Goal: Task Accomplishment & Management: Manage account settings

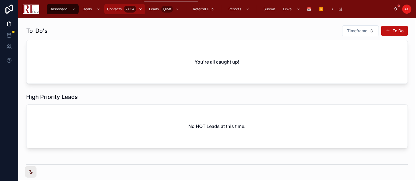
click at [117, 9] on span "Contacts" at bounding box center [114, 9] width 15 height 5
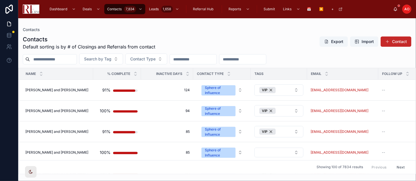
click at [374, 42] on button "Contact" at bounding box center [396, 41] width 31 height 10
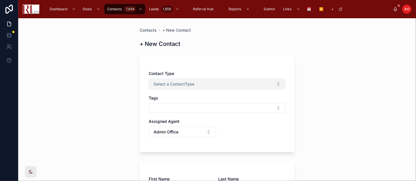
drag, startPoint x: 221, startPoint y: 86, endPoint x: 220, endPoint y: 89, distance: 3.2
click at [221, 86] on button "Select a ContactType" at bounding box center [217, 84] width 137 height 11
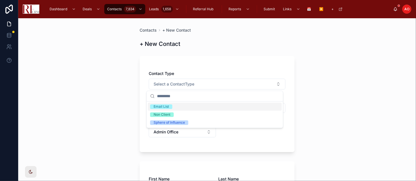
click at [196, 104] on div "Email List" at bounding box center [215, 107] width 134 height 8
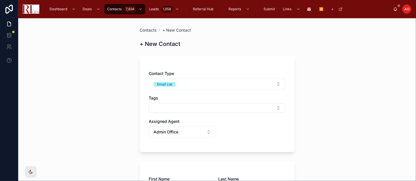
click at [195, 104] on button "Select Button" at bounding box center [217, 108] width 137 height 10
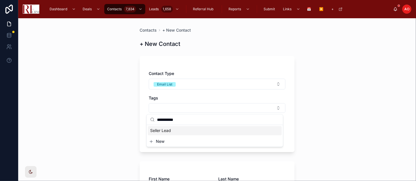
type input "**********"
click at [161, 130] on span "Seller Lead" at bounding box center [160, 131] width 21 height 6
click at [64, 114] on div "Contacts + New Contact + New Contact Contact Type Email List Tags Seller Lead A…" at bounding box center [217, 99] width 398 height 163
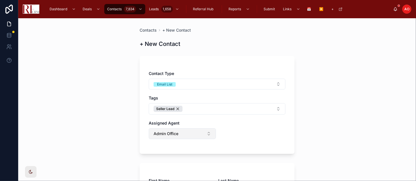
click at [172, 135] on span "Admin Office" at bounding box center [166, 134] width 25 height 6
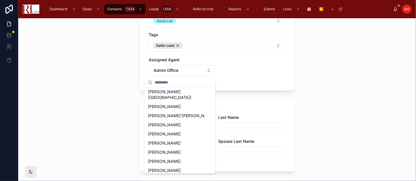
scroll to position [62, 0]
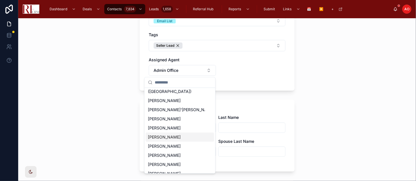
click at [160, 134] on span "[PERSON_NAME]" at bounding box center [164, 137] width 33 height 6
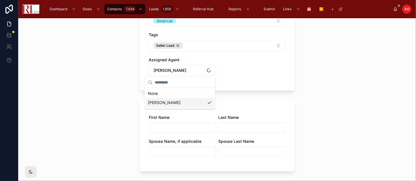
scroll to position [0, 0]
click at [168, 134] on div "First Name Last Name Spouse Name, if applicable Spouse Last Name" at bounding box center [217, 139] width 137 height 48
click at [168, 130] on input "text" at bounding box center [182, 128] width 67 height 8
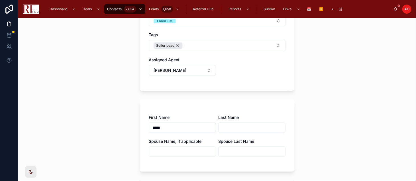
type input "*****"
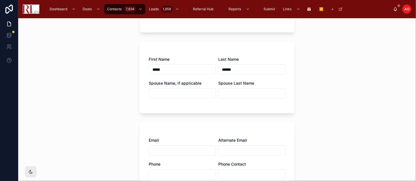
scroll to position [127, 0]
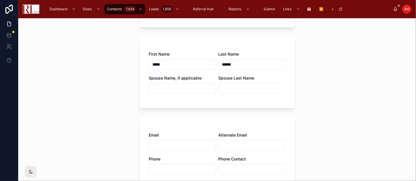
type input "******"
click at [162, 147] on input "text" at bounding box center [182, 145] width 67 height 8
click at [177, 143] on input "text" at bounding box center [182, 145] width 67 height 8
paste input "**********"
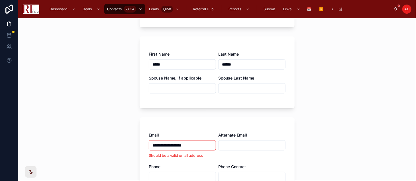
click at [153, 145] on input "**********" at bounding box center [182, 145] width 67 height 8
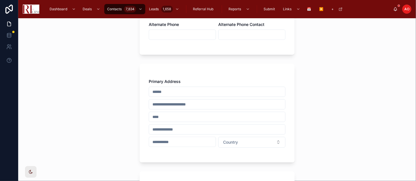
scroll to position [253, 0]
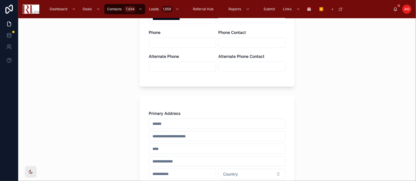
type input "**********"
click at [172, 122] on input "text" at bounding box center [217, 124] width 136 height 8
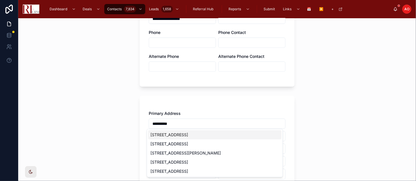
click at [200, 134] on div "22 West Algonquin Road, Arlington Heights, IL, USA" at bounding box center [214, 134] width 133 height 9
type input "**********"
type input "********"
type input "*****"
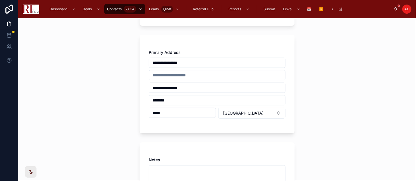
scroll to position [348, 0]
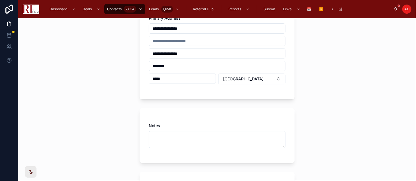
type input "**********"
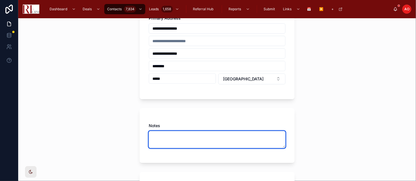
click at [161, 135] on textarea at bounding box center [217, 139] width 137 height 17
paste textarea "**********"
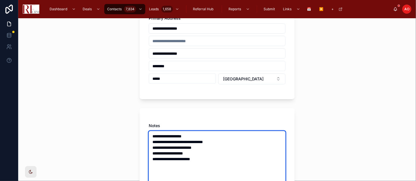
click at [176, 143] on textarea "**********" at bounding box center [217, 162] width 137 height 62
click at [160, 144] on textarea "**********" at bounding box center [217, 162] width 137 height 62
drag, startPoint x: 150, startPoint y: 140, endPoint x: 208, endPoint y: 146, distance: 58.9
click at [208, 146] on textarea "**********" at bounding box center [217, 162] width 137 height 62
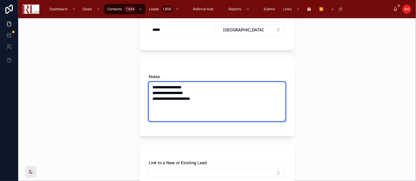
scroll to position [443, 0]
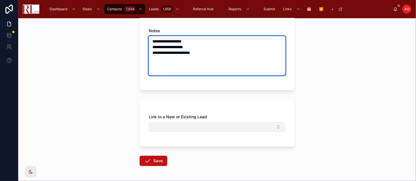
type textarea "**********"
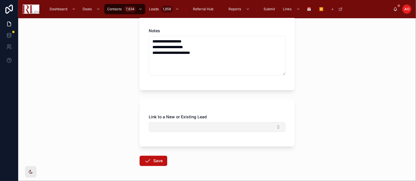
click at [159, 124] on button "Select Button" at bounding box center [217, 127] width 137 height 10
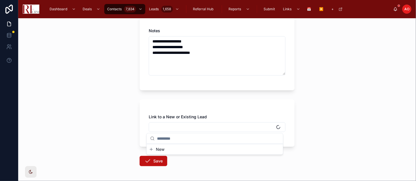
click at [157, 147] on span "New" at bounding box center [160, 149] width 9 height 6
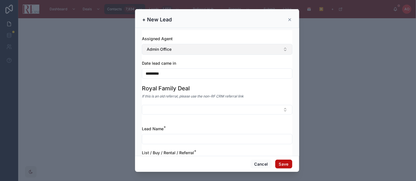
click at [176, 52] on button "Admin Office" at bounding box center [217, 49] width 150 height 11
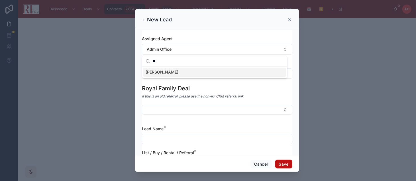
type input "**"
click at [169, 74] on span "[PERSON_NAME]" at bounding box center [162, 73] width 33 height 6
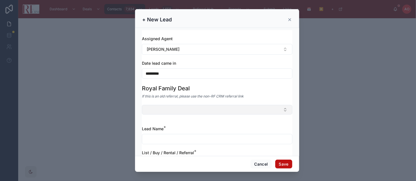
click at [177, 111] on button "Select Button" at bounding box center [217, 110] width 150 height 10
click at [219, 87] on div "Royal Family Deal" at bounding box center [217, 88] width 150 height 8
click at [161, 140] on input "text" at bounding box center [217, 139] width 150 height 8
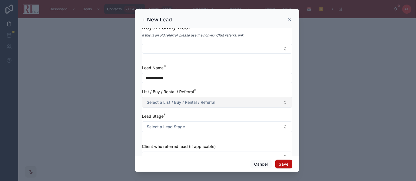
scroll to position [63, 0]
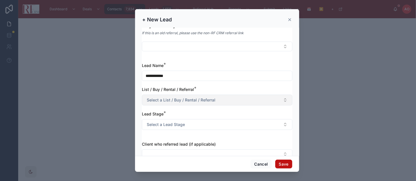
type input "**********"
click at [177, 99] on span "Select a List / Buy / Rental / Referral" at bounding box center [181, 100] width 69 height 6
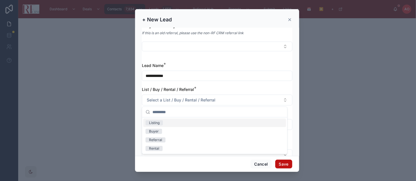
click at [175, 122] on div "Listing" at bounding box center [214, 123] width 143 height 9
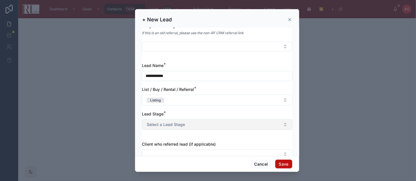
click at [174, 122] on span "Select a Lead Stage" at bounding box center [166, 125] width 38 height 6
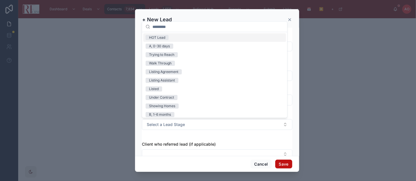
click at [171, 36] on div "HOT Lead" at bounding box center [214, 37] width 143 height 9
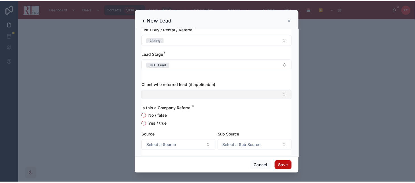
scroll to position [127, 0]
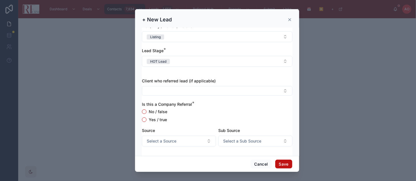
click at [158, 118] on label "Yes / true" at bounding box center [158, 120] width 18 height 4
click at [146, 118] on button "Yes / true" at bounding box center [144, 119] width 5 height 5
click at [166, 139] on span "Select a Source" at bounding box center [162, 141] width 30 height 6
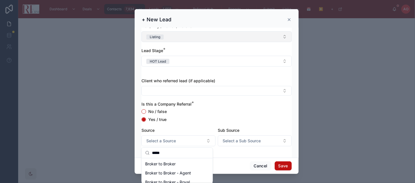
type input "*****"
drag, startPoint x: 346, startPoint y: 48, endPoint x: 358, endPoint y: 54, distance: 13.8
click at [346, 48] on div at bounding box center [207, 91] width 415 height 183
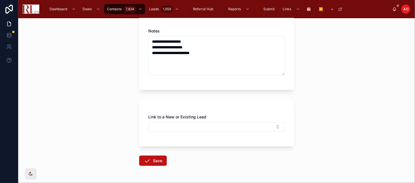
click at [358, 69] on div "**********" at bounding box center [216, 100] width 397 height 165
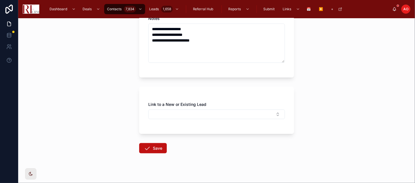
scroll to position [462, 0]
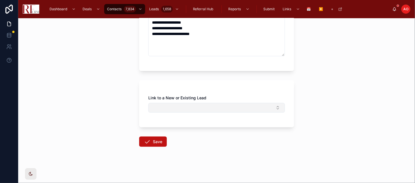
click at [188, 109] on button "Select Button" at bounding box center [216, 108] width 137 height 10
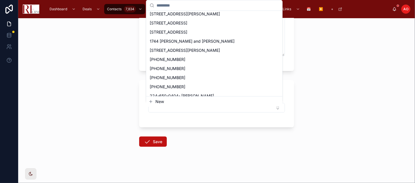
scroll to position [0, 0]
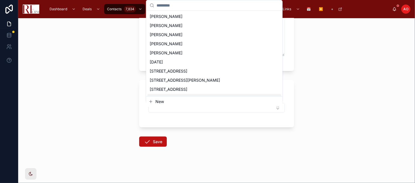
click at [158, 101] on span "New" at bounding box center [160, 102] width 9 height 6
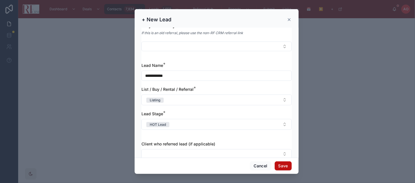
scroll to position [127, 0]
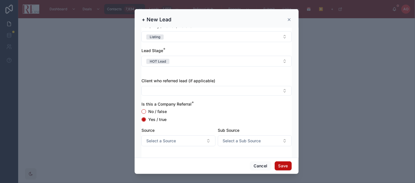
click at [184, 139] on button "Select a Source" at bounding box center [179, 141] width 74 height 11
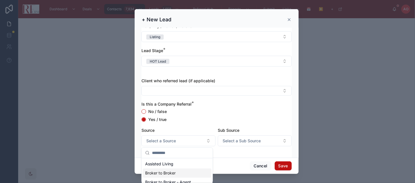
click at [170, 163] on div "Broker to Broker" at bounding box center [177, 173] width 69 height 9
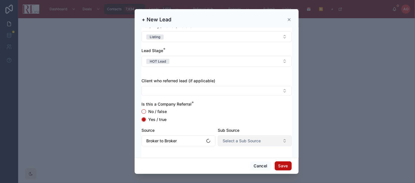
click at [232, 144] on span "Select a Sub Source" at bounding box center [242, 141] width 38 height 6
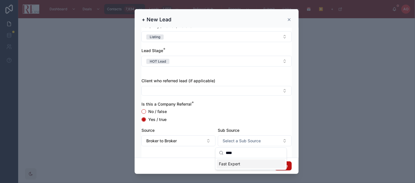
type input "****"
click at [236, 163] on div "Fast Expert" at bounding box center [251, 164] width 69 height 9
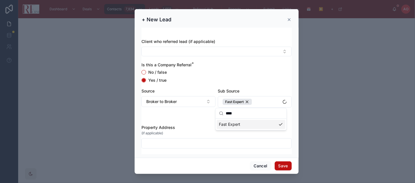
scroll to position [167, 0]
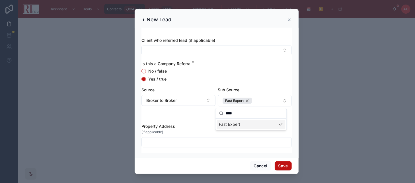
click at [143, 142] on input "text" at bounding box center [217, 142] width 150 height 8
click at [151, 141] on input "text" at bounding box center [217, 142] width 150 height 8
paste input "**********"
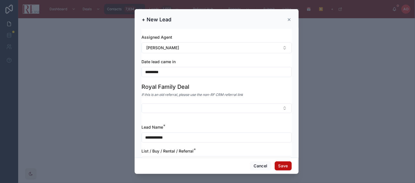
scroll to position [0, 0]
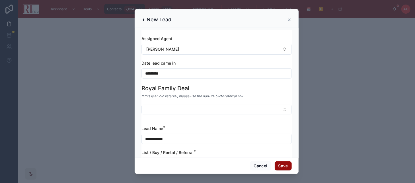
type input "**********"
click at [278, 163] on button "Save" at bounding box center [283, 166] width 17 height 9
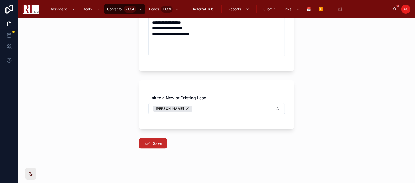
click at [159, 146] on button "Save" at bounding box center [153, 143] width 28 height 10
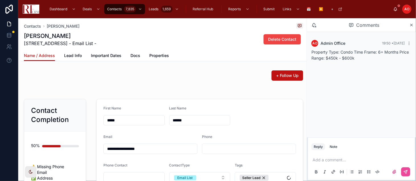
click at [125, 51] on div "Name / Address Lead Info Important Dates Docs Properties" at bounding box center [163, 55] width 279 height 11
click at [134, 55] on span "Docs" at bounding box center [136, 56] width 10 height 6
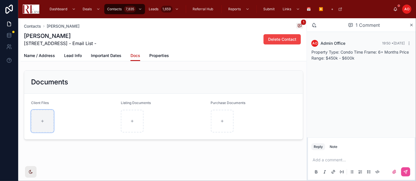
click at [46, 125] on div at bounding box center [42, 121] width 23 height 23
type input "**********"
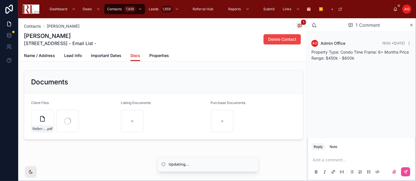
click at [69, 160] on div "Contacts Nancy Witkus 1 Nancy Witkus 22 Algonquin Road , Arlington Heights, IL,…" at bounding box center [164, 98] width 286 height 160
click at [42, 54] on span "Name / Address" at bounding box center [39, 56] width 31 height 6
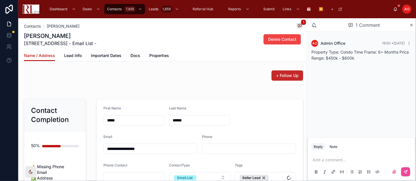
click at [276, 79] on button "+ Follow Up" at bounding box center [288, 75] width 32 height 10
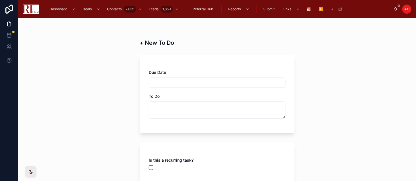
click at [187, 81] on input "text" at bounding box center [217, 83] width 136 height 8
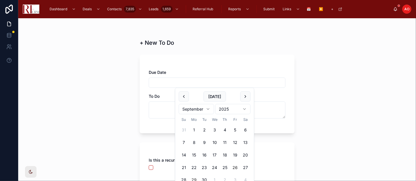
click at [235, 163] on button "26" at bounding box center [235, 167] width 10 height 10
type input "*********"
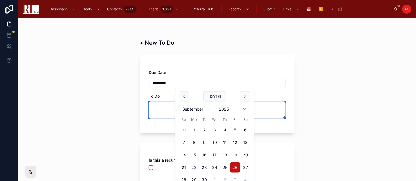
click at [157, 113] on textarea at bounding box center [217, 109] width 137 height 17
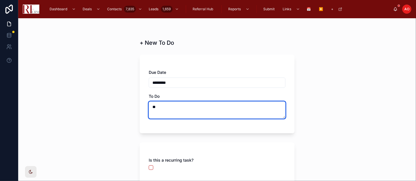
type textarea "*"
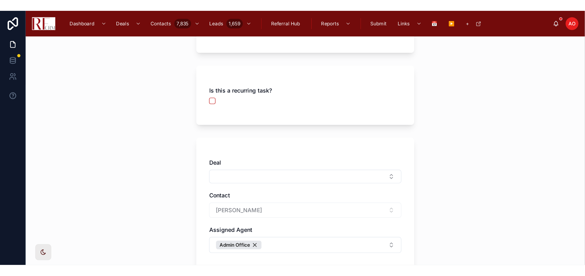
scroll to position [158, 0]
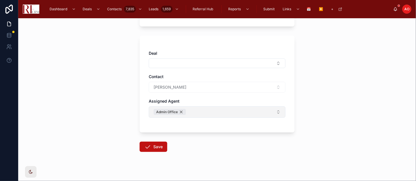
type textarea "**********"
click at [180, 112] on div "Admin Office" at bounding box center [170, 112] width 32 height 6
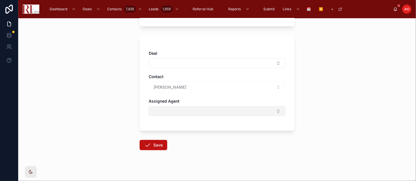
click at [181, 113] on button "Select Button" at bounding box center [217, 111] width 137 height 10
type input "*"
type input "***"
click at [166, 134] on span "[PERSON_NAME]" at bounding box center [166, 134] width 33 height 6
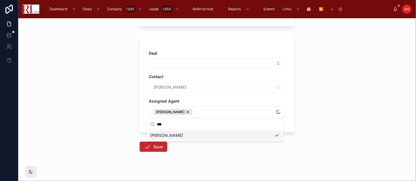
click at [153, 146] on button "Save" at bounding box center [154, 147] width 28 height 10
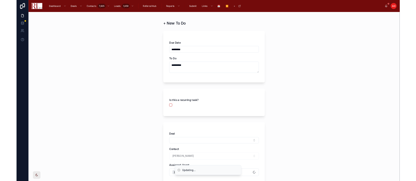
scroll to position [0, 0]
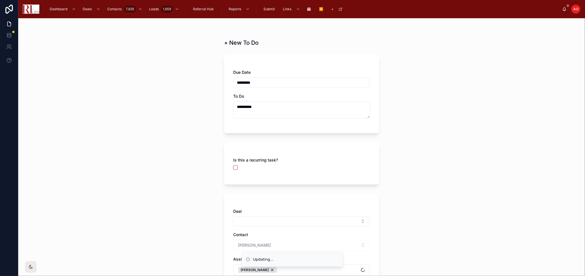
click at [374, 70] on div "**********" at bounding box center [301, 147] width 566 height 258
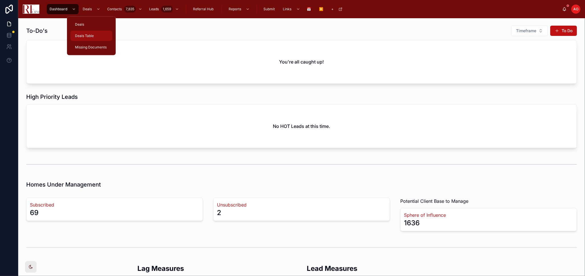
click at [86, 32] on div "Deals Table" at bounding box center [91, 35] width 35 height 9
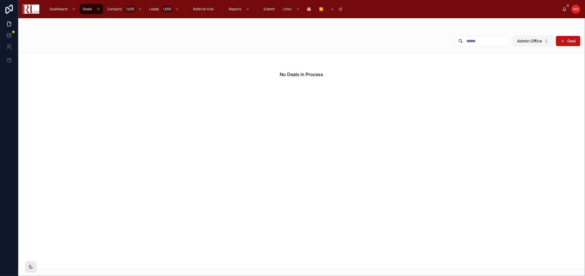
click at [536, 38] on span "Admin Office" at bounding box center [529, 41] width 25 height 6
click at [505, 66] on div "None" at bounding box center [533, 64] width 68 height 9
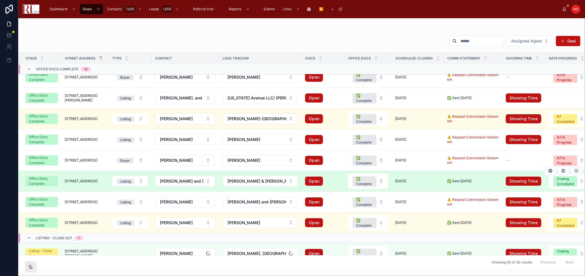
scroll to position [259, 0]
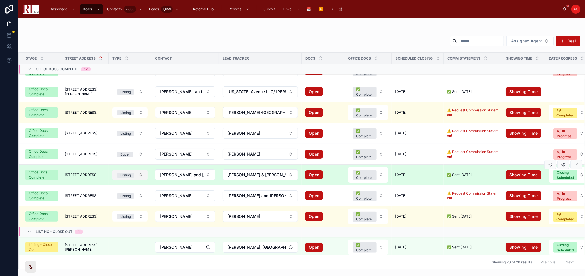
click at [141, 176] on button "Listing" at bounding box center [129, 175] width 35 height 10
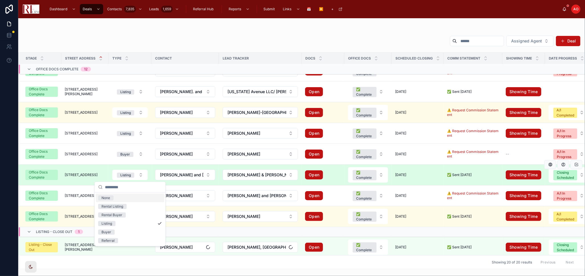
click at [86, 174] on span "[STREET_ADDRESS]" at bounding box center [81, 175] width 33 height 5
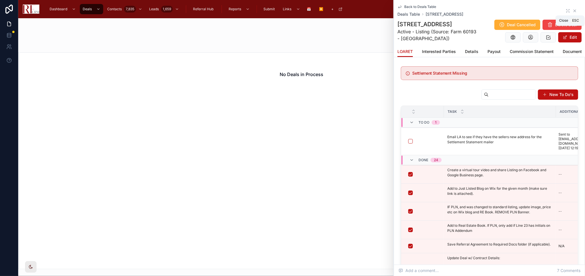
click at [572, 9] on icon at bounding box center [574, 11] width 5 height 5
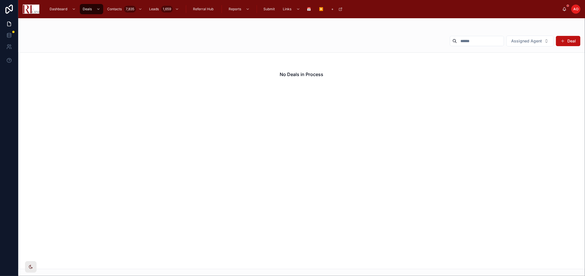
click at [465, 41] on input "text" at bounding box center [480, 41] width 47 height 8
click at [530, 40] on span "Assigned Agent" at bounding box center [526, 41] width 31 height 6
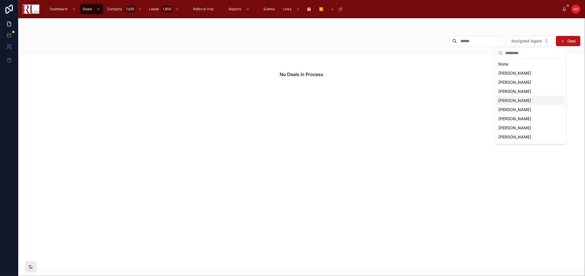
scroll to position [26, 0]
click at [521, 119] on span "[PERSON_NAME]" at bounding box center [514, 120] width 33 height 6
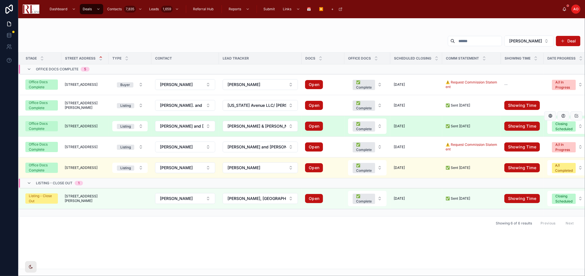
click at [91, 126] on span "[STREET_ADDRESS]" at bounding box center [81, 126] width 33 height 5
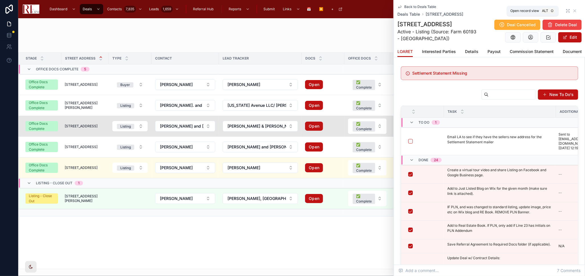
click at [565, 9] on icon at bounding box center [567, 11] width 5 height 5
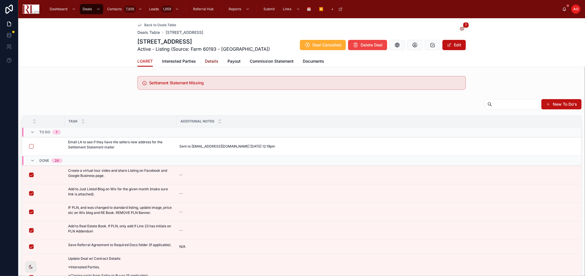
click at [205, 61] on span "Details" at bounding box center [211, 61] width 13 height 6
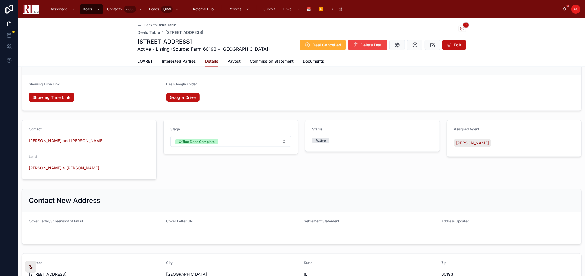
scroll to position [607, 0]
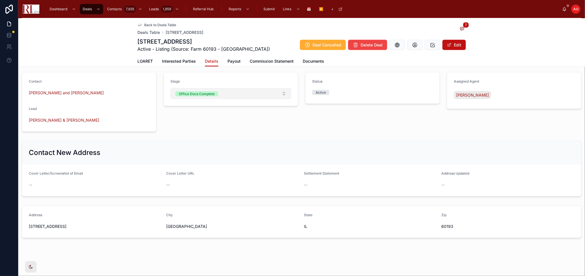
click at [250, 92] on button "Office Docs Complete" at bounding box center [230, 93] width 121 height 11
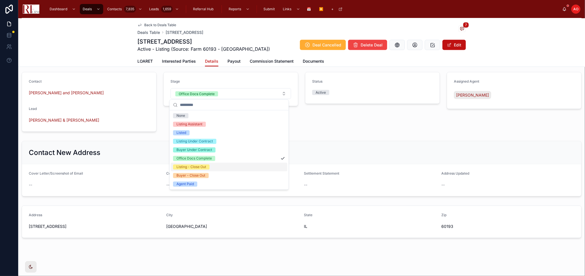
click at [232, 164] on div "Listing - Close Out" at bounding box center [229, 167] width 117 height 9
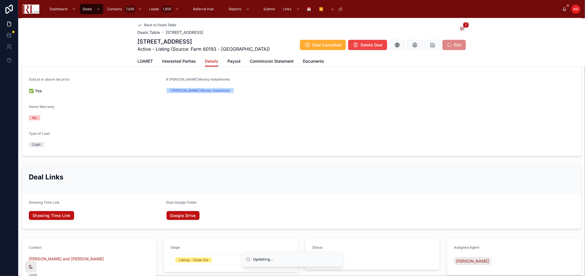
scroll to position [417, 0]
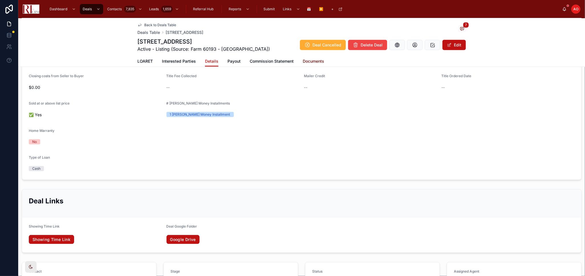
click at [315, 63] on span "Documents" at bounding box center [313, 61] width 21 height 6
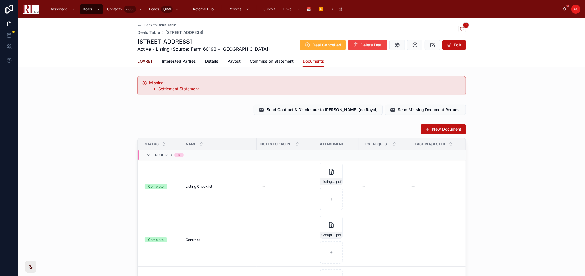
click at [147, 58] on link "LOARET" at bounding box center [144, 61] width 15 height 11
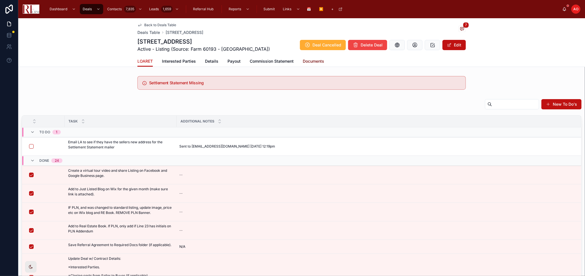
click at [315, 63] on span "Documents" at bounding box center [313, 61] width 21 height 6
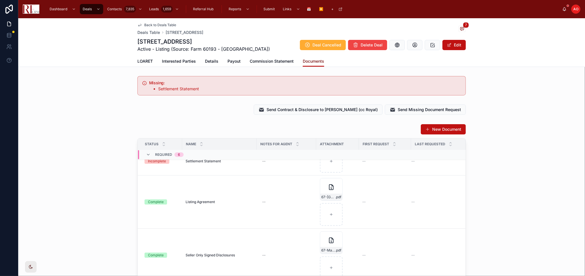
scroll to position [32, 0]
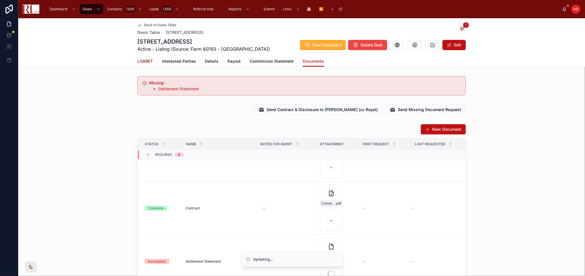
click at [144, 60] on span "LOARET" at bounding box center [144, 61] width 15 height 6
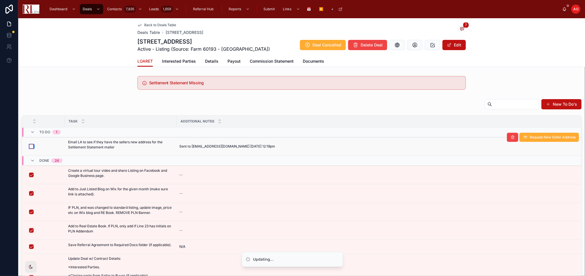
click at [30, 145] on button "button" at bounding box center [31, 146] width 5 height 5
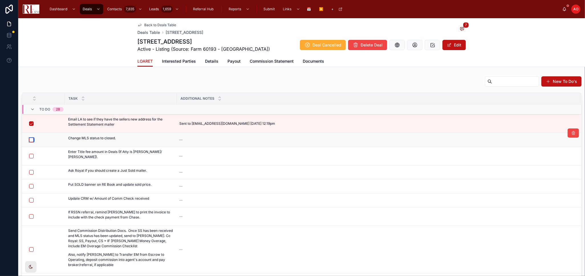
click at [31, 140] on button "button" at bounding box center [31, 140] width 5 height 5
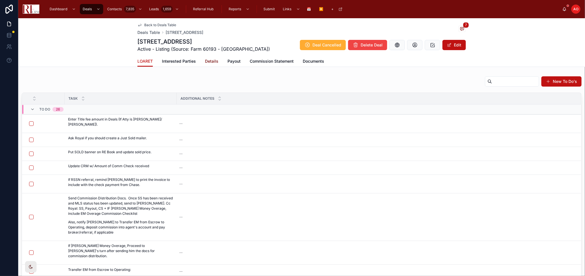
click at [208, 58] on span "Details" at bounding box center [211, 61] width 13 height 6
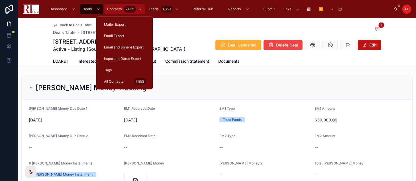
click at [105, 6] on link "Contacts 7,835" at bounding box center [124, 9] width 41 height 10
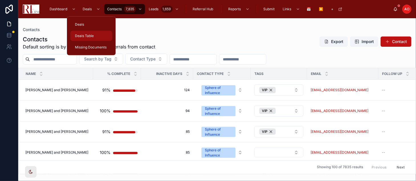
click at [83, 36] on span "Deals Table" at bounding box center [84, 36] width 19 height 5
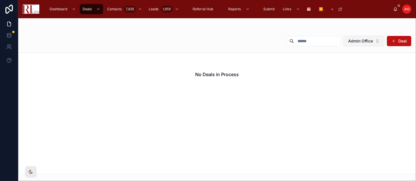
click at [373, 44] on button "Admin Office" at bounding box center [363, 41] width 41 height 11
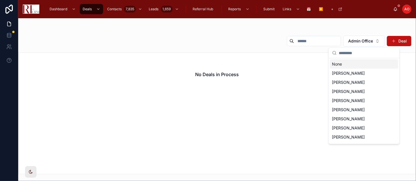
click at [349, 65] on div "None" at bounding box center [364, 64] width 68 height 9
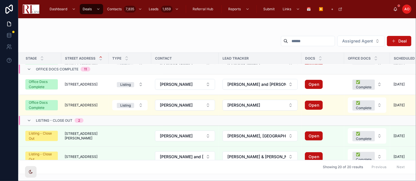
scroll to position [358, 0]
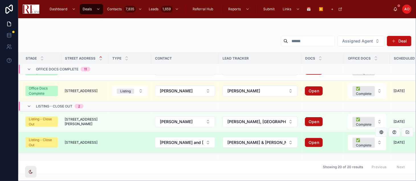
click at [92, 136] on td "67 Margate Court 67 Margate Court" at bounding box center [84, 142] width 47 height 21
click at [79, 140] on span "67 Margate Court" at bounding box center [81, 142] width 33 height 5
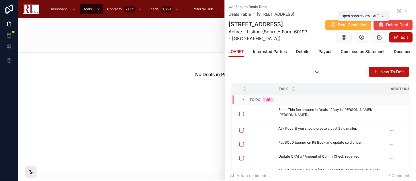
click at [397, 11] on icon at bounding box center [399, 11] width 5 height 5
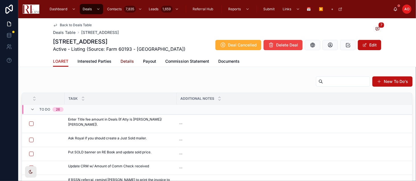
click at [126, 60] on span "Details" at bounding box center [127, 61] width 13 height 6
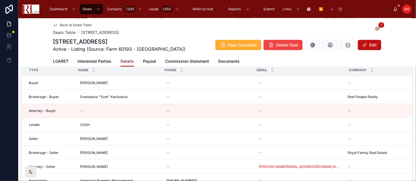
scroll to position [220, 0]
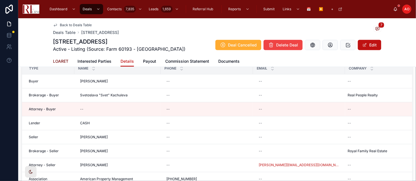
click at [59, 58] on span "LOARET" at bounding box center [60, 61] width 15 height 6
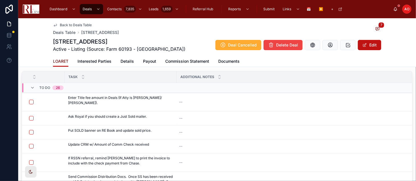
scroll to position [21, 0]
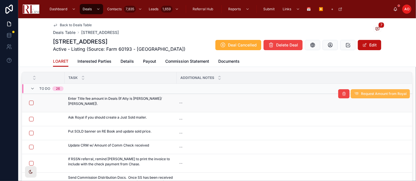
click at [363, 95] on button "Request Amount from Royal" at bounding box center [380, 93] width 59 height 9
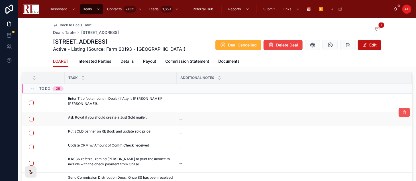
click at [399, 114] on button at bounding box center [404, 112] width 11 height 9
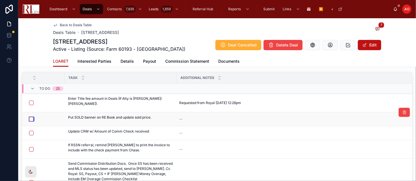
click at [32, 120] on button "button" at bounding box center [31, 119] width 5 height 5
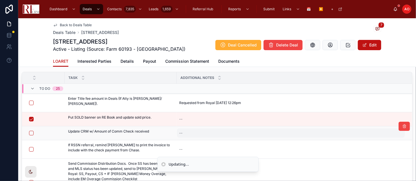
click at [192, 133] on div "--" at bounding box center [291, 133] width 228 height 9
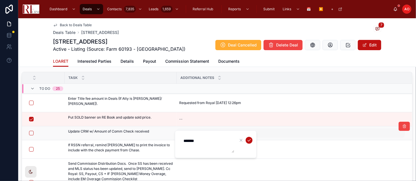
type textarea "********"
click at [190, 134] on div "--" at bounding box center [291, 133] width 228 height 9
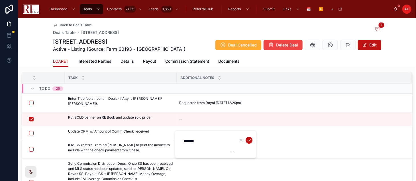
click at [202, 141] on textarea "*******" at bounding box center [207, 144] width 54 height 17
type textarea "*******"
click at [250, 140] on icon "submit" at bounding box center [249, 140] width 5 height 5
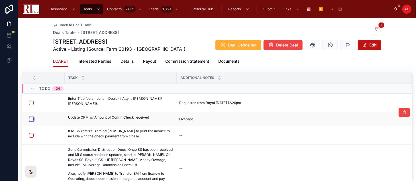
click at [30, 118] on button "button" at bounding box center [31, 119] width 5 height 5
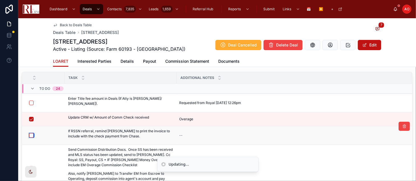
click at [32, 135] on button "button" at bounding box center [31, 135] width 5 height 5
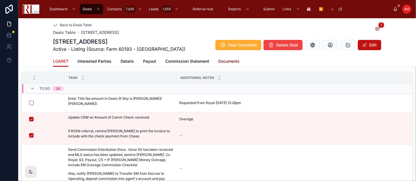
click at [233, 64] on link "Documents" at bounding box center [228, 61] width 21 height 11
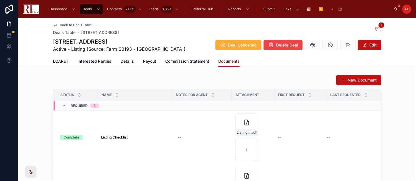
scroll to position [120, 0]
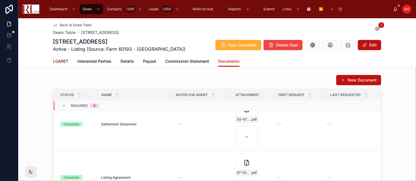
click at [58, 60] on span "LOARET" at bounding box center [60, 61] width 15 height 6
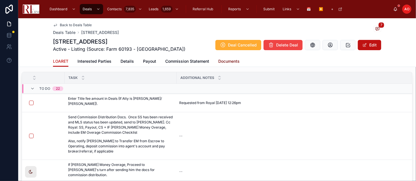
click at [224, 62] on span "Documents" at bounding box center [228, 61] width 21 height 6
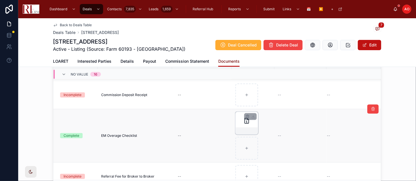
scroll to position [429, 0]
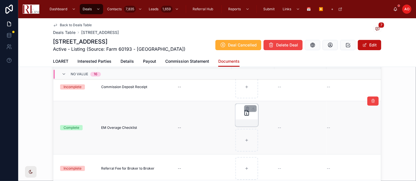
click at [247, 119] on div at bounding box center [247, 122] width 22 height 7
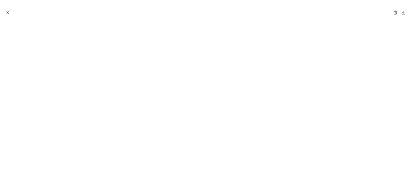
click at [9, 13] on icon "Close modal" at bounding box center [8, 13] width 4 height 4
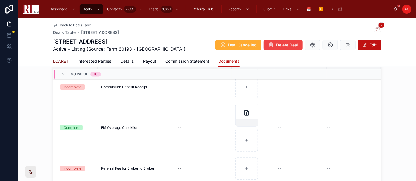
click at [58, 60] on span "LOARET" at bounding box center [60, 61] width 15 height 6
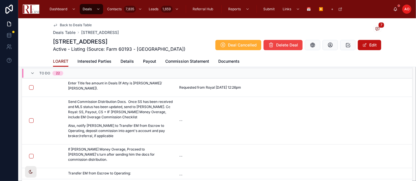
scroll to position [34, 0]
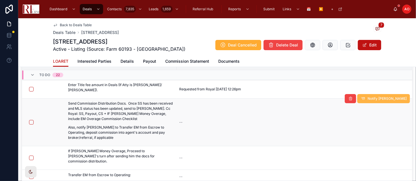
click at [383, 96] on span "Notify Isaac" at bounding box center [387, 98] width 39 height 5
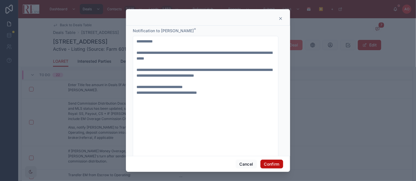
click at [236, 170] on div "Cancel Confirm" at bounding box center [208, 164] width 164 height 16
click at [246, 164] on button "Cancel" at bounding box center [246, 164] width 21 height 9
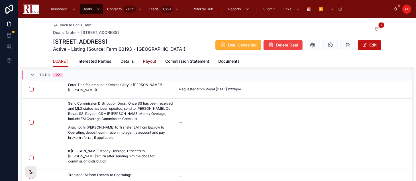
click at [146, 59] on span "Payout" at bounding box center [149, 61] width 13 height 6
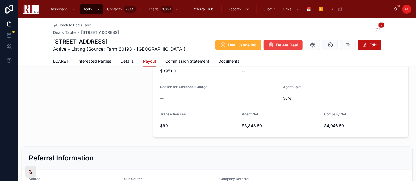
scroll to position [225, 0]
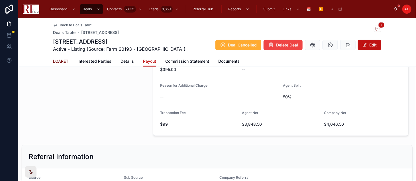
click at [59, 58] on link "LOARET" at bounding box center [60, 61] width 15 height 11
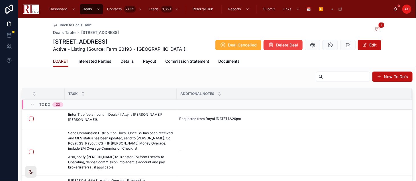
scroll to position [5, 0]
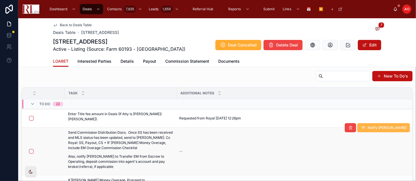
click at [370, 128] on button "Notify Isaac" at bounding box center [383, 127] width 53 height 9
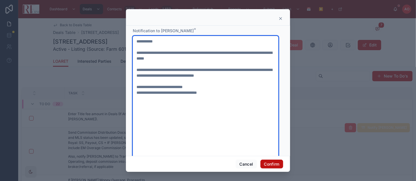
click at [193, 87] on textarea "**********" at bounding box center [206, 101] width 146 height 131
click at [207, 83] on textarea "**********" at bounding box center [206, 101] width 146 height 131
click at [205, 86] on textarea "**********" at bounding box center [206, 101] width 146 height 131
click at [189, 100] on textarea "**********" at bounding box center [206, 104] width 146 height 136
click at [228, 96] on textarea "**********" at bounding box center [206, 104] width 146 height 136
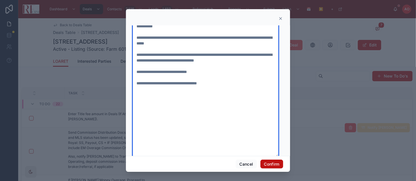
scroll to position [16, 0]
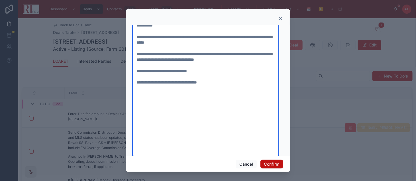
type textarea "**********"
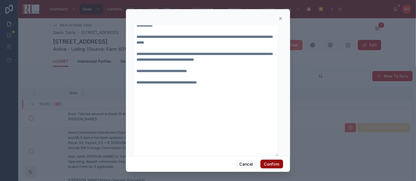
click at [272, 168] on button "Confirm" at bounding box center [271, 164] width 23 height 9
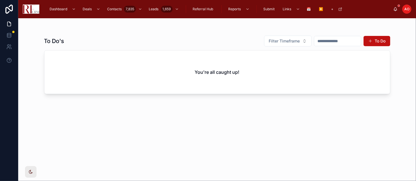
click at [170, 146] on div "To Do's Filter Timeframe To Do You're all caught up!" at bounding box center [217, 103] width 346 height 142
drag, startPoint x: 472, startPoint y: 1, endPoint x: 233, endPoint y: 134, distance: 273.5
click at [233, 134] on div "To Do's Filter Timeframe To Do You're all caught up!" at bounding box center [217, 103] width 346 height 142
click at [172, 127] on div "To Do's Filter Timeframe To Do You're all caught up!" at bounding box center [217, 103] width 346 height 142
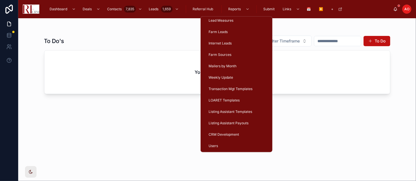
scroll to position [74, 0]
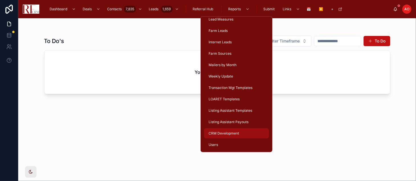
click at [239, 135] on div "CRM Development" at bounding box center [236, 133] width 58 height 9
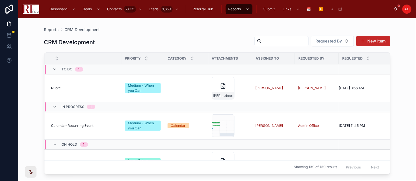
click at [362, 45] on button "New Item" at bounding box center [373, 41] width 34 height 10
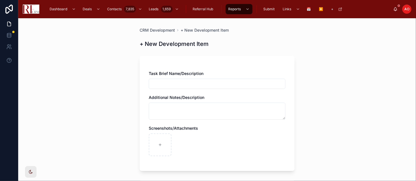
click at [192, 86] on input "text" at bounding box center [217, 84] width 136 height 8
type input "*"
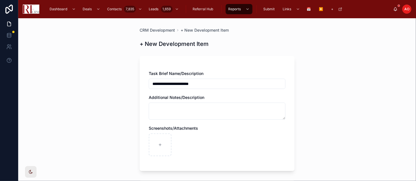
type input "**********"
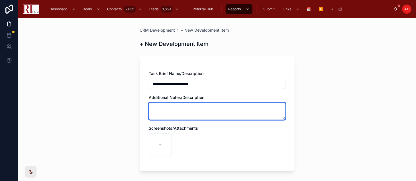
click at [178, 112] on textarea at bounding box center [217, 111] width 137 height 17
type textarea "*"
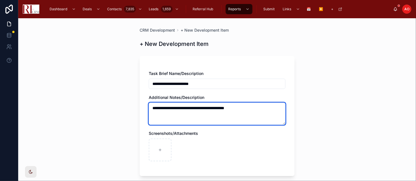
click at [224, 106] on textarea "**********" at bounding box center [217, 114] width 137 height 22
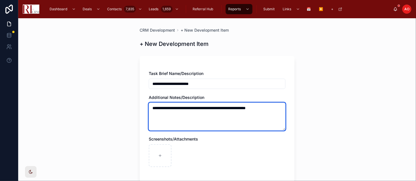
click at [277, 109] on textarea "**********" at bounding box center [217, 117] width 137 height 28
type textarea "**********"
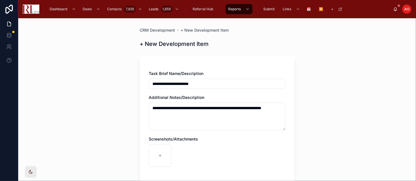
click at [170, 83] on input "**********" at bounding box center [217, 84] width 136 height 8
click at [172, 83] on input "**********" at bounding box center [217, 84] width 136 height 8
type input "**********"
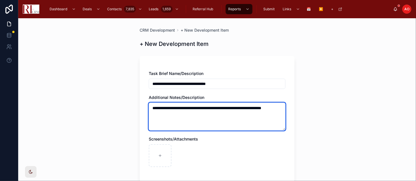
click at [199, 114] on textarea "**********" at bounding box center [217, 117] width 137 height 28
click at [169, 106] on textarea "**********" at bounding box center [217, 117] width 137 height 28
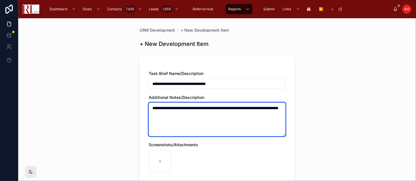
click at [215, 113] on textarea "**********" at bounding box center [217, 120] width 137 height 34
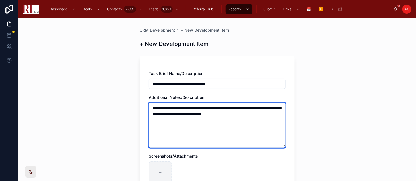
type textarea "**********"
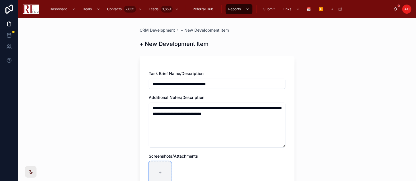
click at [158, 173] on icon at bounding box center [160, 173] width 4 height 4
type input "**********"
click at [182, 170] on div at bounding box center [185, 172] width 23 height 23
type input "**********"
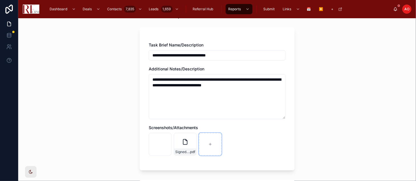
scroll to position [31, 0]
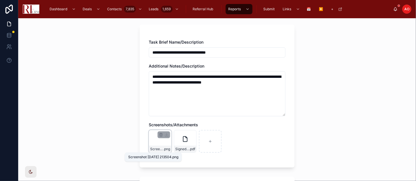
click at [153, 148] on span "Screenshot 2025-09-29 213504" at bounding box center [156, 149] width 13 height 5
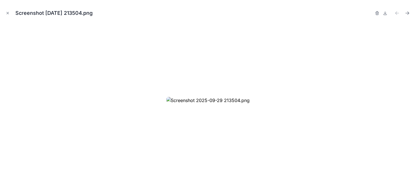
click at [387, 79] on div at bounding box center [208, 100] width 407 height 152
click at [8, 12] on icon "Close modal" at bounding box center [8, 13] width 2 height 2
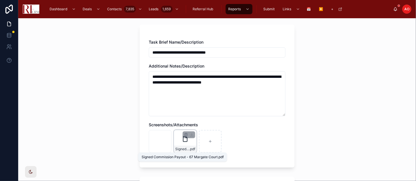
click at [185, 150] on span "Signed Commission Payout - 67 Margate Court" at bounding box center [182, 149] width 14 height 5
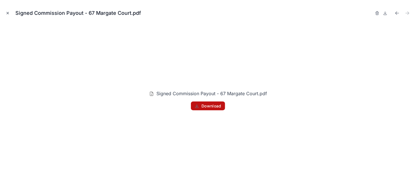
click at [8, 12] on icon "Close modal" at bounding box center [8, 13] width 4 height 4
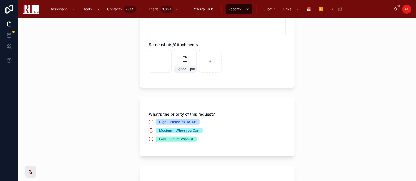
scroll to position [112, 0]
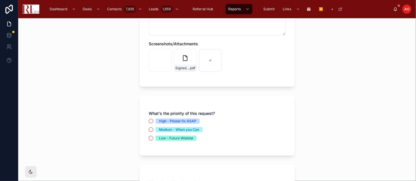
click at [159, 121] on div "High - Please fix ASAP" at bounding box center [177, 121] width 37 height 5
click at [153, 121] on button "High - Please fix ASAP" at bounding box center [151, 121] width 5 height 5
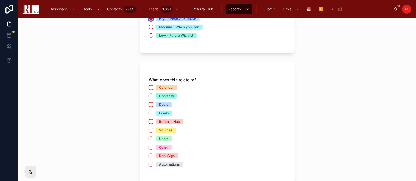
scroll to position [216, 0]
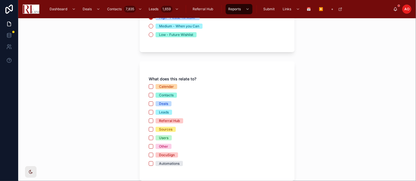
click at [159, 103] on div "Deals" at bounding box center [163, 103] width 9 height 5
click at [153, 103] on button "Deals" at bounding box center [151, 103] width 5 height 5
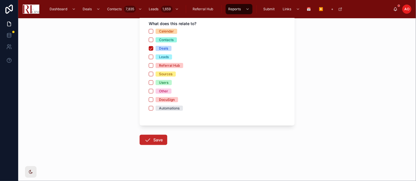
click at [150, 144] on button "Save" at bounding box center [154, 140] width 28 height 10
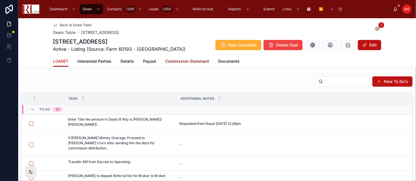
click at [193, 61] on span "Commission Statement" at bounding box center [187, 61] width 44 height 6
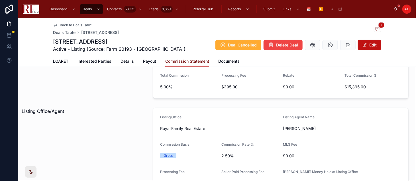
scroll to position [99, 0]
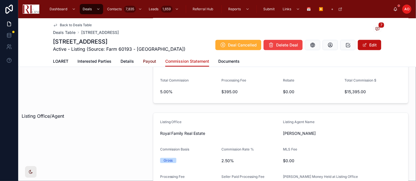
click at [148, 64] on link "Payout" at bounding box center [149, 61] width 13 height 11
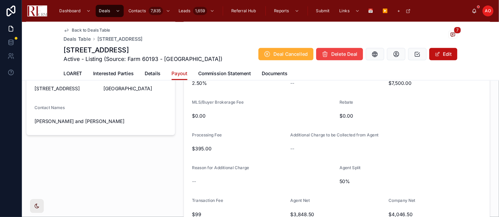
scroll to position [172, 0]
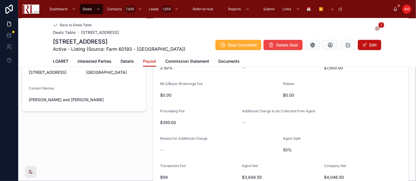
drag, startPoint x: 411, startPoint y: 7, endPoint x: 309, endPoint y: 163, distance: 186.4
click at [76, 160] on div "Deal Details Deal Type Listing Agent Royal Hartwig Agent Type Admin Street Addr…" at bounding box center [83, 92] width 131 height 197
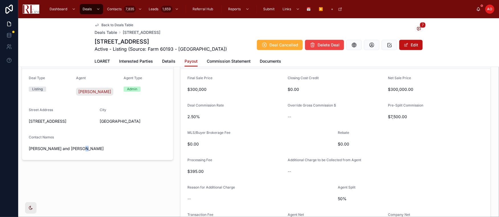
scroll to position [130, 0]
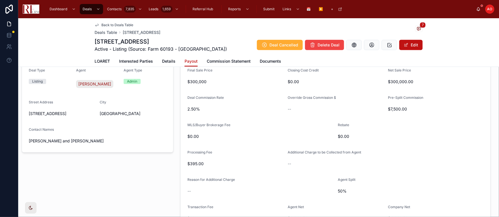
click at [132, 155] on div "Deal Details Deal Type Listing Agent Royal Hartwig Agent Type Admin Street Addr…" at bounding box center [97, 134] width 159 height 197
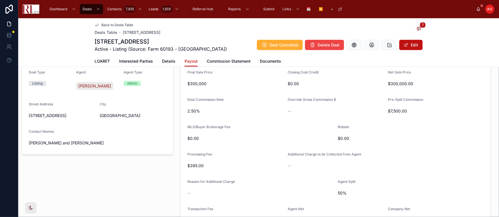
scroll to position [145, 0]
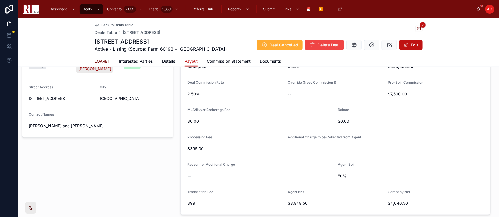
click at [102, 60] on span "LOARET" at bounding box center [102, 61] width 15 height 6
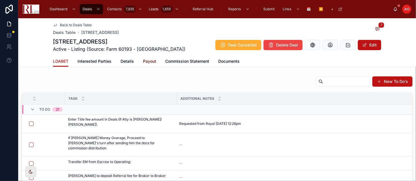
click at [148, 61] on span "Payout" at bounding box center [149, 61] width 13 height 6
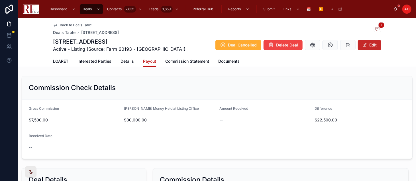
click at [371, 44] on button "Edit" at bounding box center [369, 45] width 23 height 10
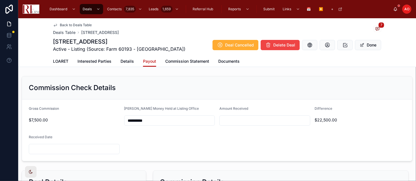
click at [250, 121] on input "text" at bounding box center [265, 121] width 90 height 8
type input "*********"
click at [371, 42] on button "Done" at bounding box center [368, 45] width 26 height 10
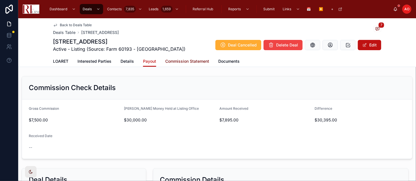
click at [188, 62] on span "Commission Statement" at bounding box center [187, 61] width 44 height 6
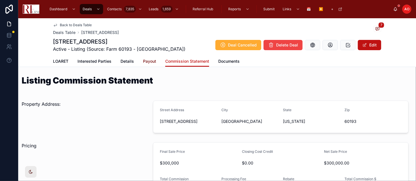
click at [146, 63] on span "Payout" at bounding box center [149, 61] width 13 height 6
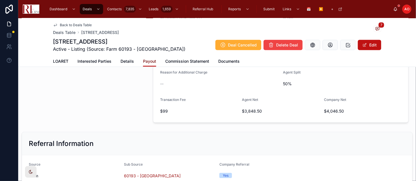
scroll to position [236, 0]
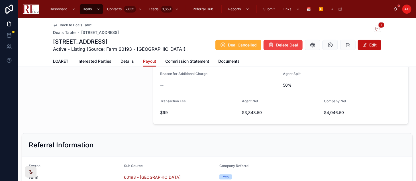
click at [95, 108] on div "Deal Details Deal Type Listing Agent Royal Hartwig Agent Type Admin Street Addr…" at bounding box center [83, 28] width 131 height 197
click at [75, 26] on span "Back to Deals Table" at bounding box center [76, 25] width 32 height 5
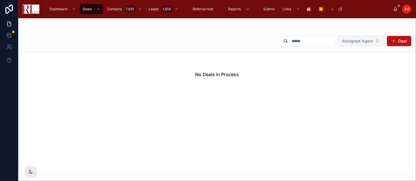
click at [359, 40] on span "Assigned Agent" at bounding box center [357, 41] width 31 height 6
click at [342, 58] on div "None ..." at bounding box center [361, 68] width 71 height 21
click at [257, 125] on div "No Deals in Process" at bounding box center [217, 113] width 398 height 122
click at [350, 38] on span "Assigned Agent" at bounding box center [357, 41] width 31 height 6
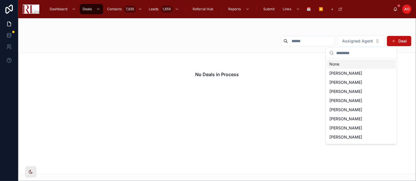
click at [346, 67] on div "None" at bounding box center [361, 64] width 68 height 9
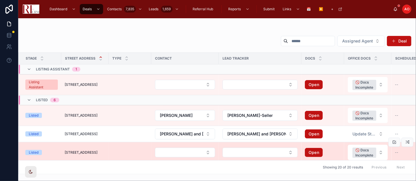
scroll to position [32, 0]
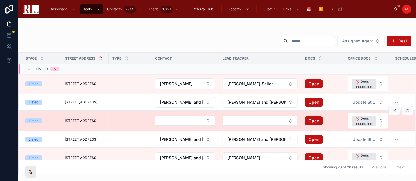
click at [73, 120] on span "[STREET_ADDRESS]" at bounding box center [81, 121] width 33 height 5
click at [73, 120] on div "Stage Street Address Type Contact Lead Tracker Docs Office Docs Scheduled closi…" at bounding box center [217, 113] width 398 height 122
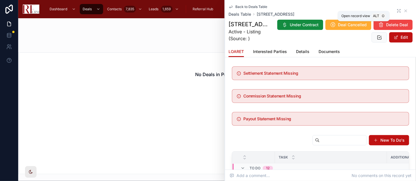
click at [397, 10] on icon at bounding box center [399, 11] width 5 height 5
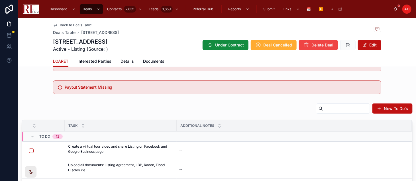
scroll to position [40, 0]
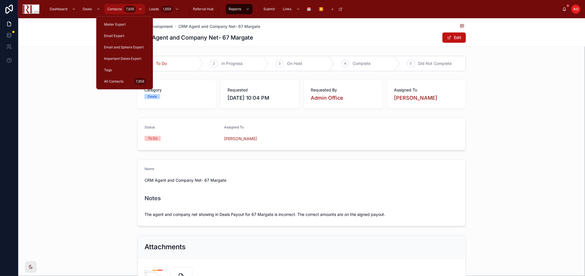
click at [114, 10] on span "Contacts" at bounding box center [114, 9] width 15 height 5
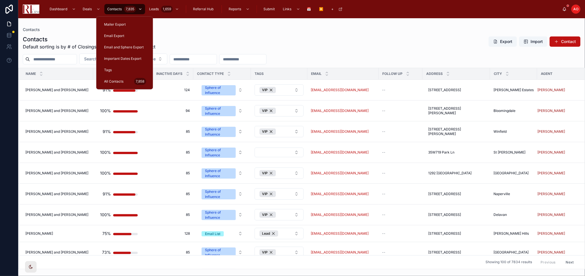
click at [52, 60] on input "text" at bounding box center [53, 59] width 47 height 8
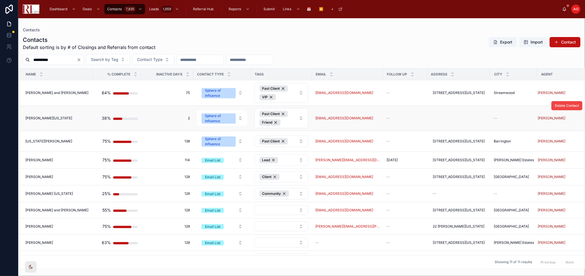
type input "**********"
click at [40, 116] on span "[PERSON_NAME][US_STATE]" at bounding box center [48, 118] width 47 height 5
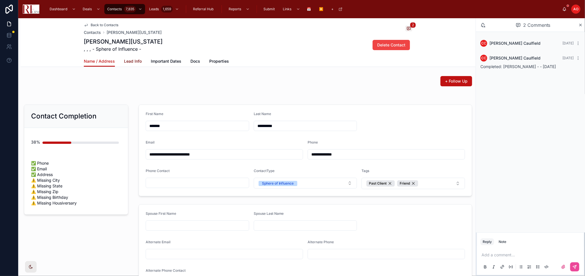
click at [134, 62] on span "Lead Info" at bounding box center [133, 61] width 18 height 6
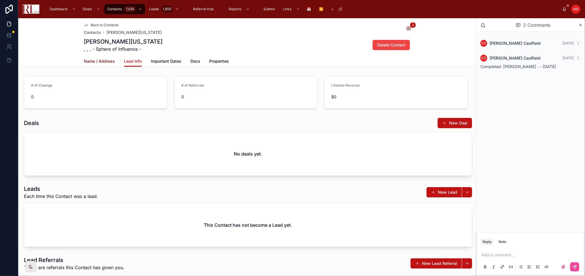
click at [106, 62] on span "Name / Address" at bounding box center [99, 61] width 31 height 6
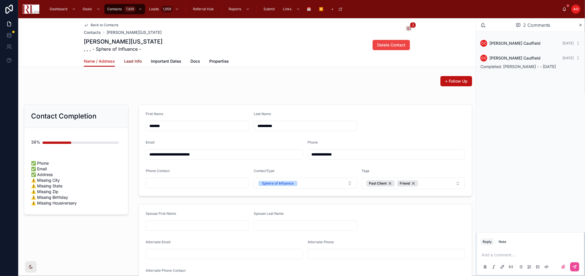
click at [132, 59] on span "Lead Info" at bounding box center [133, 61] width 18 height 6
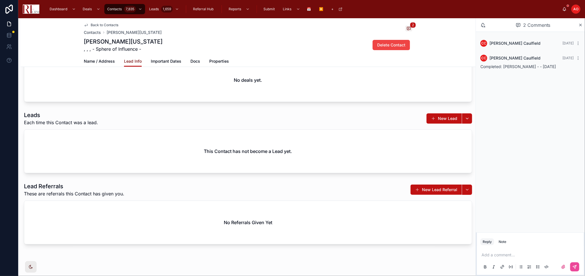
scroll to position [81, 0]
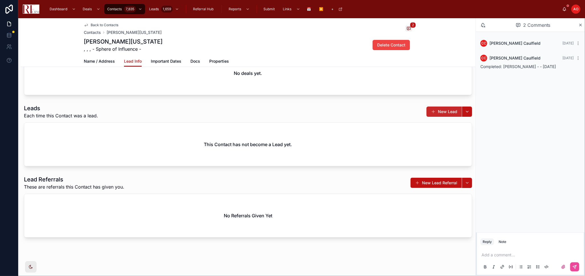
click at [416, 109] on button "New Lead" at bounding box center [443, 112] width 35 height 10
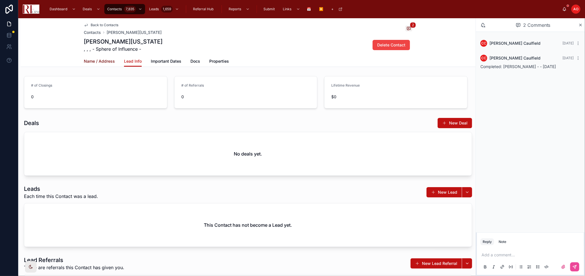
click at [105, 58] on span "Name / Address" at bounding box center [99, 61] width 31 height 6
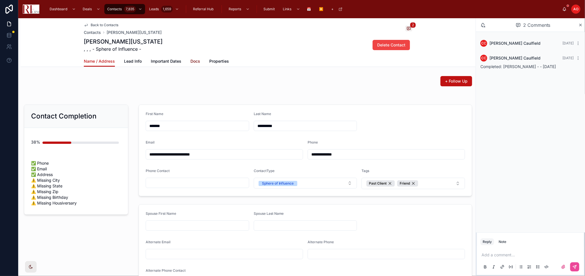
click at [191, 59] on span "Docs" at bounding box center [195, 61] width 10 height 6
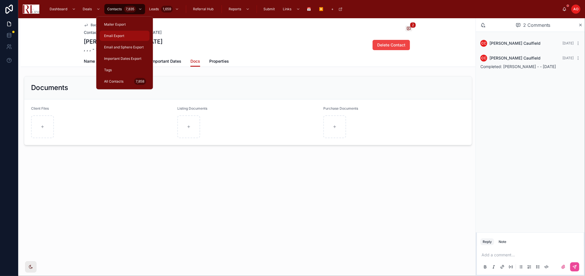
drag, startPoint x: 113, startPoint y: 10, endPoint x: 124, endPoint y: 34, distance: 25.5
click at [113, 10] on span "Contacts" at bounding box center [114, 9] width 15 height 5
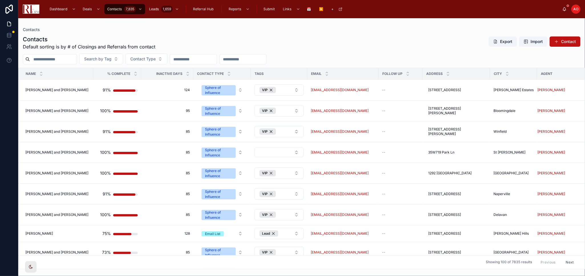
click at [61, 54] on div at bounding box center [50, 59] width 54 height 10
click at [62, 58] on input "text" at bounding box center [53, 59] width 47 height 8
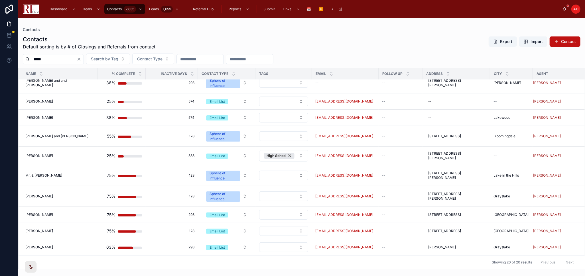
scroll to position [180, 0]
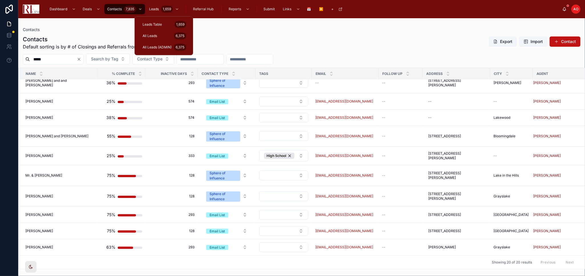
type input "*****"
click at [159, 54] on div "Leads Table 1,659 All Leads 6,375 All Leads (ADMIN) 6,375" at bounding box center [163, 36] width 58 height 39
click at [158, 49] on div "All Leads (ADMIN) 6,375" at bounding box center [163, 47] width 45 height 9
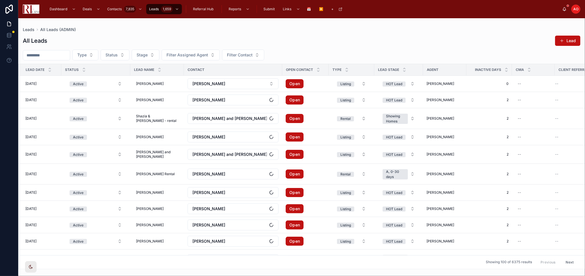
click at [46, 54] on input "text" at bounding box center [46, 55] width 47 height 8
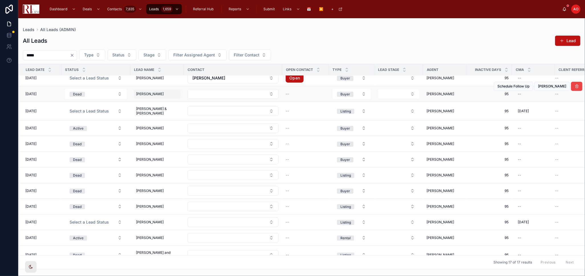
scroll to position [106, 0]
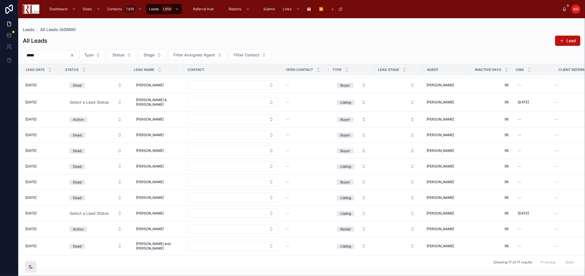
click at [27, 55] on input "*****" at bounding box center [46, 55] width 47 height 8
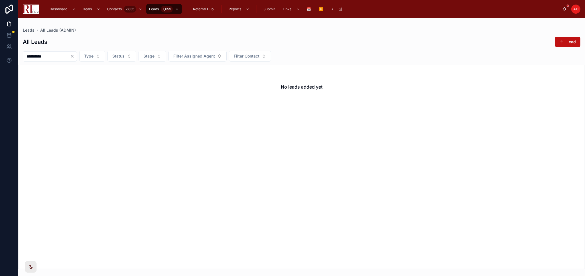
type input "**********"
click at [77, 59] on div "**********" at bounding box center [50, 56] width 54 height 10
click at [74, 56] on icon "Clear" at bounding box center [72, 56] width 5 height 5
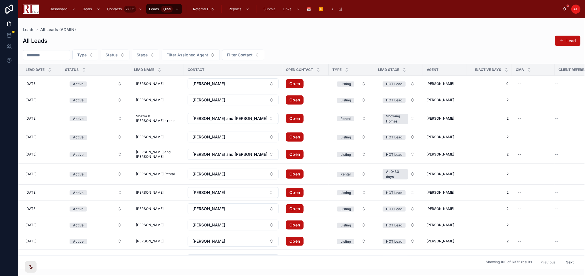
click at [54, 53] on input "text" at bounding box center [46, 55] width 47 height 8
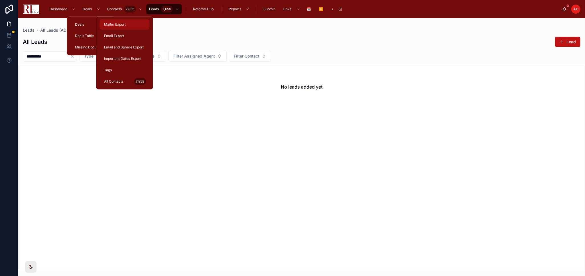
type input "**********"
click at [115, 6] on div "Contacts 7,835" at bounding box center [124, 9] width 37 height 9
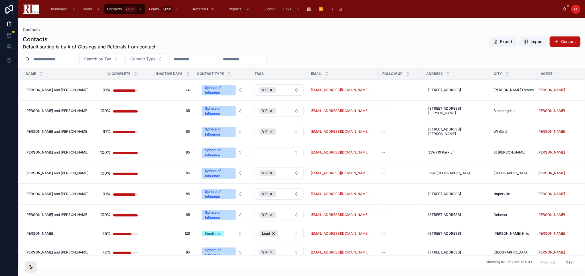
click at [55, 60] on input "text" at bounding box center [53, 59] width 47 height 8
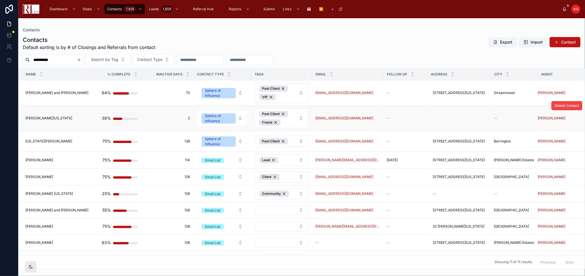
type input "**********"
click at [60, 117] on div "Jessica Washington Jessica Washington" at bounding box center [57, 118] width 64 height 5
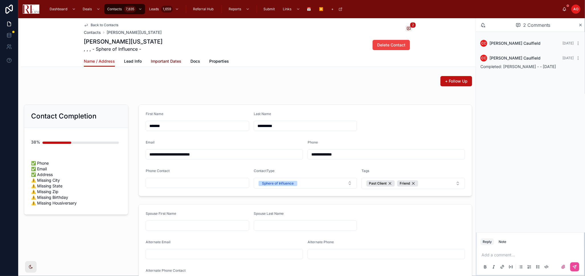
click at [168, 60] on span "Important Dates" at bounding box center [166, 61] width 30 height 6
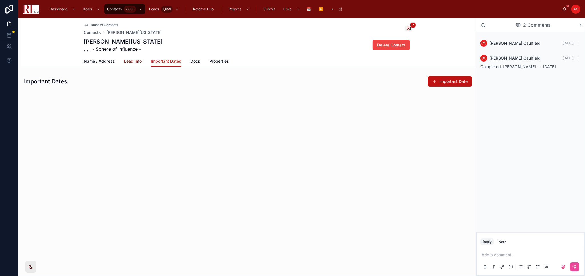
click at [134, 60] on span "Lead Info" at bounding box center [133, 61] width 18 height 6
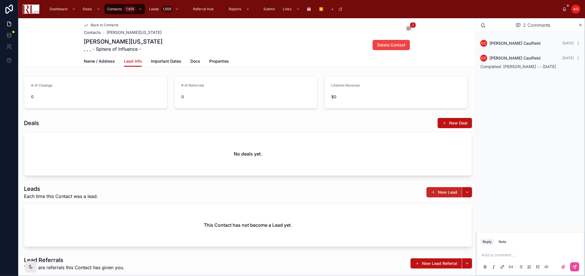
click at [416, 181] on span at bounding box center [433, 192] width 5 height 5
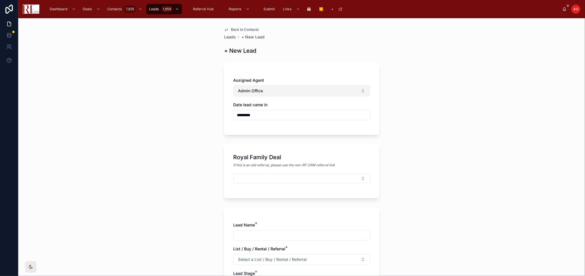
click at [259, 92] on span "Admin Office" at bounding box center [250, 91] width 25 height 6
type input "***"
click at [266, 117] on div "[PERSON_NAME]" at bounding box center [299, 113] width 134 height 9
click at [266, 178] on button "Select Button" at bounding box center [301, 179] width 137 height 10
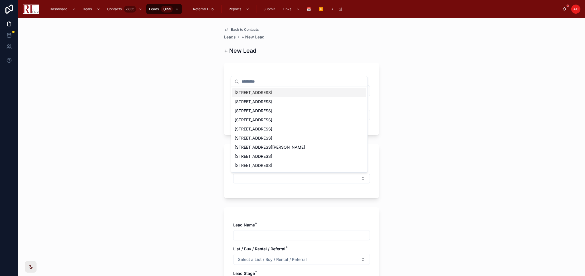
click at [272, 91] on span "14 Crescent Street, Elgin" at bounding box center [254, 93] width 38 height 6
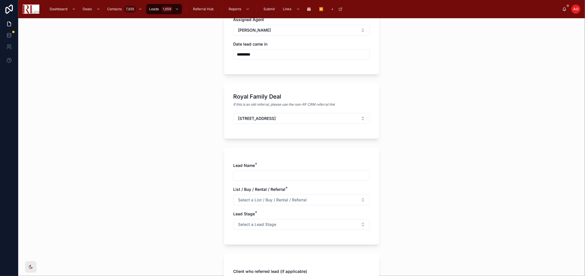
scroll to position [63, 0]
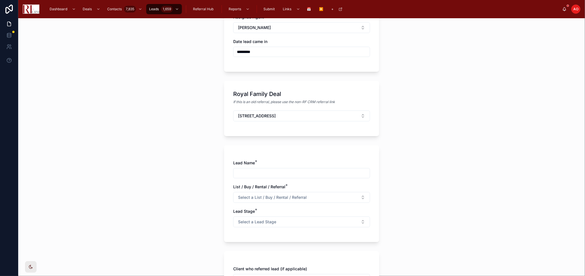
click at [268, 174] on input "text" at bounding box center [301, 173] width 136 height 8
type input "**********"
click at [294, 181] on div "Select a List / Buy / Rental / Referral" at bounding box center [301, 197] width 137 height 11
click at [293, 181] on span "Select a List / Buy / Rental / Referral" at bounding box center [272, 198] width 69 height 6
click at [269, 181] on div "Listing" at bounding box center [299, 220] width 134 height 9
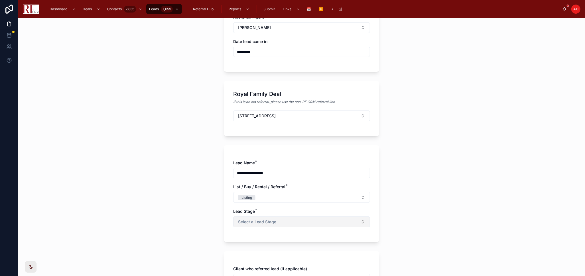
scroll to position [95, 0]
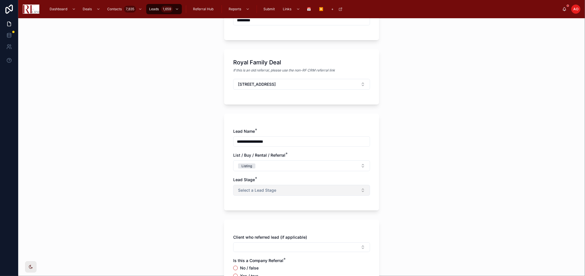
click at [278, 181] on button "Select a Lead Stage" at bounding box center [301, 190] width 137 height 11
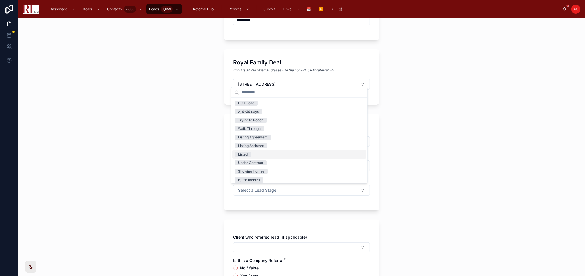
click at [263, 154] on div "Listed" at bounding box center [299, 154] width 134 height 9
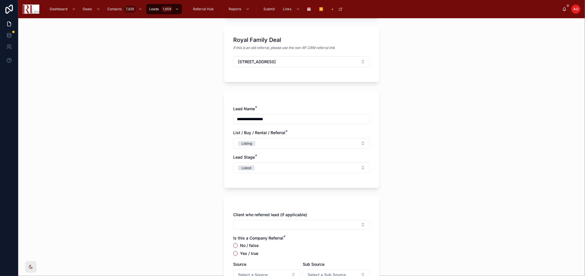
scroll to position [158, 0]
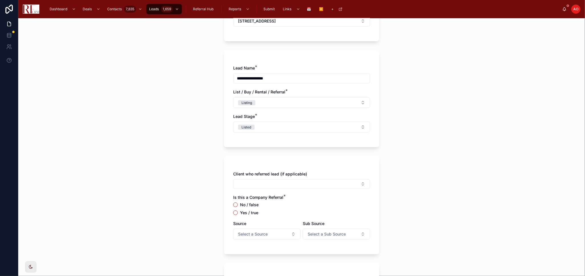
click at [246, 181] on label "No / false" at bounding box center [249, 205] width 19 height 4
click at [238, 181] on button "No / false" at bounding box center [235, 205] width 5 height 5
click at [255, 181] on span "Select a Source" at bounding box center [253, 234] width 30 height 6
type input "***"
click at [260, 181] on span "Sphere - Agent" at bounding box center [246, 267] width 29 height 6
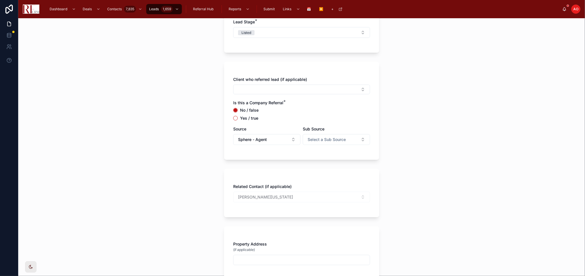
scroll to position [253, 0]
click at [282, 181] on input "text" at bounding box center [301, 260] width 136 height 8
click at [305, 181] on input "**********" at bounding box center [301, 260] width 136 height 8
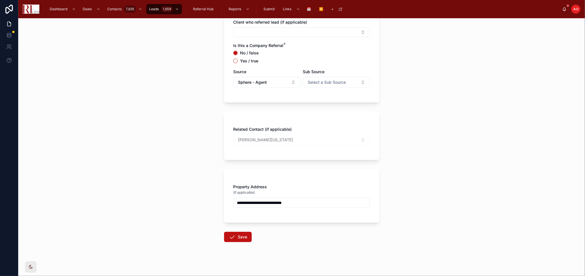
scroll to position [313, 0]
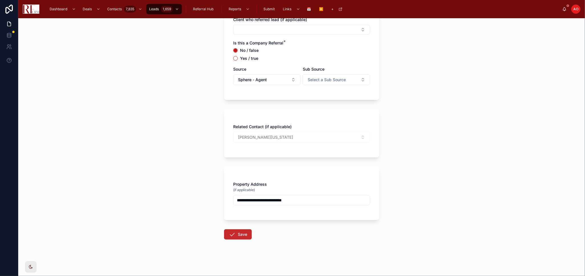
type input "**********"
click at [240, 181] on button "Save" at bounding box center [238, 234] width 28 height 10
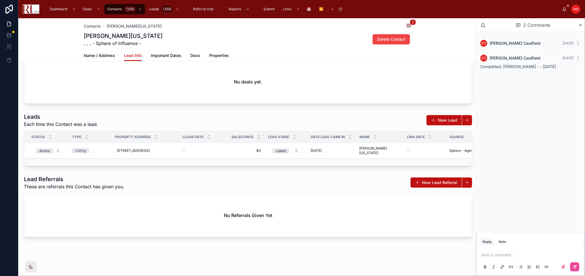
scroll to position [72, 0]
click at [87, 27] on span "Contacts" at bounding box center [92, 26] width 17 height 6
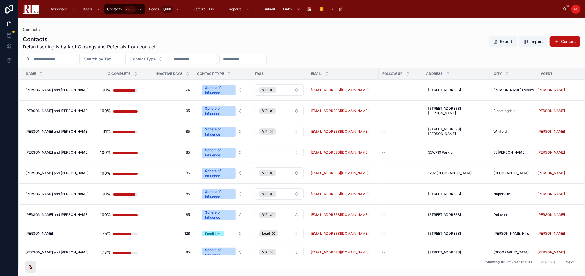
click at [64, 60] on input "text" at bounding box center [53, 59] width 47 height 8
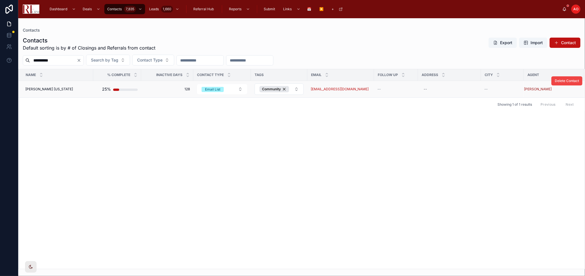
type input "**********"
click at [48, 89] on span "Jessica Seymore Washington" at bounding box center [49, 89] width 48 height 5
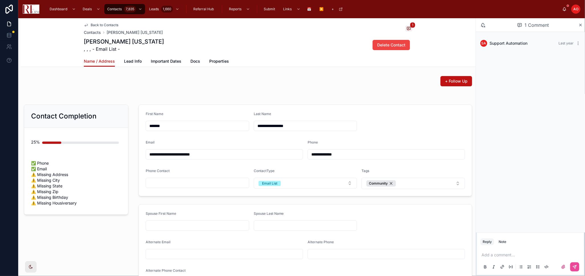
click at [91, 25] on span "Back to Contacts" at bounding box center [105, 25] width 28 height 5
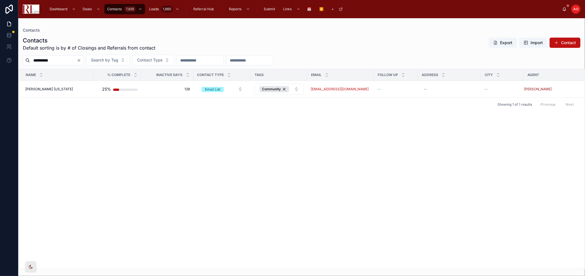
drag, startPoint x: 109, startPoint y: 140, endPoint x: 103, endPoint y: 126, distance: 15.6
click at [109, 140] on div "Name % Complete Inactive Days Contact Type Tags Email Follow Up Address City Ag…" at bounding box center [302, 169] width 566 height 200
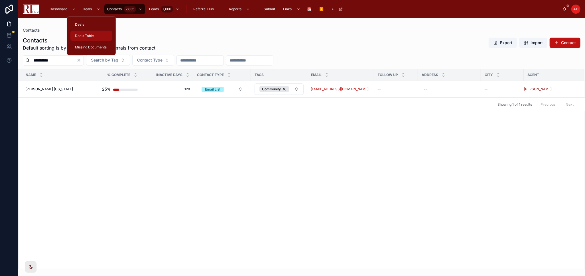
click at [94, 32] on div "Deals Table" at bounding box center [91, 35] width 35 height 9
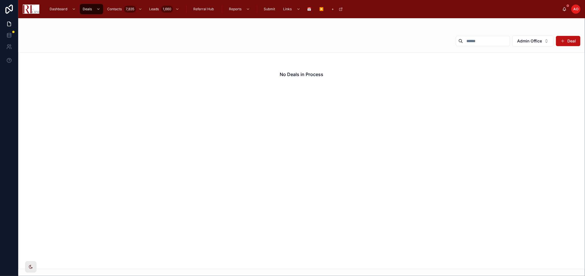
click at [364, 125] on div "No Deals in Process" at bounding box center [301, 160] width 566 height 217
click at [416, 38] on span "Admin Office" at bounding box center [529, 41] width 25 height 6
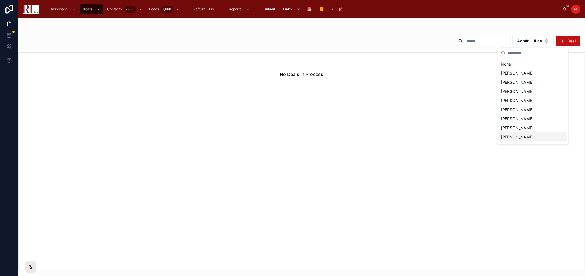
click at [416, 134] on span "[PERSON_NAME]" at bounding box center [517, 137] width 33 height 6
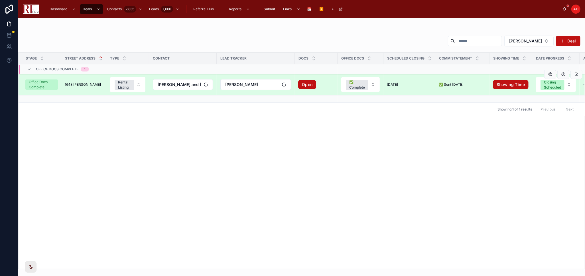
click at [70, 83] on span "1648 Eddy Lane" at bounding box center [83, 84] width 36 height 5
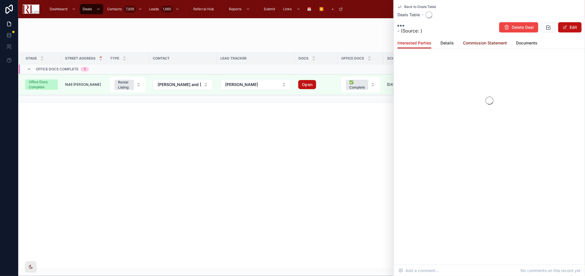
click at [416, 43] on span "Commission Statement" at bounding box center [485, 43] width 44 height 6
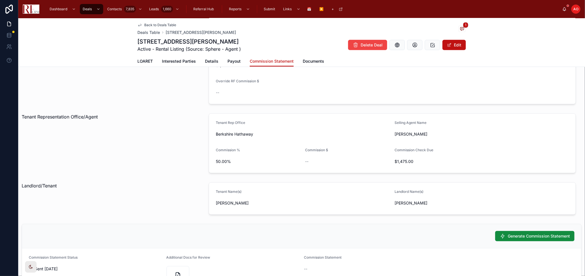
scroll to position [254, 0]
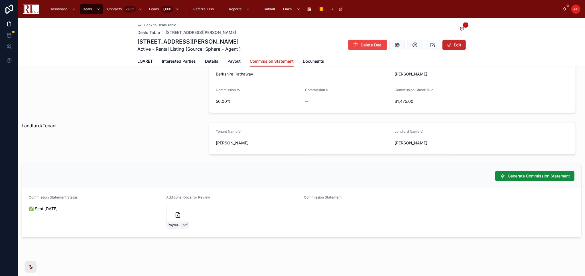
click at [416, 43] on button "Edit" at bounding box center [453, 45] width 23 height 10
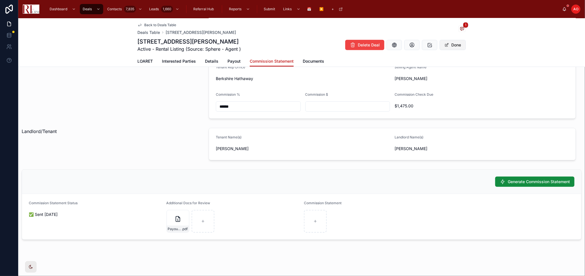
scroll to position [256, 0]
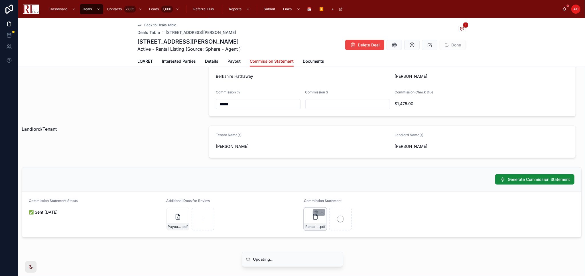
click at [321, 181] on div "Rental Listing Commission Statement - 1648 Eddy Lane, Lake Zurich .pdf" at bounding box center [370, 219] width 133 height 23
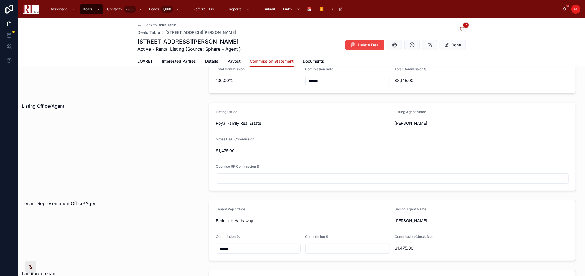
scroll to position [3, 0]
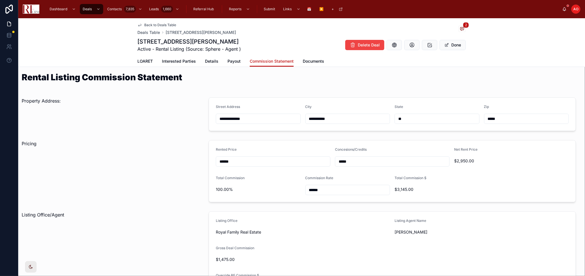
click at [245, 162] on input "******" at bounding box center [273, 162] width 114 height 8
type input "******"
click at [175, 152] on div "Pricing" at bounding box center [111, 171] width 187 height 67
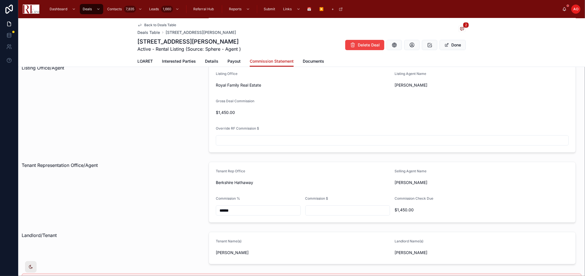
scroll to position [162, 0]
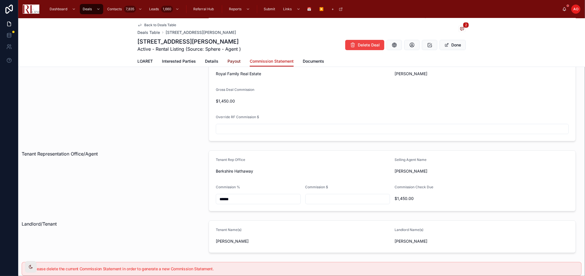
click at [230, 61] on span "Payout" at bounding box center [233, 61] width 13 height 6
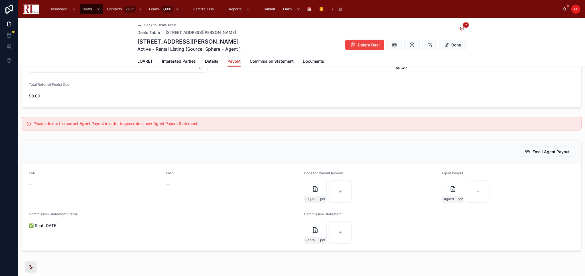
scroll to position [411, 0]
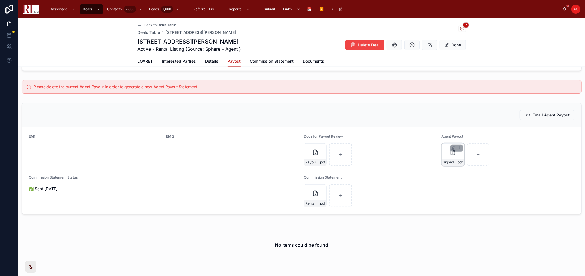
click at [416, 159] on div "Signed-Commission-Payout-1648-Eddy-Ln .pdf" at bounding box center [453, 162] width 22 height 7
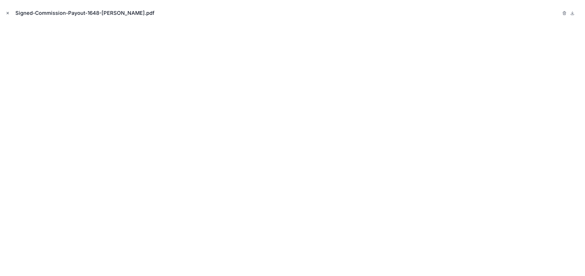
click at [6, 13] on icon "Close modal" at bounding box center [8, 13] width 4 height 4
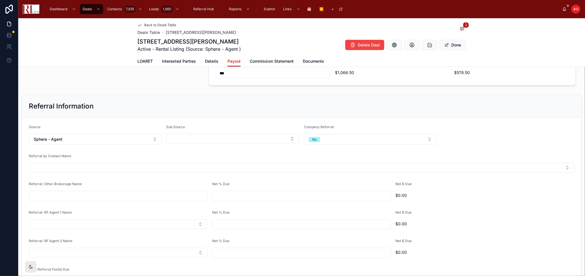
scroll to position [158, 0]
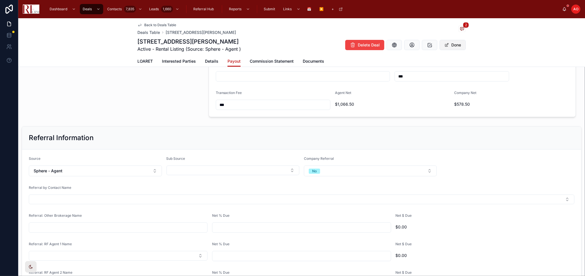
click at [416, 45] on button "Done" at bounding box center [452, 45] width 26 height 10
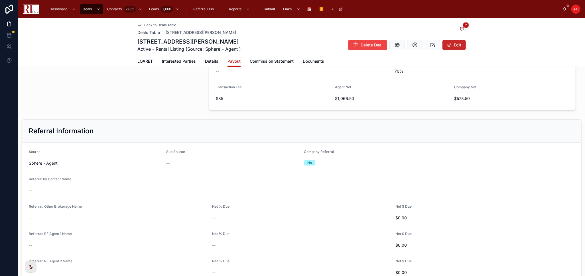
scroll to position [159, 0]
click at [155, 121] on div "Referral Information" at bounding box center [301, 130] width 559 height 23
click at [160, 96] on div "Deal Details Deal Type Rental Listing Agent Nina Konradi Agent Type Old Plan St…" at bounding box center [111, 13] width 187 height 197
click at [152, 22] on div "Back to Deals Table Deals Table 1648 Eddy Lane, Lake Zurich 2 1648 Eddy Lane, L…" at bounding box center [301, 37] width 328 height 38
click at [152, 25] on span "Back to Deals Table" at bounding box center [160, 25] width 32 height 5
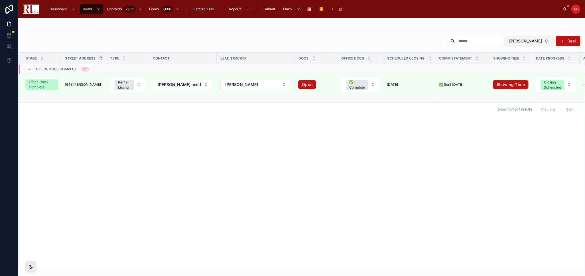
click at [416, 40] on button "[PERSON_NAME]" at bounding box center [528, 41] width 49 height 11
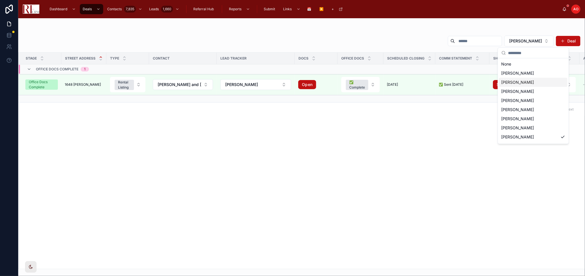
click at [416, 81] on span "[PERSON_NAME]" at bounding box center [517, 82] width 33 height 6
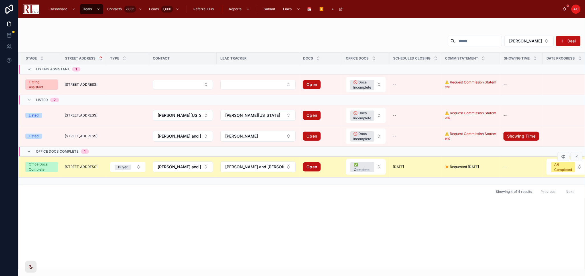
click at [85, 165] on span "122 Kilchurn Lane" at bounding box center [81, 167] width 33 height 5
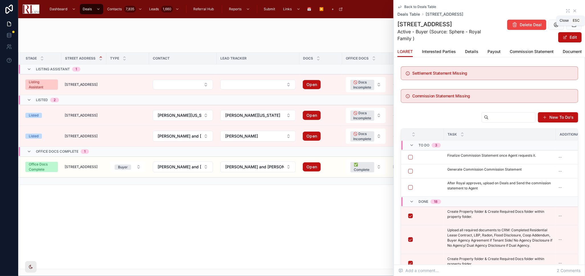
click at [416, 10] on icon at bounding box center [574, 11] width 5 height 5
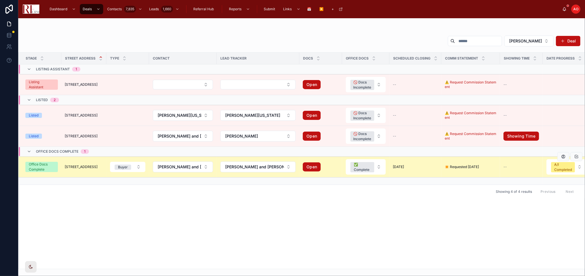
click at [86, 163] on td "122 Kilchurn Lane 122 Kilchurn Lane" at bounding box center [83, 167] width 45 height 21
click at [85, 169] on span "122 Kilchurn Lane" at bounding box center [81, 167] width 33 height 5
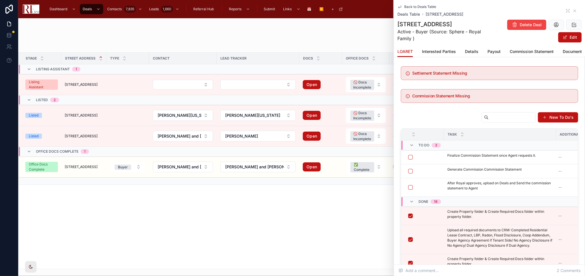
click at [416, 10] on div "Back to Deals Table Deals Table 122 Kilchurn Lane, Inverness" at bounding box center [489, 11] width 184 height 13
click at [416, 11] on icon at bounding box center [567, 11] width 5 height 5
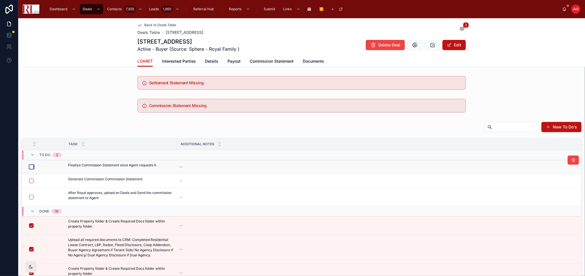
click at [32, 167] on button "button" at bounding box center [31, 167] width 5 height 5
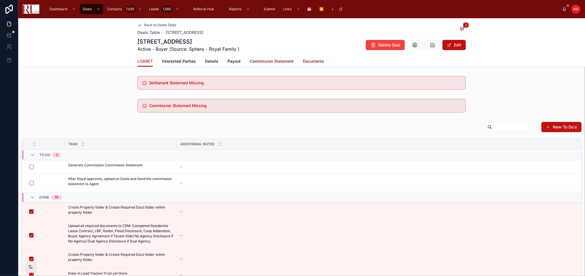
click at [272, 61] on span "Commission Statement" at bounding box center [272, 61] width 44 height 6
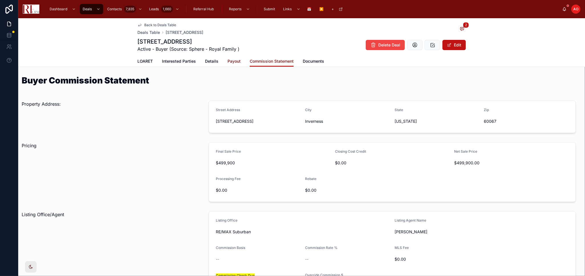
click at [229, 59] on span "Payout" at bounding box center [233, 61] width 13 height 6
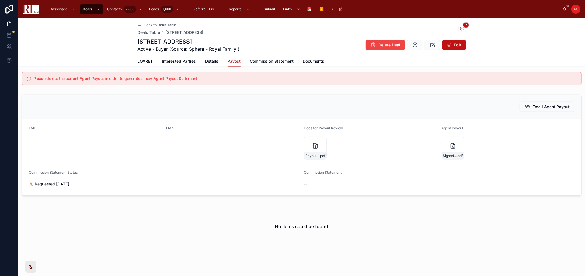
scroll to position [445, 0]
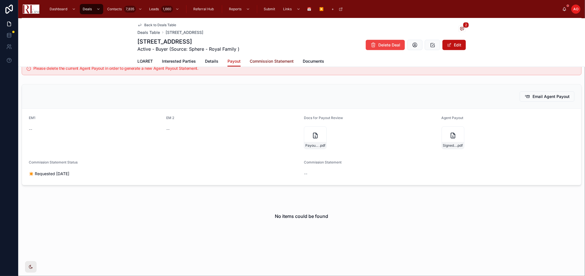
click at [270, 65] on link "Commission Statement" at bounding box center [272, 61] width 44 height 11
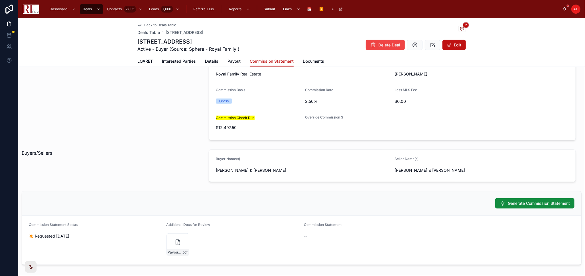
scroll to position [282, 0]
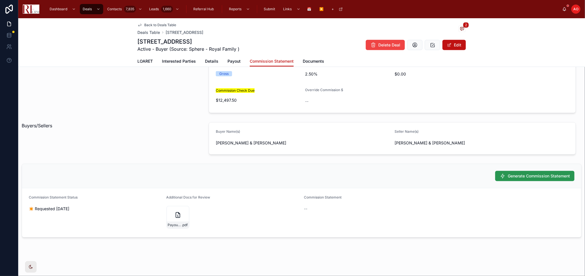
click at [416, 177] on span "Generate Commission Statement" at bounding box center [538, 176] width 62 height 6
click at [416, 45] on span at bounding box center [449, 45] width 5 height 5
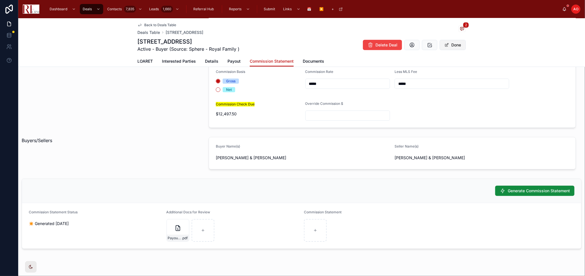
scroll to position [285, 0]
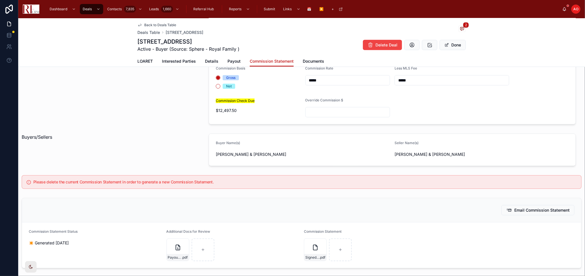
click at [154, 59] on div "LOARET Interested Parties Details Payout Commission Statement Documents" at bounding box center [301, 61] width 328 height 11
click at [149, 60] on span "LOARET" at bounding box center [144, 61] width 15 height 6
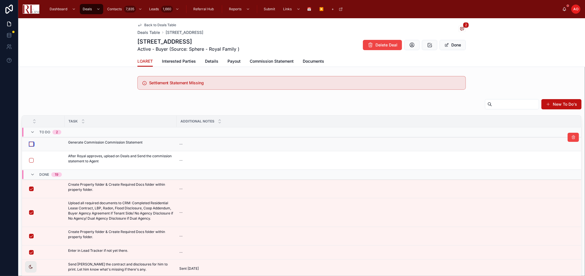
click at [30, 143] on button "button" at bounding box center [31, 144] width 5 height 5
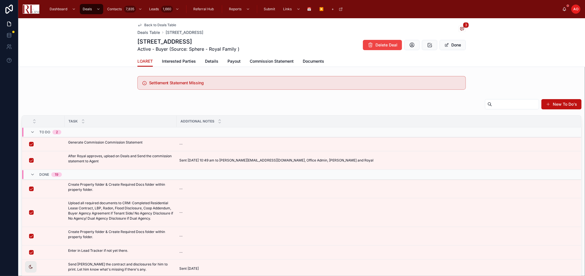
scroll to position [95, 0]
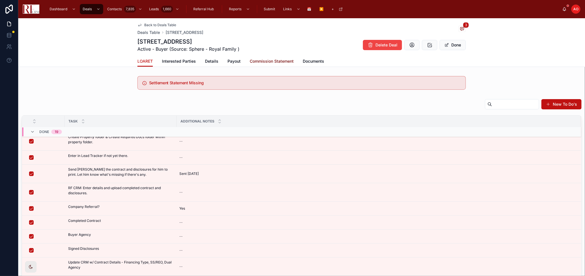
click at [278, 59] on span "Commission Statement" at bounding box center [272, 61] width 44 height 6
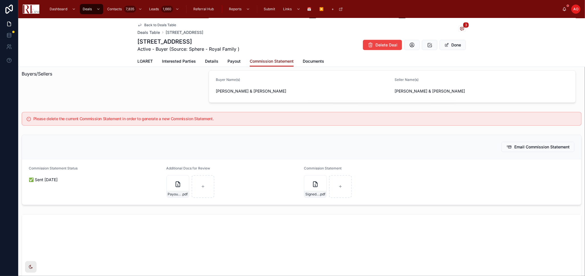
scroll to position [506, 0]
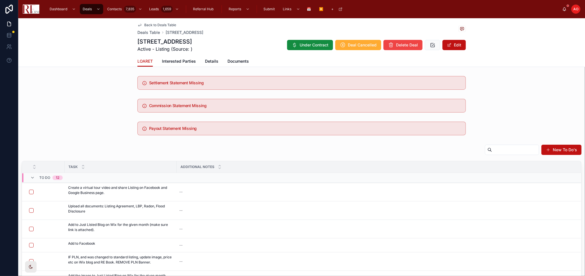
scroll to position [40, 0]
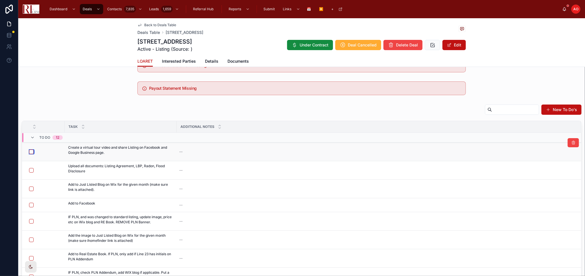
click at [32, 152] on button "button" at bounding box center [31, 152] width 5 height 5
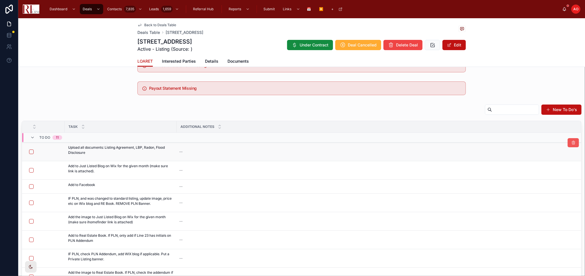
click at [567, 146] on button at bounding box center [572, 142] width 11 height 9
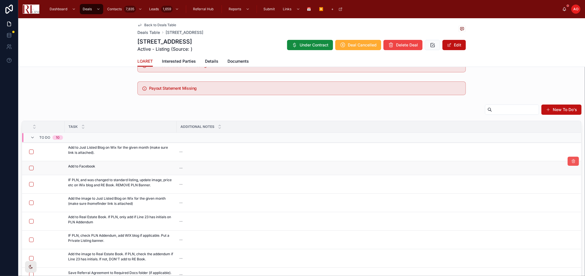
click at [567, 162] on button at bounding box center [572, 161] width 11 height 9
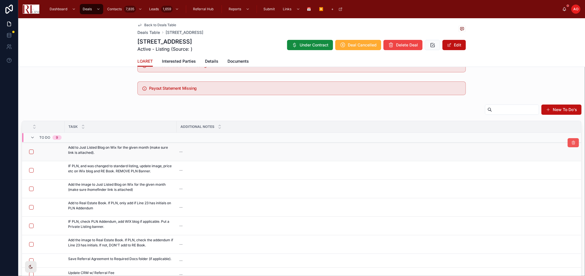
click at [571, 143] on icon at bounding box center [573, 142] width 5 height 5
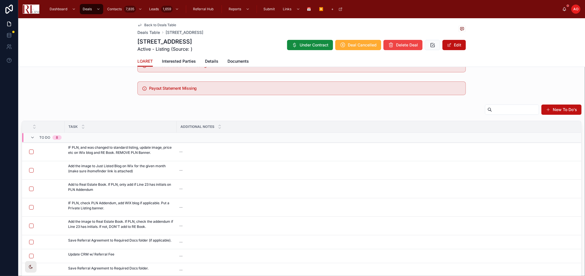
click at [566, 142] on td "To Do 8" at bounding box center [301, 138] width 558 height 10
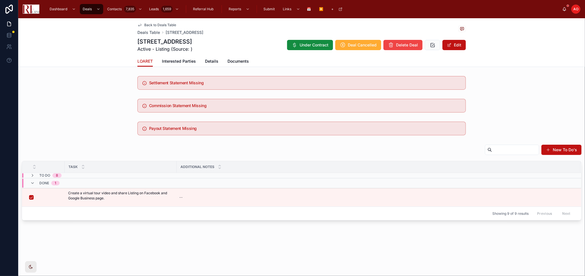
click at [566, 176] on div "To Do 8" at bounding box center [301, 175] width 558 height 5
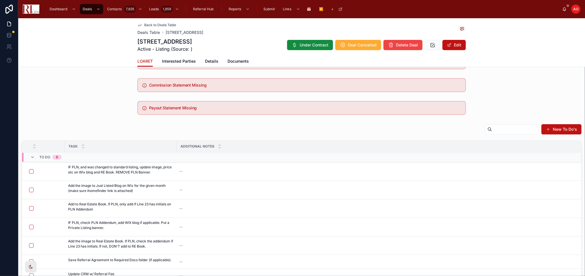
scroll to position [32, 0]
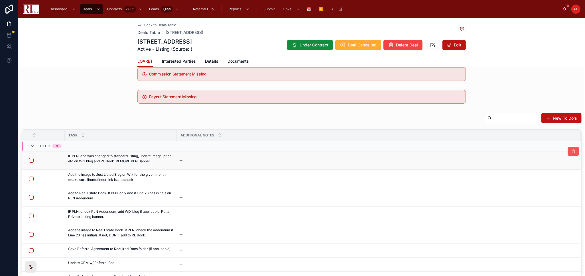
click at [568, 148] on button at bounding box center [572, 151] width 11 height 9
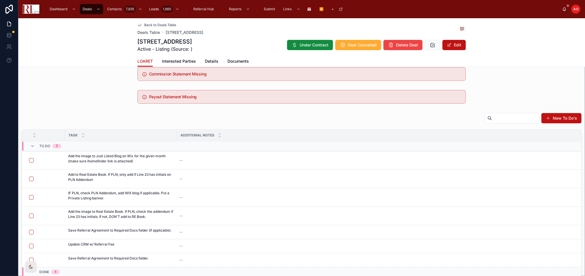
click at [157, 23] on span "Back to Deals Table" at bounding box center [160, 25] width 32 height 5
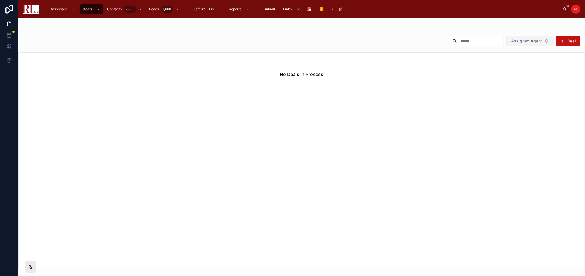
click at [519, 41] on span "Assigned Agent" at bounding box center [526, 41] width 31 height 6
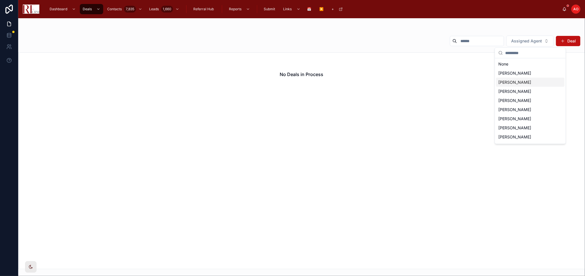
click at [526, 82] on span "[PERSON_NAME]" at bounding box center [514, 82] width 33 height 6
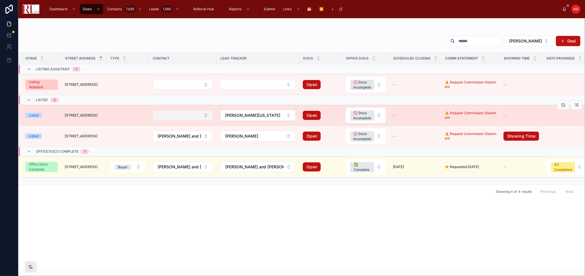
click at [191, 115] on button "Select Button" at bounding box center [183, 116] width 60 height 10
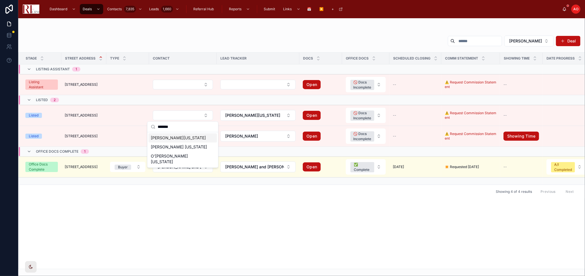
type input "*******"
click at [189, 136] on div "[PERSON_NAME][US_STATE]" at bounding box center [182, 137] width 68 height 9
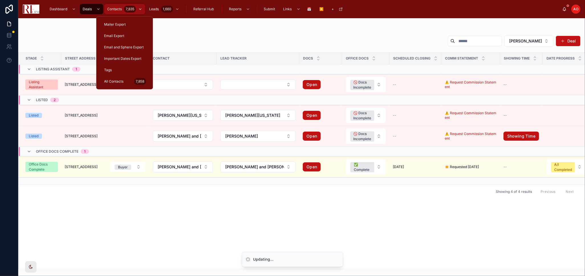
click at [111, 7] on span "Contacts" at bounding box center [114, 9] width 15 height 5
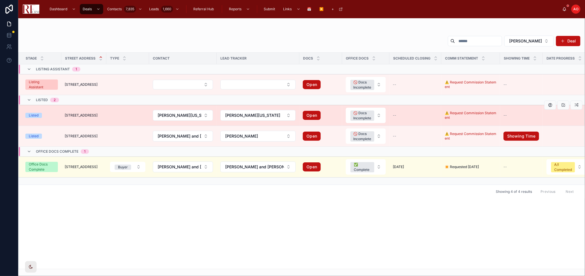
click at [89, 117] on span "[STREET_ADDRESS]" at bounding box center [81, 115] width 33 height 5
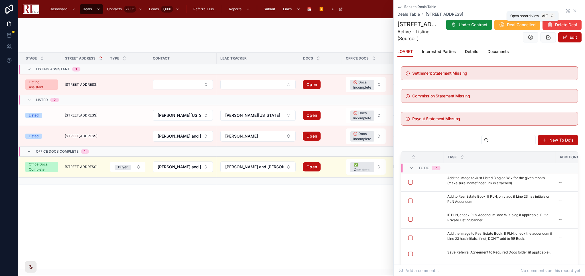
click at [565, 12] on icon at bounding box center [567, 11] width 5 height 5
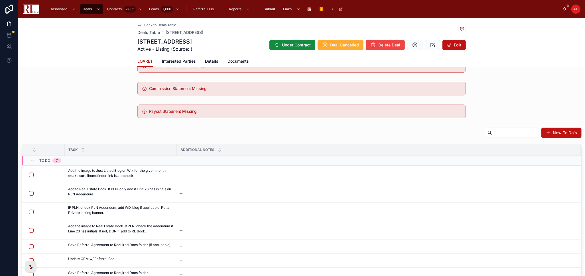
scroll to position [32, 0]
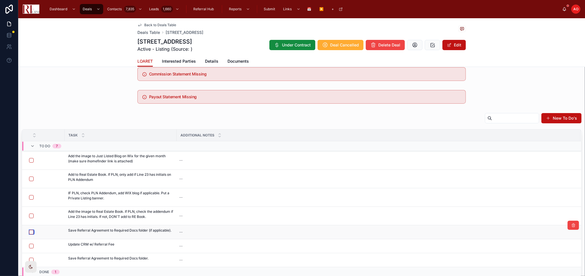
click at [30, 233] on button "button" at bounding box center [31, 232] width 5 height 5
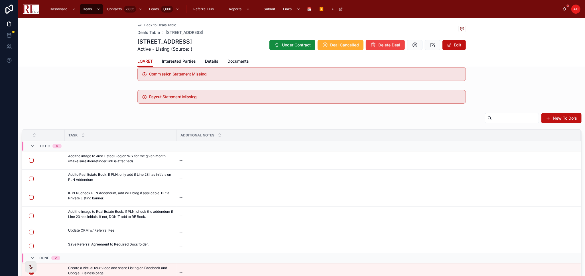
click at [0, 0] on span at bounding box center [0, 0] width 0 height 0
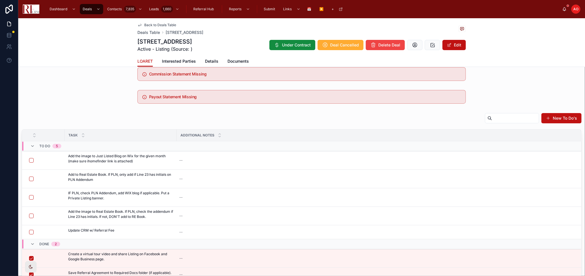
click at [0, 0] on icon at bounding box center [0, 0] width 0 height 0
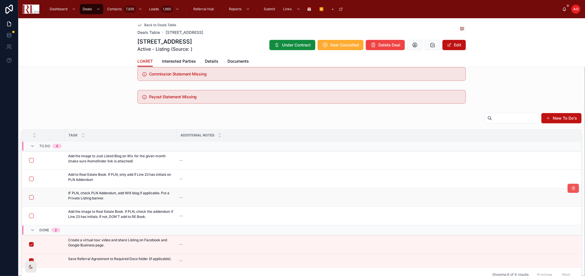
click at [571, 189] on icon at bounding box center [573, 188] width 5 height 5
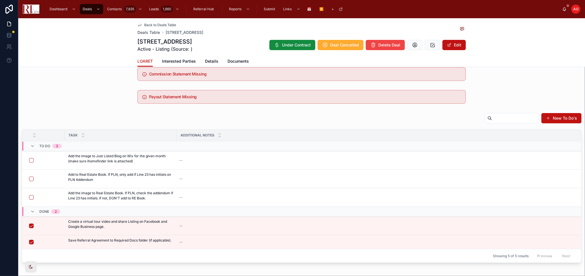
click at [56, 108] on div "Settlement Statement Missing Commission Statement Missing Payout Statement Miss…" at bounding box center [301, 153] width 566 height 223
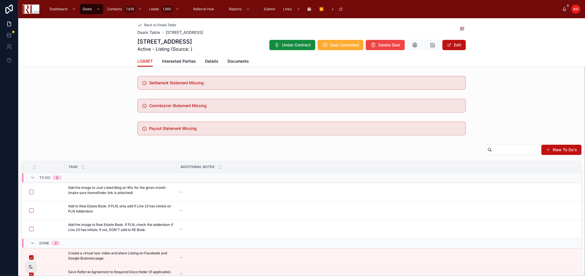
scroll to position [32, 0]
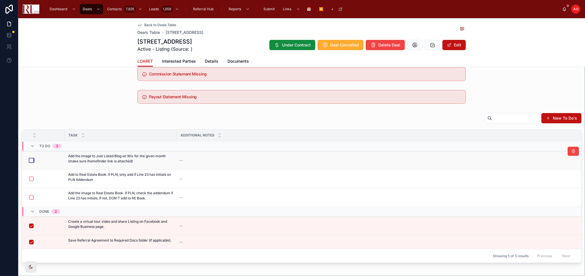
click at [29, 160] on button "button" at bounding box center [31, 160] width 5 height 5
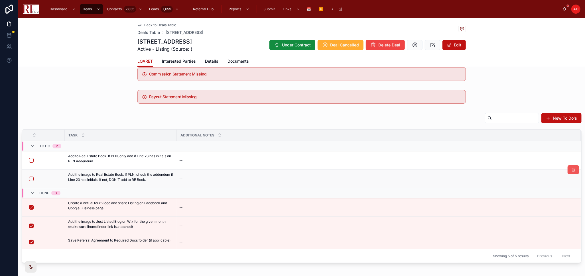
click at [571, 170] on icon at bounding box center [573, 170] width 5 height 5
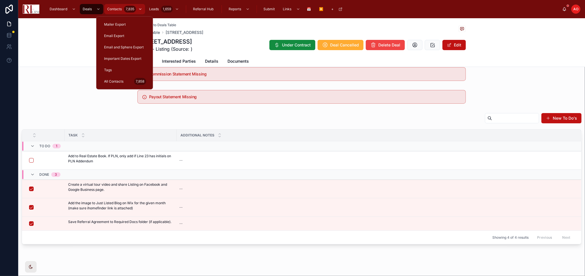
click at [114, 10] on span "Contacts" at bounding box center [114, 9] width 15 height 5
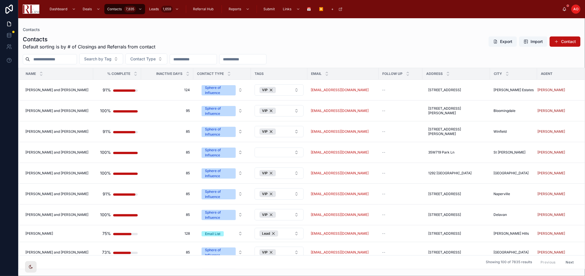
click at [62, 58] on input "text" at bounding box center [53, 59] width 47 height 8
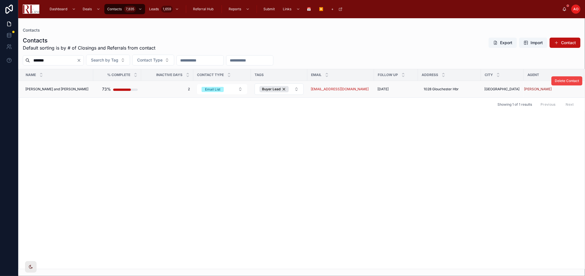
type input "*******"
click at [48, 94] on td "Lee Meyrick and Sara Hughes Lee Meyrick and Sara Hughes" at bounding box center [56, 89] width 75 height 17
click at [57, 82] on td "Lee Meyrick and Sara Hughes Lee Meyrick and Sara Hughes" at bounding box center [56, 89] width 75 height 17
click at [61, 88] on span "Lee Meyrick and Sara Hughes" at bounding box center [56, 89] width 63 height 5
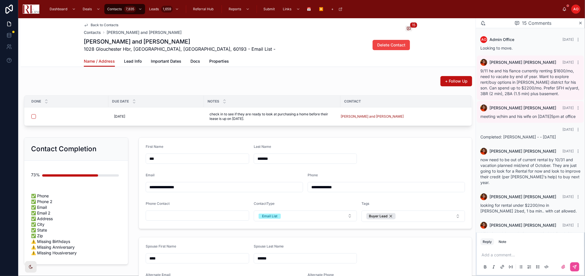
scroll to position [277, 0]
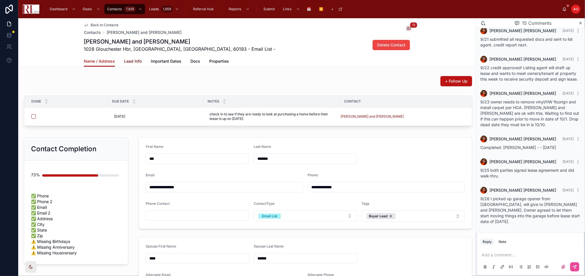
click at [131, 60] on span "Lead Info" at bounding box center [133, 61] width 18 height 6
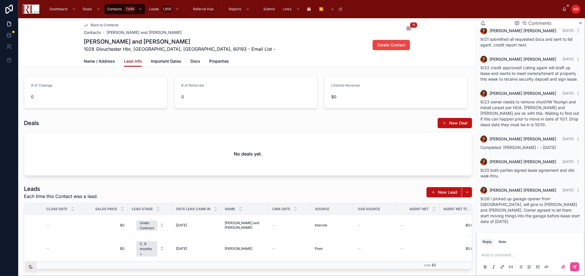
scroll to position [0, 152]
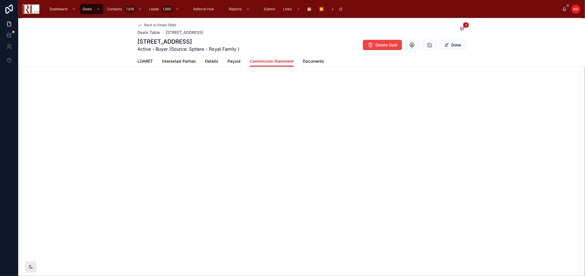
scroll to position [380, 0]
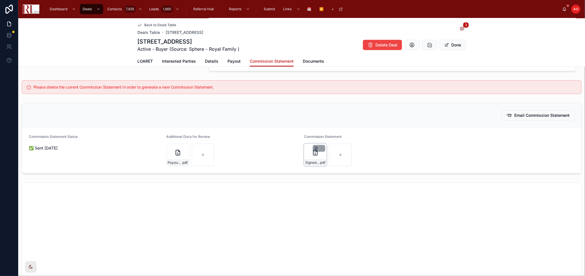
click at [315, 148] on icon "button" at bounding box center [316, 149] width 3 height 3
click at [325, 136] on icon "button" at bounding box center [325, 138] width 5 height 5
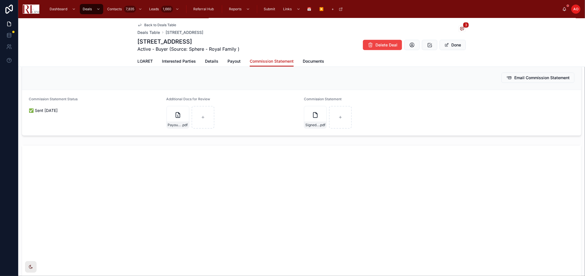
scroll to position [475, 0]
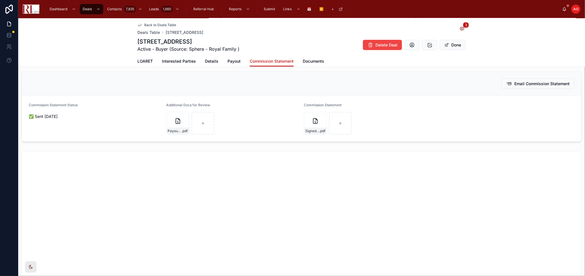
drag, startPoint x: 446, startPoint y: 43, endPoint x: 403, endPoint y: 55, distance: 44.5
click at [446, 42] on button "Done" at bounding box center [452, 45] width 26 height 10
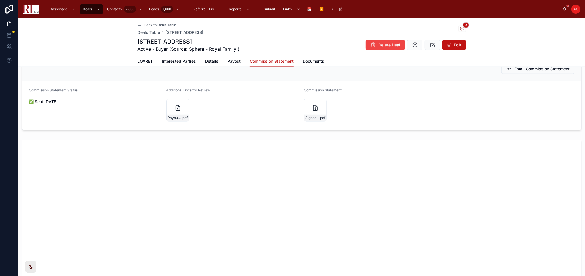
scroll to position [397, 0]
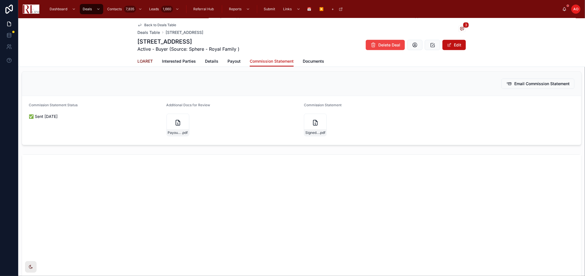
click at [145, 63] on span "LOARET" at bounding box center [144, 61] width 15 height 6
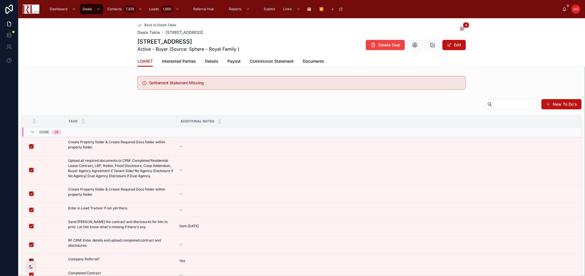
click at [144, 25] on span "Back to Deals Table" at bounding box center [160, 25] width 32 height 5
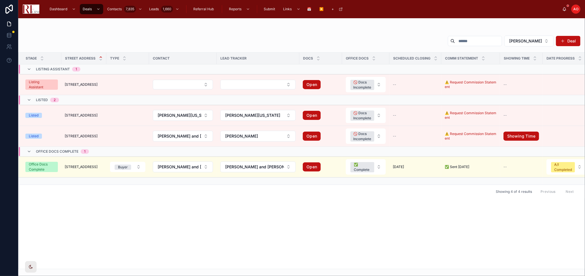
click at [523, 34] on div "Cindy Caulfield Deal Stage Street Address Type Contact Lead Tracker Docs Office…" at bounding box center [301, 150] width 566 height 237
click at [524, 38] on span "[PERSON_NAME]" at bounding box center [525, 41] width 33 height 6
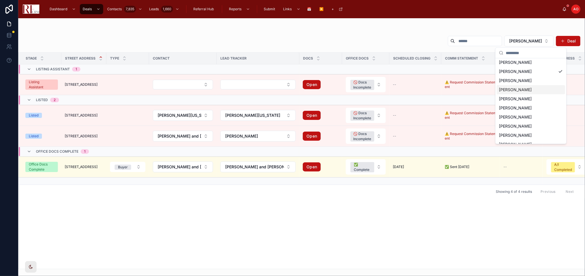
scroll to position [17, 0]
click at [519, 128] on span "[PERSON_NAME]" at bounding box center [515, 130] width 33 height 6
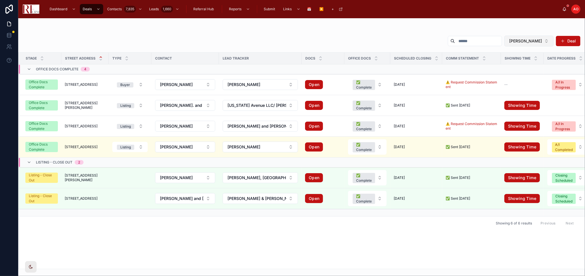
click at [523, 41] on span "[PERSON_NAME]" at bounding box center [525, 41] width 33 height 6
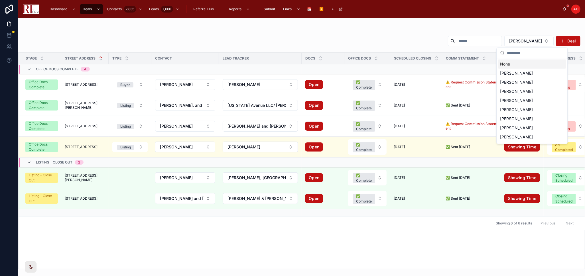
drag, startPoint x: 566, startPoint y: 19, endPoint x: 554, endPoint y: 19, distance: 11.4
click at [565, 18] on div "Royal Hartwig Deal Stage Street Address Type Contact Lead Tracker Docs Office D…" at bounding box center [301, 143] width 566 height 251
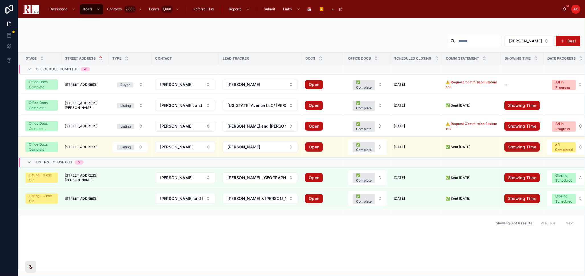
click at [560, 42] on span at bounding box center [562, 41] width 5 height 5
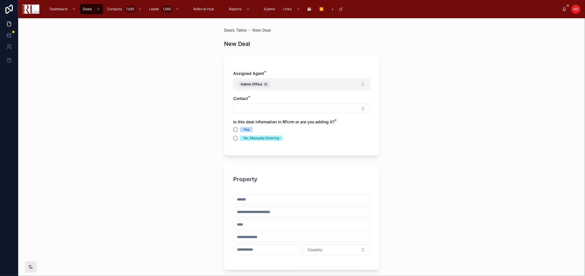
click at [274, 81] on button "Admin Office" at bounding box center [301, 84] width 137 height 11
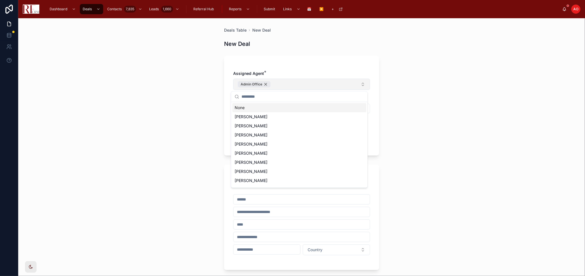
click at [263, 85] on div "Admin Office" at bounding box center [254, 84] width 32 height 6
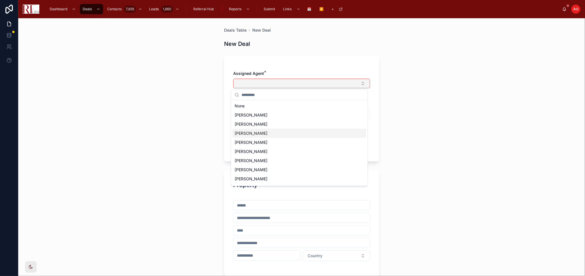
click at [252, 132] on span "[PERSON_NAME]" at bounding box center [251, 134] width 33 height 6
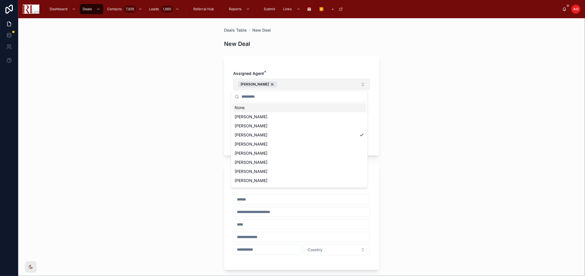
click at [397, 91] on div "Deals Table New Deal New Deal Assigned Agent * Erica Vasquez Contact * Is this …" at bounding box center [301, 147] width 566 height 258
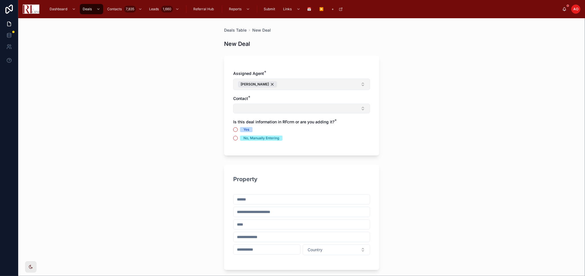
click at [236, 108] on button "Select Button" at bounding box center [301, 109] width 137 height 10
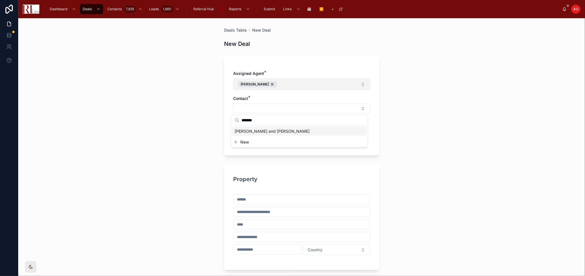
type input "*******"
click at [260, 131] on span "[PERSON_NAME] and [PERSON_NAME]" at bounding box center [272, 132] width 75 height 6
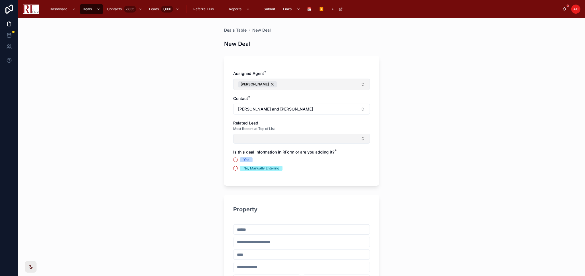
click at [236, 139] on button "Select Button" at bounding box center [301, 139] width 137 height 10
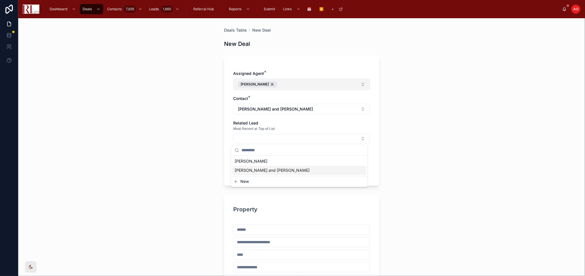
click at [264, 169] on span "[PERSON_NAME] and [PERSON_NAME]" at bounding box center [272, 171] width 75 height 6
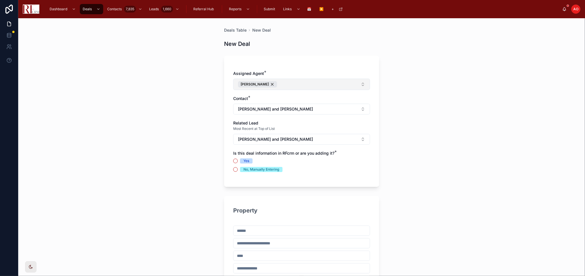
click at [243, 163] on div "Yes" at bounding box center [246, 160] width 6 height 5
click at [238, 163] on button "Yes" at bounding box center [235, 161] width 5 height 5
click at [246, 171] on div "No, Manually Entering" at bounding box center [261, 169] width 36 height 5
click at [238, 171] on button "No, Manually Entering" at bounding box center [235, 169] width 5 height 5
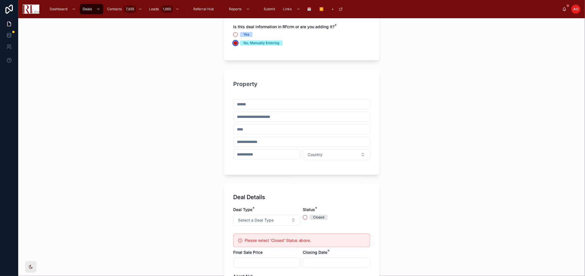
scroll to position [95, 0]
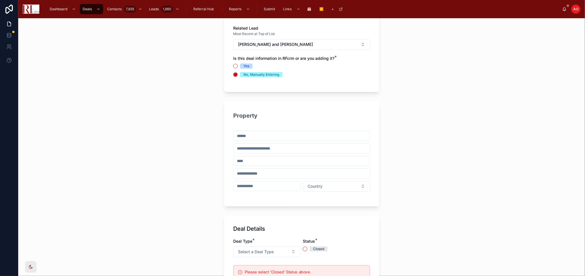
click at [240, 67] on span "Yes" at bounding box center [246, 66] width 13 height 5
click at [238, 67] on button "Yes" at bounding box center [235, 66] width 5 height 5
click at [258, 144] on input "text" at bounding box center [301, 148] width 136 height 8
click at [257, 135] on input "text" at bounding box center [301, 136] width 136 height 8
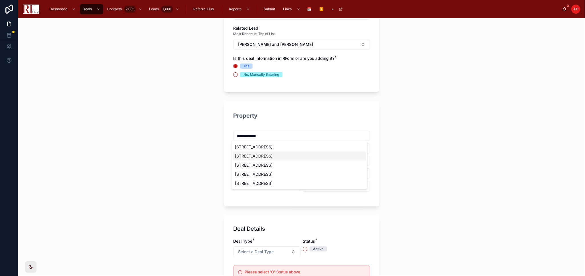
click at [294, 157] on div "300 Pembridge Lane, Schaumburg, IL, USA" at bounding box center [299, 156] width 133 height 9
type input "**********"
type input "********"
type input "*****"
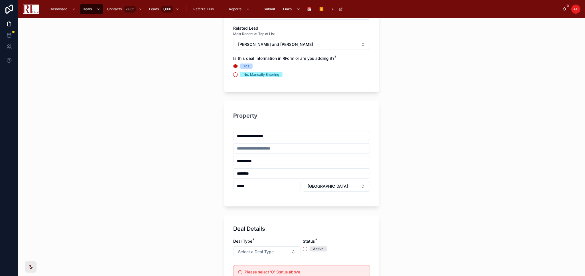
type input "**********"
click at [250, 150] on input "text" at bounding box center [301, 148] width 136 height 8
type input "*******"
click at [283, 251] on button "Select a Deal Type" at bounding box center [266, 251] width 67 height 11
click at [251, 214] on div "Rental Buyer" at bounding box center [246, 213] width 21 height 5
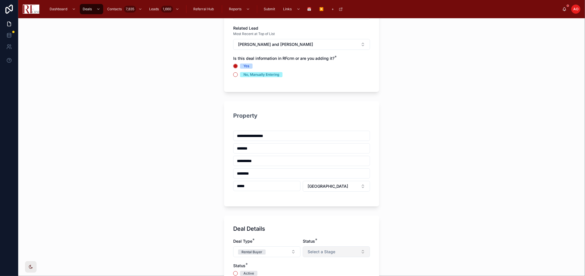
click at [319, 250] on span "Select a Stage" at bounding box center [321, 252] width 28 height 6
click at [318, 237] on div "Buyer Under Contract" at bounding box center [323, 239] width 36 height 5
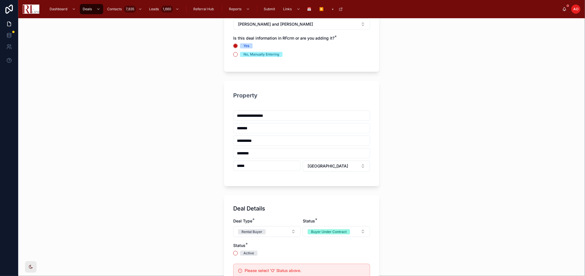
scroll to position [127, 0]
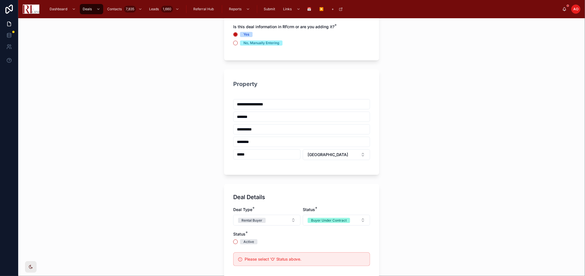
click at [243, 241] on div "Active" at bounding box center [248, 241] width 11 height 5
click at [238, 241] on button "Active" at bounding box center [235, 242] width 5 height 5
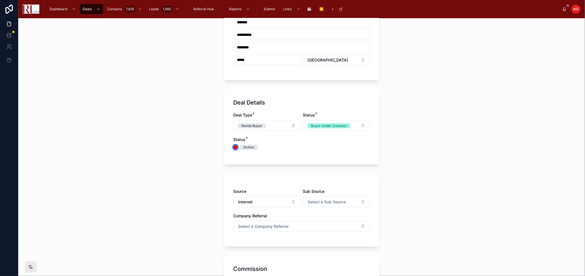
scroll to position [221, 0]
click at [336, 227] on button "Select a Company Referral" at bounding box center [301, 226] width 137 height 11
click at [264, 248] on div "Yes" at bounding box center [299, 248] width 134 height 9
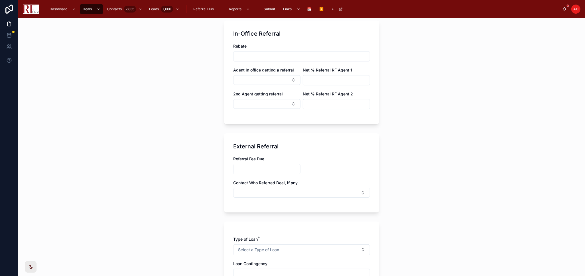
scroll to position [665, 0]
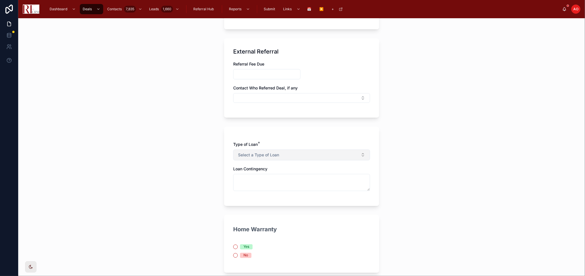
click at [291, 152] on button "Select a Type of Loan" at bounding box center [301, 155] width 137 height 11
click at [283, 179] on div "Conventional" at bounding box center [299, 178] width 134 height 9
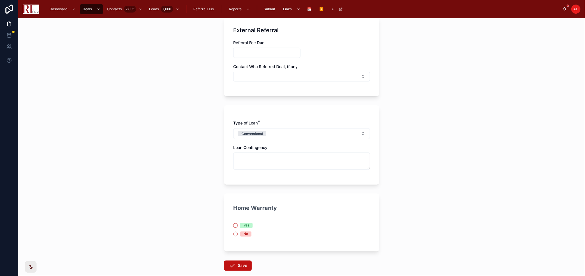
scroll to position [718, 0]
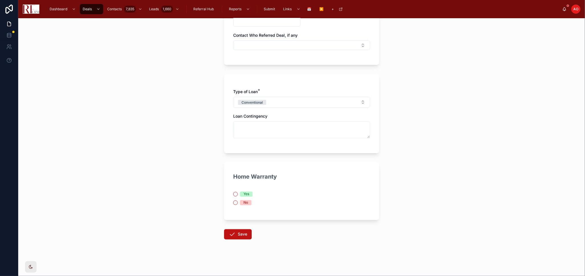
click at [243, 203] on div "No" at bounding box center [245, 202] width 5 height 5
click at [238, 203] on button "No" at bounding box center [235, 203] width 5 height 5
click at [238, 233] on button "Save" at bounding box center [238, 234] width 28 height 10
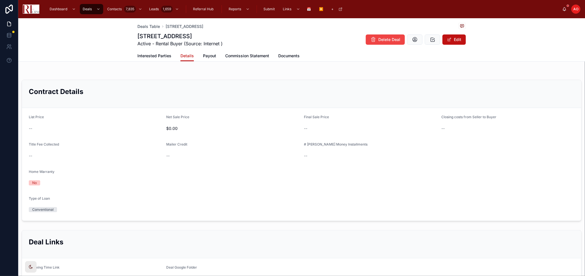
click at [449, 45] on div "300 Pembridge Lane, Schaumburg Active - Rental Buyer (Source: Internet ) Delete…" at bounding box center [301, 39] width 328 height 15
click at [444, 43] on button "Edit" at bounding box center [453, 39] width 23 height 10
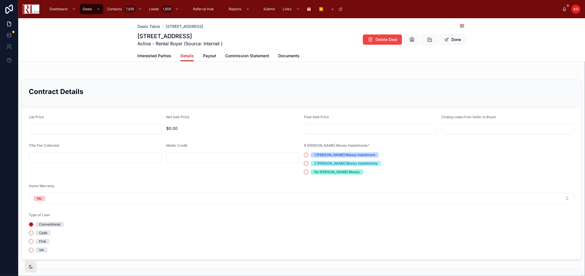
click at [60, 223] on span "Conventional" at bounding box center [50, 224] width 28 height 5
click at [33, 223] on button "Conventional" at bounding box center [31, 224] width 5 height 5
click at [101, 127] on input "text" at bounding box center [95, 129] width 132 height 8
type input "**********"
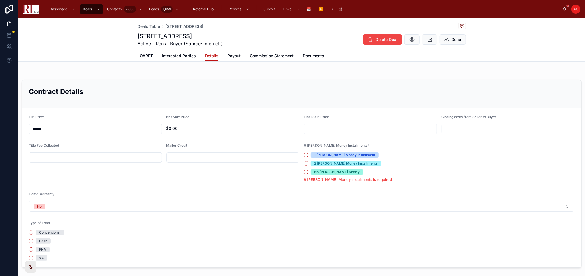
type input "******"
click at [328, 126] on input "text" at bounding box center [370, 129] width 132 height 8
type input "******"
click at [442, 131] on input "text" at bounding box center [508, 129] width 132 height 8
type input "*****"
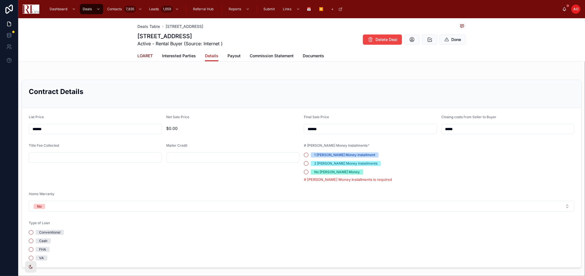
click at [140, 55] on span "LOARET" at bounding box center [144, 56] width 15 height 6
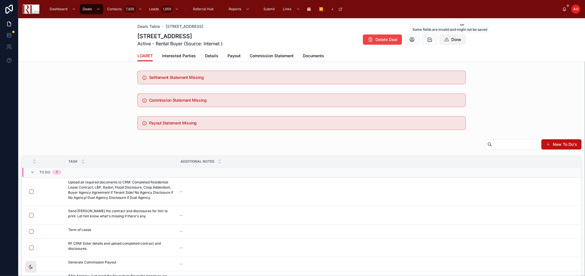
click at [454, 38] on button "Done" at bounding box center [452, 39] width 26 height 10
click at [209, 55] on span "Details" at bounding box center [211, 56] width 13 height 6
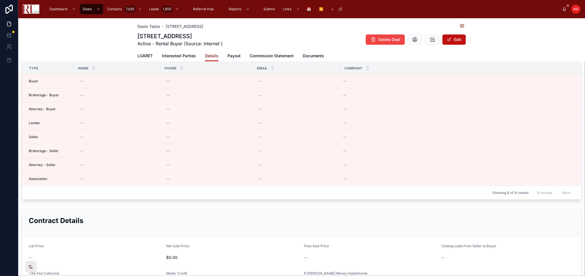
scroll to position [127, 0]
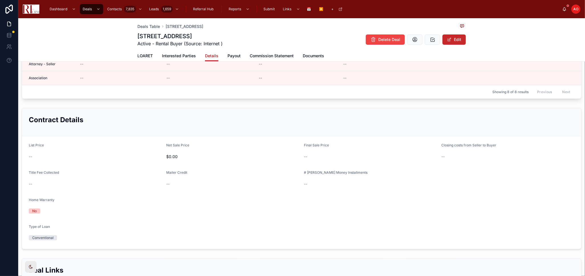
click at [446, 43] on button "Edit" at bounding box center [453, 39] width 23 height 10
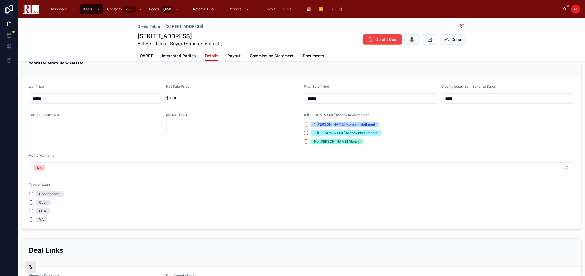
scroll to position [190, 0]
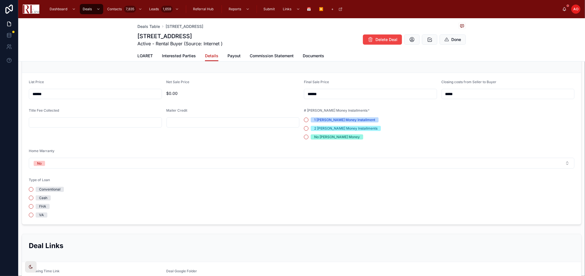
click at [141, 188] on div "Conventional" at bounding box center [95, 189] width 133 height 5
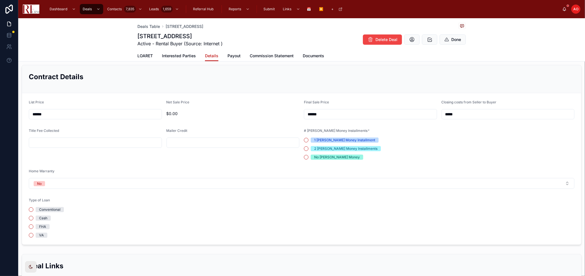
scroll to position [158, 0]
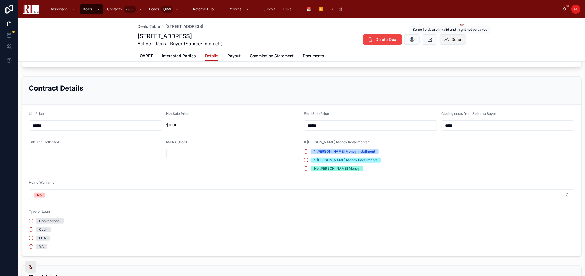
click at [449, 37] on button "Done" at bounding box center [452, 39] width 26 height 10
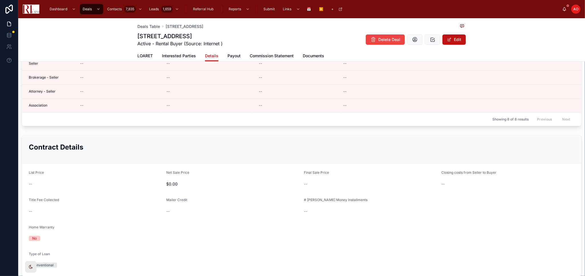
scroll to position [95, 0]
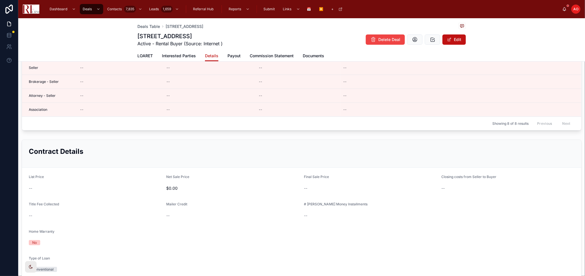
click at [455, 40] on button "Edit" at bounding box center [453, 39] width 23 height 10
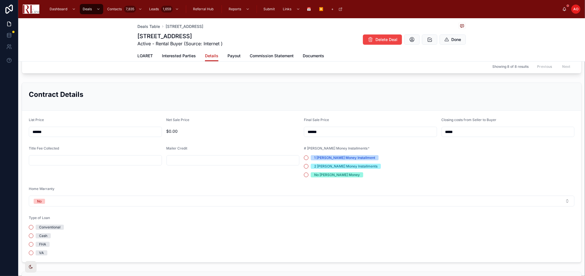
scroll to position [158, 0]
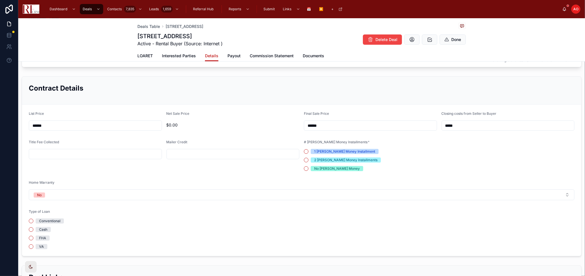
click at [55, 221] on div "Conventional" at bounding box center [49, 221] width 21 height 5
click at [33, 221] on button "Conventional" at bounding box center [31, 221] width 5 height 5
click at [464, 33] on div "Deals Table 300 Pembridge Lane, Schaumburg 300 Pembridge Lane, Schaumburg Activ…" at bounding box center [301, 39] width 566 height 43
click at [457, 38] on button "Done" at bounding box center [452, 39] width 26 height 10
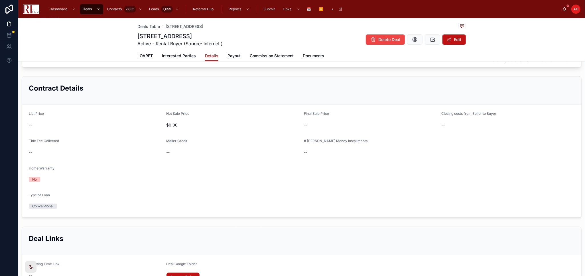
click at [455, 40] on button "Edit" at bounding box center [453, 39] width 23 height 10
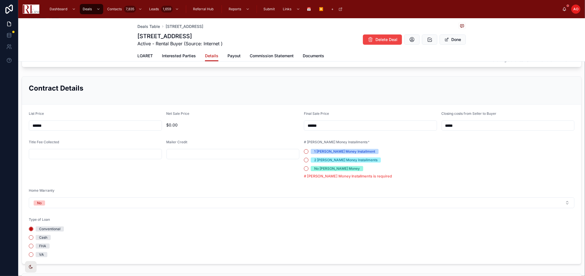
click at [324, 122] on input "******" at bounding box center [370, 126] width 132 height 8
click at [324, 124] on input "******" at bounding box center [370, 126] width 132 height 8
type input "******"
click at [40, 238] on div "Cash" at bounding box center [43, 237] width 8 height 5
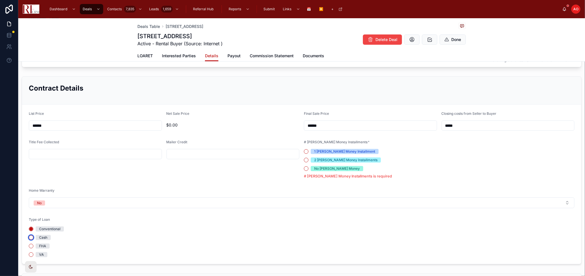
click at [33, 238] on button "Cash" at bounding box center [31, 237] width 5 height 5
click at [451, 40] on button "Done" at bounding box center [452, 39] width 26 height 10
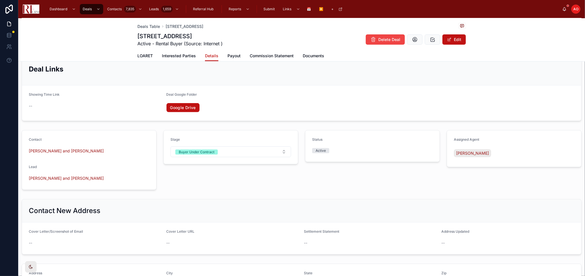
scroll to position [348, 0]
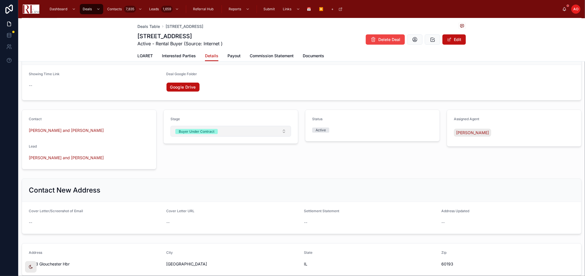
click at [284, 130] on button "Buyer Under Contract" at bounding box center [230, 131] width 121 height 11
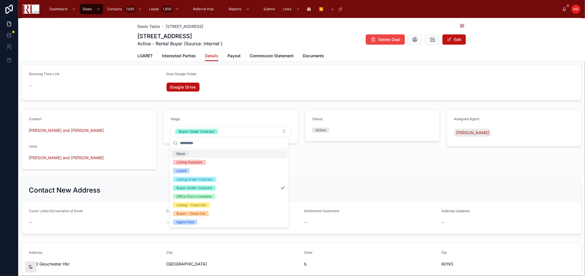
click at [339, 157] on div "Status Active" at bounding box center [372, 139] width 142 height 64
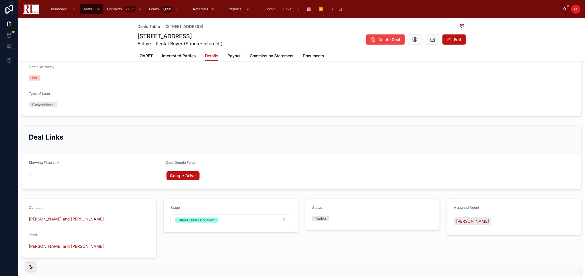
scroll to position [133, 0]
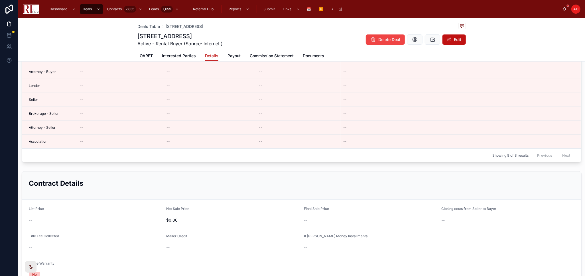
scroll to position [63, 0]
click at [447, 44] on button "Edit" at bounding box center [453, 39] width 23 height 10
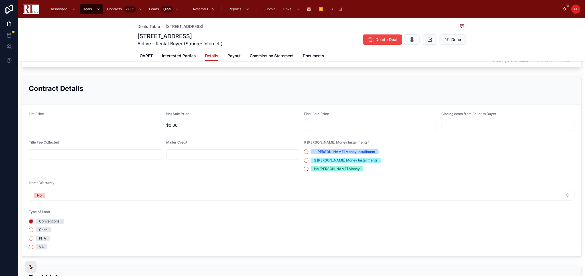
scroll to position [158, 0]
click at [97, 129] on div at bounding box center [95, 126] width 133 height 10
type input "******"
click at [345, 123] on input "text" at bounding box center [370, 126] width 132 height 8
type input "******"
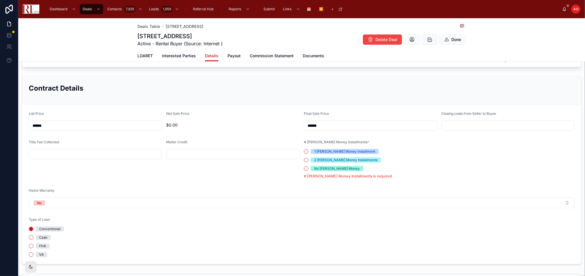
click at [66, 128] on input "******" at bounding box center [95, 126] width 132 height 8
click at [232, 53] on span "Payout" at bounding box center [233, 56] width 13 height 6
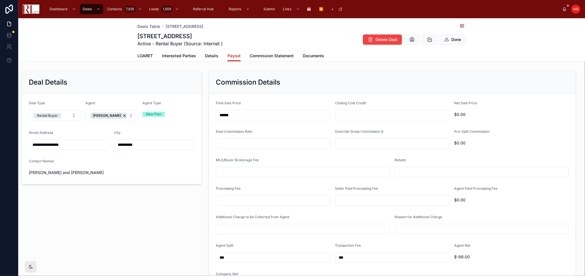
click at [366, 116] on input "text" at bounding box center [392, 115] width 114 height 8
type input "*****"
click at [295, 148] on div at bounding box center [273, 143] width 115 height 10
click at [352, 146] on input "text" at bounding box center [392, 144] width 114 height 8
type input "*********"
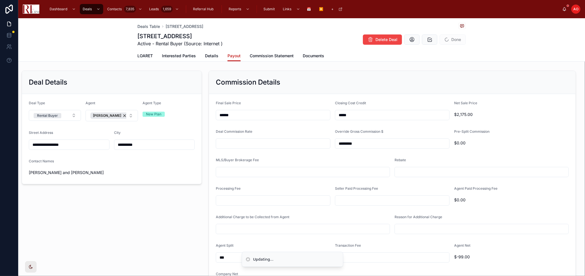
click at [329, 171] on input "text" at bounding box center [303, 172] width 174 height 8
type input "*****"
click at [428, 174] on input "text" at bounding box center [482, 172] width 174 height 8
type input "*****"
click at [295, 198] on input "text" at bounding box center [273, 201] width 114 height 8
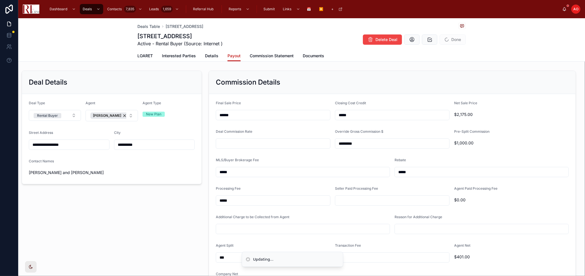
type input "*****"
click at [370, 199] on input "text" at bounding box center [392, 201] width 114 height 8
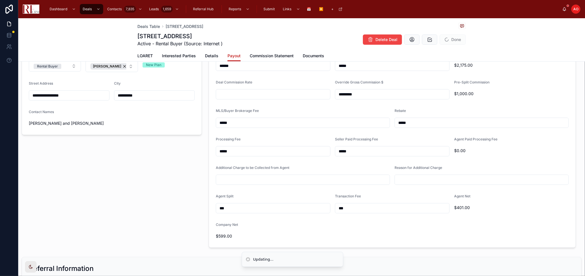
scroll to position [63, 0]
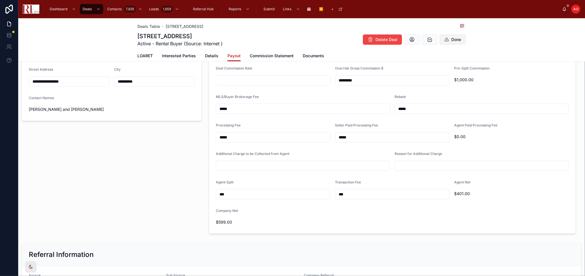
type input "*****"
click at [450, 36] on button "Done" at bounding box center [452, 39] width 26 height 10
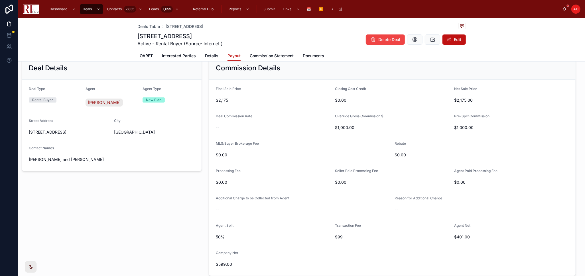
scroll to position [0, 0]
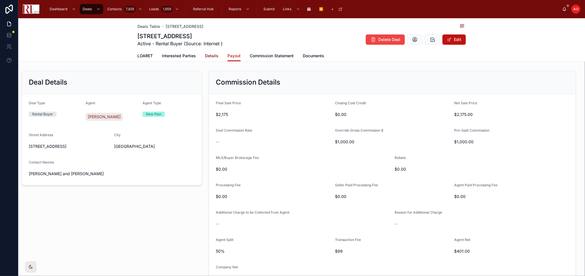
click at [211, 59] on link "Details" at bounding box center [211, 56] width 13 height 11
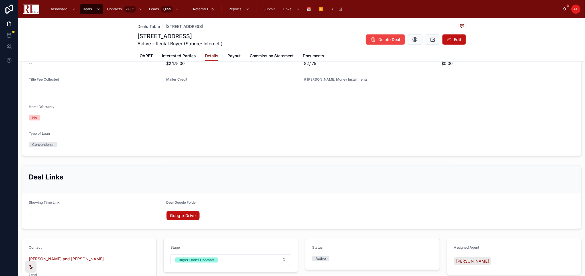
scroll to position [221, 0]
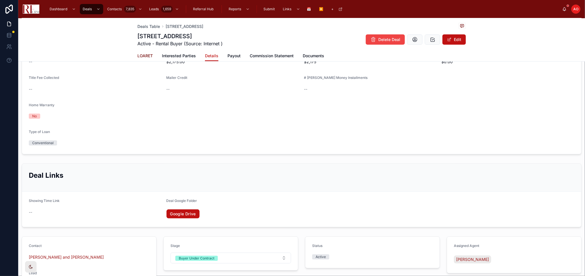
click at [147, 54] on span "LOARET" at bounding box center [144, 56] width 15 height 6
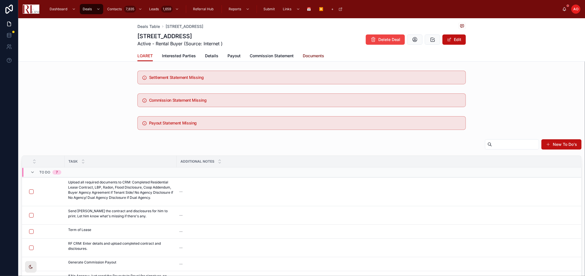
click at [303, 58] on span "Documents" at bounding box center [313, 56] width 21 height 6
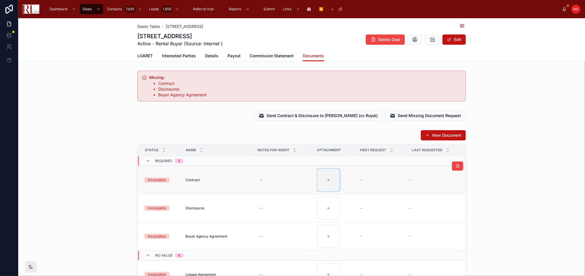
click at [317, 185] on div at bounding box center [328, 180] width 23 height 23
type input "**********"
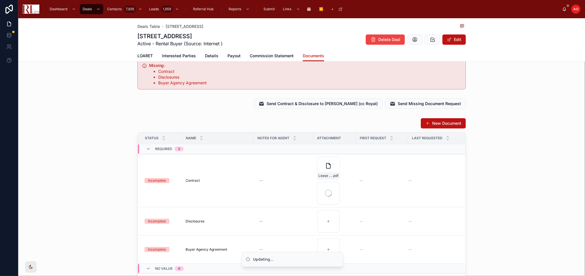
scroll to position [32, 0]
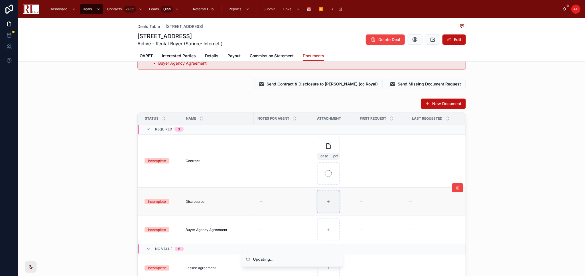
click at [327, 203] on icon at bounding box center [328, 202] width 4 height 4
click at [321, 203] on div at bounding box center [328, 201] width 23 height 23
type input "**********"
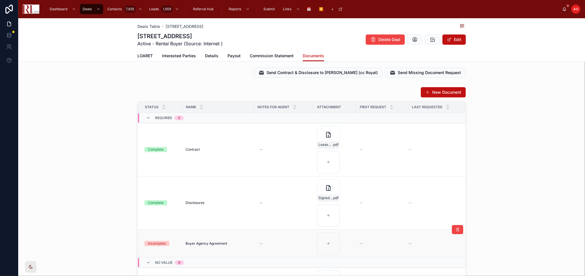
click at [221, 244] on span "Buyer Agency Agreement" at bounding box center [206, 243] width 42 height 5
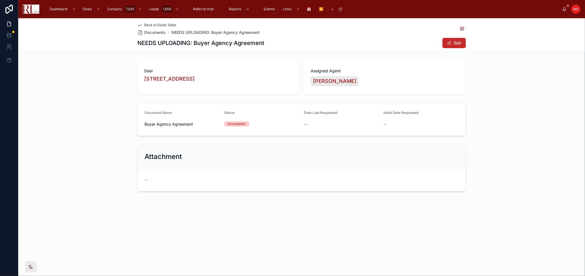
click at [452, 42] on button "Edit" at bounding box center [453, 43] width 23 height 10
click at [170, 125] on input "**********" at bounding box center [182, 125] width 75 height 8
click at [174, 126] on input "**********" at bounding box center [182, 125] width 75 height 8
drag, startPoint x: 174, startPoint y: 126, endPoint x: 139, endPoint y: 126, distance: 35.0
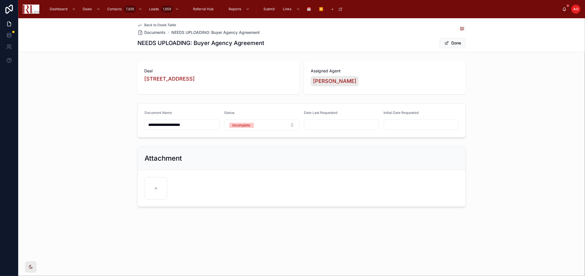
click at [139, 126] on form "**********" at bounding box center [302, 121] width 328 height 34
type input "**********"
click at [449, 46] on button "Done" at bounding box center [452, 43] width 26 height 10
click at [148, 26] on span "Back to Deals Table" at bounding box center [160, 25] width 32 height 5
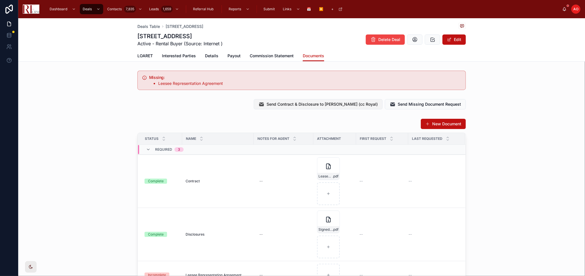
click at [317, 107] on span "Send Contract & Disclosure to [PERSON_NAME] (cc Royal)" at bounding box center [321, 104] width 111 height 6
click at [397, 105] on span "Send Missing Document Request" at bounding box center [428, 104] width 63 height 6
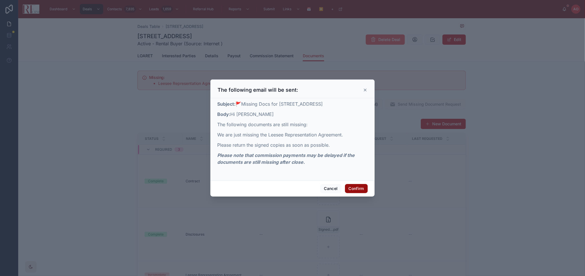
click at [352, 191] on button "Confirm" at bounding box center [356, 188] width 23 height 9
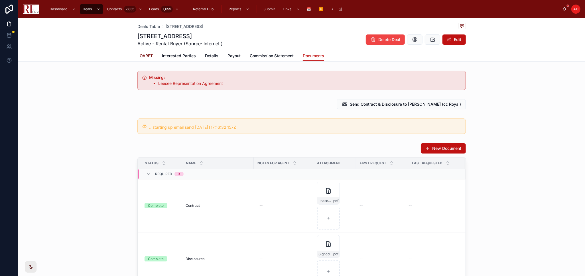
click at [142, 56] on span "LOARET" at bounding box center [144, 56] width 15 height 6
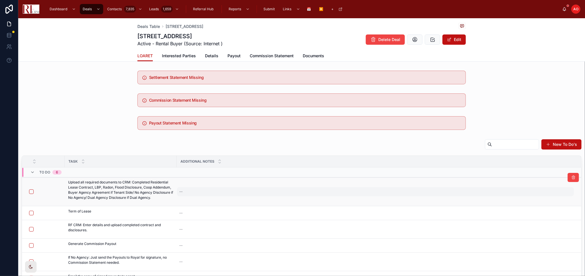
click at [193, 190] on div "--" at bounding box center [375, 191] width 397 height 9
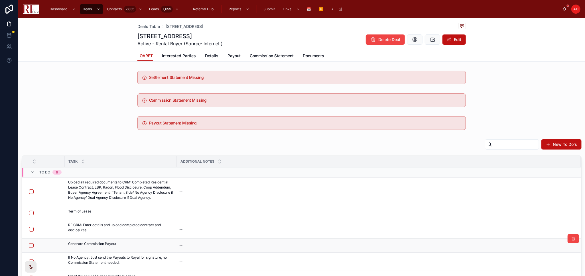
click at [209, 239] on td "--" at bounding box center [379, 246] width 404 height 14
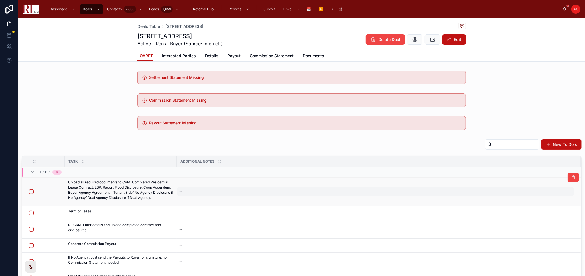
click at [207, 194] on div "--" at bounding box center [375, 191] width 397 height 9
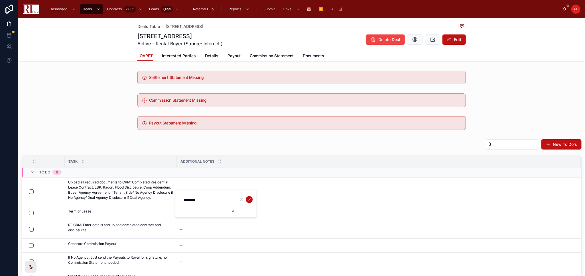
type textarea "*******"
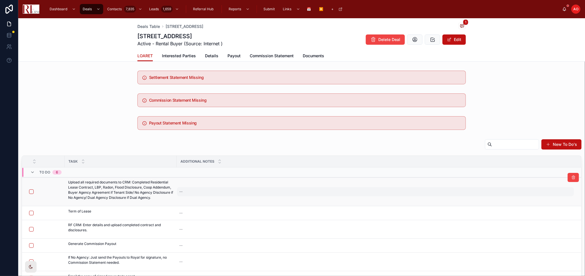
click at [207, 194] on div "--" at bounding box center [375, 191] width 397 height 9
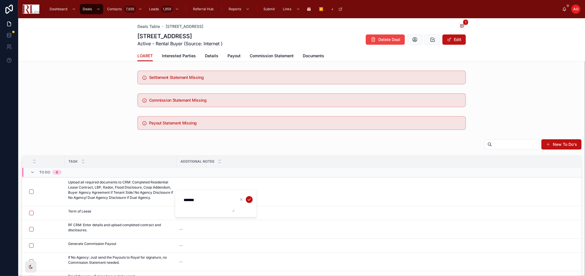
click at [205, 199] on textarea "*******" at bounding box center [207, 203] width 54 height 17
type textarea "**********"
click at [249, 199] on icon "submit" at bounding box center [249, 199] width 5 height 5
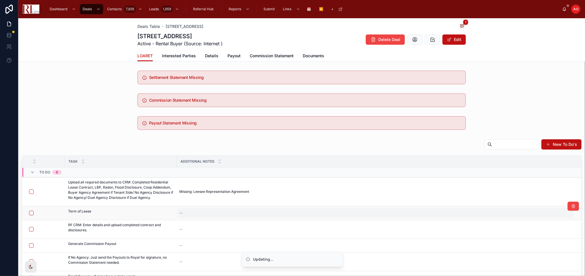
click at [222, 215] on div "--" at bounding box center [375, 213] width 397 height 9
click at [207, 219] on td "--" at bounding box center [379, 213] width 404 height 14
click at [209, 215] on div "--" at bounding box center [375, 213] width 397 height 9
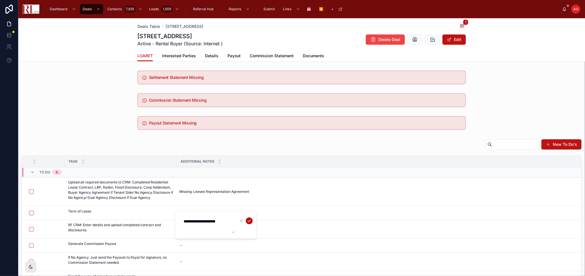
click at [203, 220] on textarea "**********" at bounding box center [207, 224] width 54 height 17
type textarea "**********"
click at [252, 220] on button "submit" at bounding box center [249, 220] width 7 height 7
click at [32, 213] on button "button" at bounding box center [31, 213] width 5 height 5
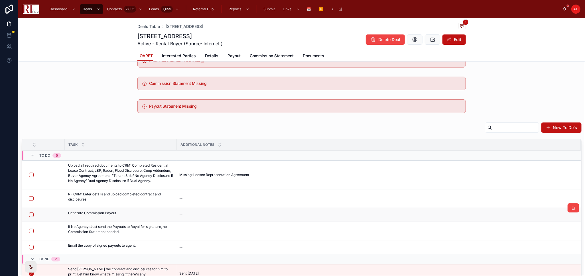
scroll to position [32, 0]
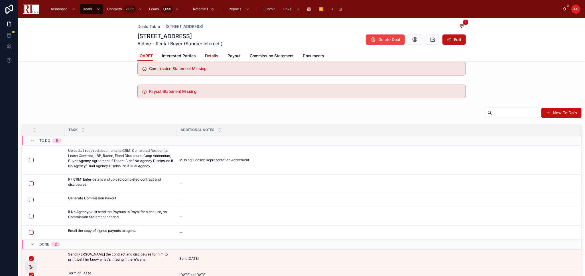
click at [212, 56] on span "Details" at bounding box center [211, 56] width 13 height 6
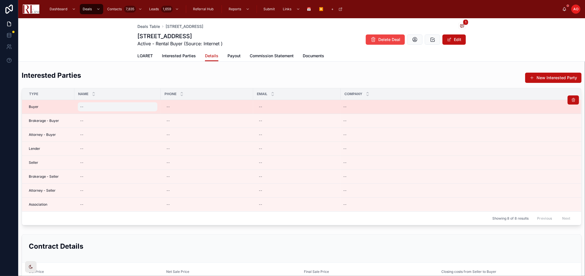
click at [115, 108] on div "--" at bounding box center [117, 106] width 79 height 9
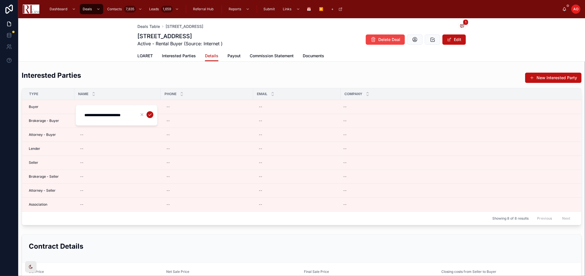
scroll to position [0, 5]
type input "**********"
click at [152, 116] on button "submit" at bounding box center [149, 114] width 7 height 7
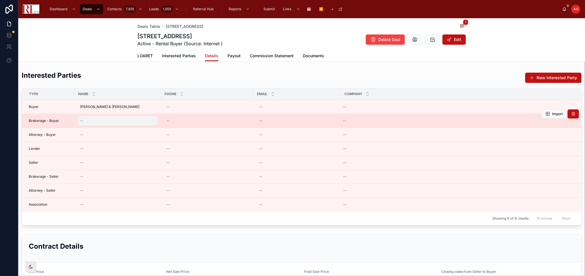
click at [137, 122] on div "--" at bounding box center [117, 120] width 79 height 9
type input "*"
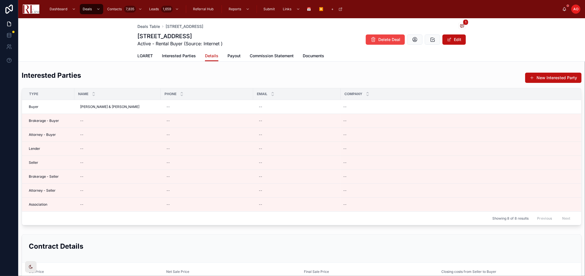
click at [137, 122] on div "--" at bounding box center [117, 120] width 79 height 9
type input "*"
type input "**********"
click at [150, 127] on icon "submit" at bounding box center [150, 129] width 5 height 5
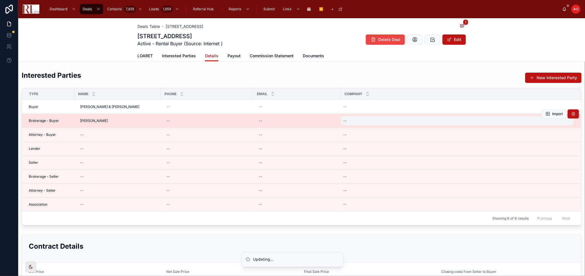
click at [363, 123] on div "--" at bounding box center [457, 120] width 233 height 9
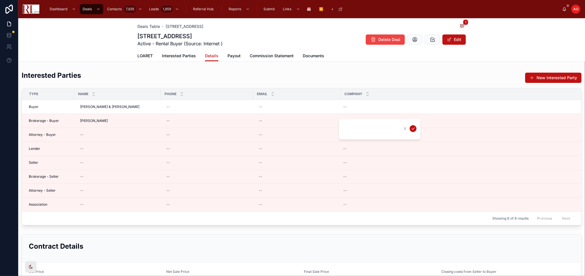
click at [358, 125] on input "text" at bounding box center [371, 129] width 54 height 8
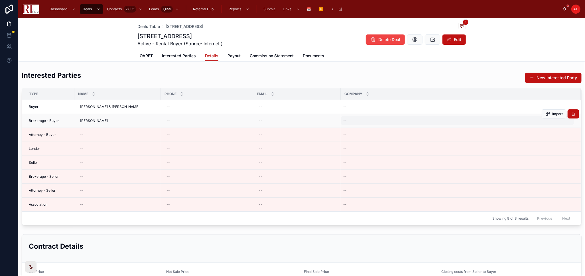
click at [374, 121] on div "--" at bounding box center [457, 120] width 233 height 9
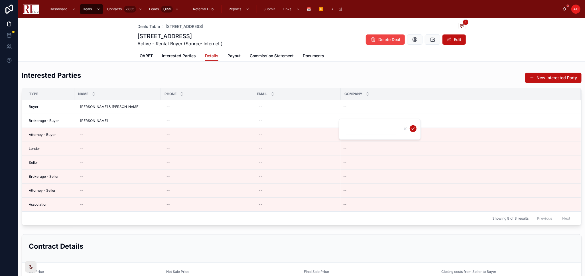
click at [373, 131] on input "text" at bounding box center [371, 129] width 54 height 8
type input "**********"
click at [412, 129] on icon "submit" at bounding box center [413, 129] width 5 height 5
click at [111, 172] on input "text" at bounding box center [108, 171] width 54 height 8
type input "**********"
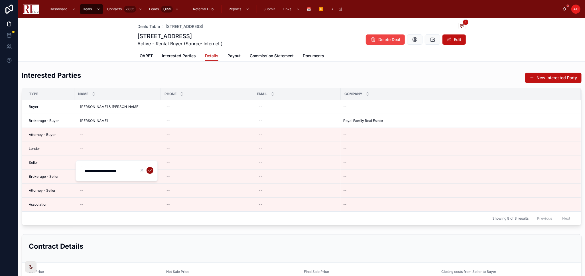
click at [149, 168] on icon "submit" at bounding box center [150, 170] width 5 height 5
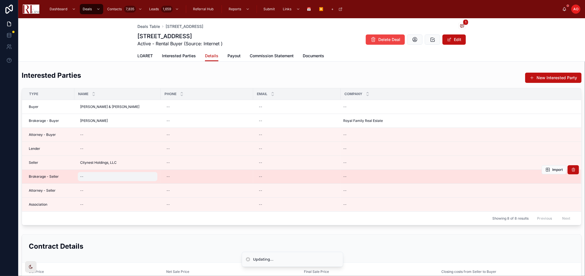
click at [120, 175] on div "--" at bounding box center [117, 176] width 79 height 9
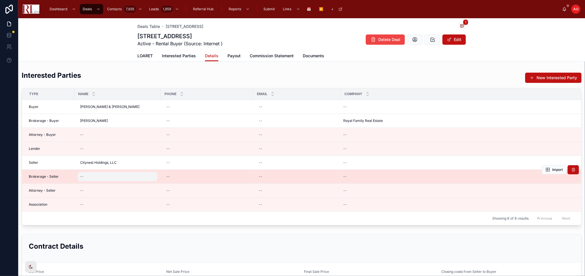
click at [100, 176] on div "--" at bounding box center [117, 176] width 79 height 9
type input "*"
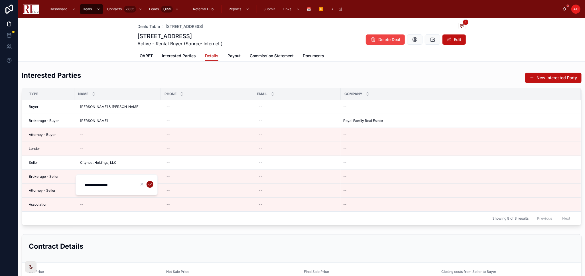
type input "**********"
click at [149, 183] on icon "submit" at bounding box center [150, 184] width 5 height 5
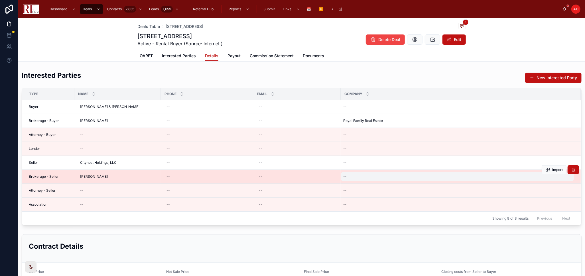
click at [375, 172] on div "--" at bounding box center [457, 176] width 233 height 9
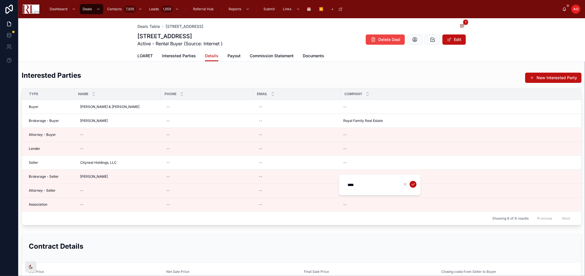
type input "*****"
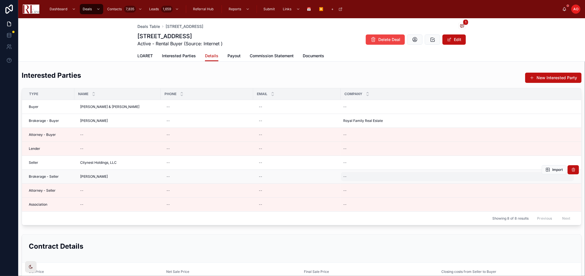
click at [375, 175] on div "--" at bounding box center [457, 176] width 233 height 9
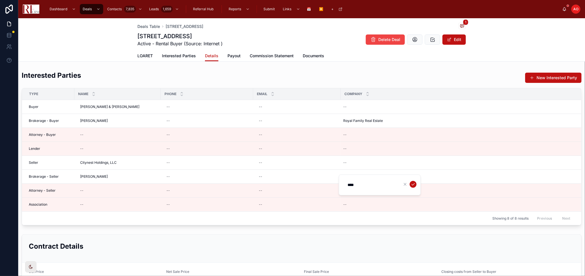
type input "**********"
click at [411, 183] on icon "submit" at bounding box center [413, 184] width 5 height 5
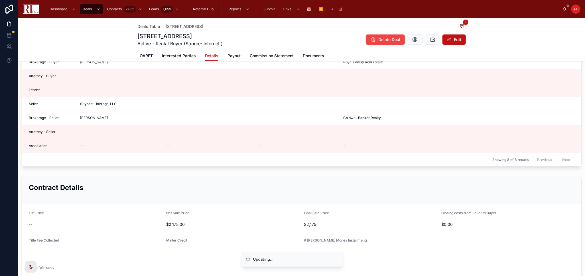
scroll to position [63, 0]
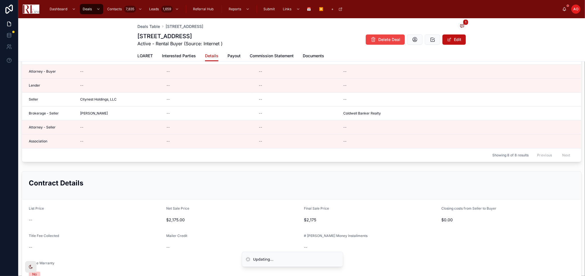
drag, startPoint x: 452, startPoint y: 42, endPoint x: 267, endPoint y: 152, distance: 215.1
click at [453, 42] on button "Edit" at bounding box center [453, 39] width 23 height 10
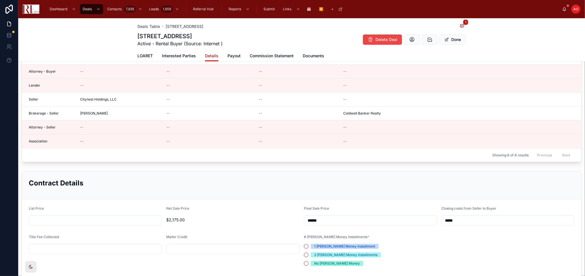
click at [114, 220] on input "text" at bounding box center [95, 221] width 132 height 8
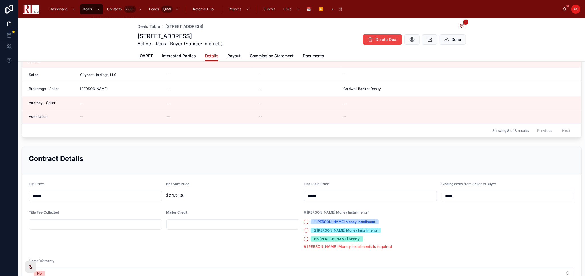
scroll to position [158, 0]
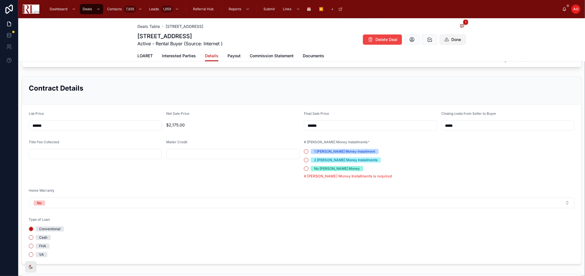
type input "******"
click at [440, 38] on button "Done" at bounding box center [452, 39] width 26 height 10
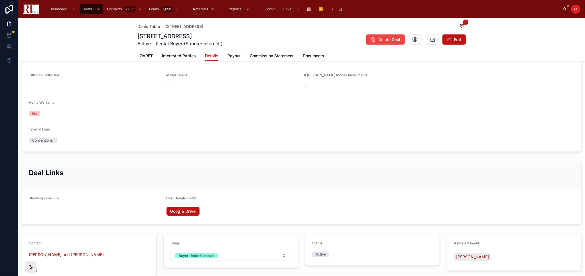
scroll to position [190, 0]
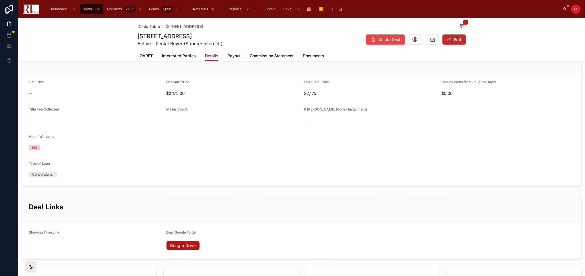
click at [451, 45] on button "Edit" at bounding box center [453, 39] width 23 height 10
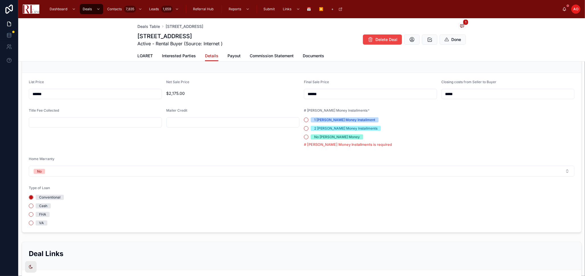
click at [311, 118] on span "1 Earnest Money Installment" at bounding box center [345, 119] width 68 height 5
click at [308, 118] on button "1 Earnest Money Installment" at bounding box center [306, 120] width 5 height 5
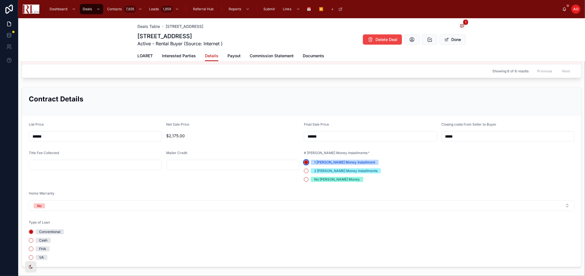
scroll to position [242, 0]
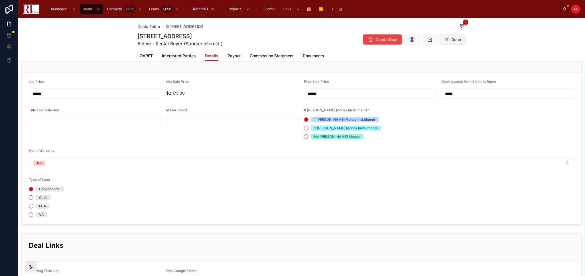
click at [447, 40] on button "Done" at bounding box center [452, 39] width 26 height 10
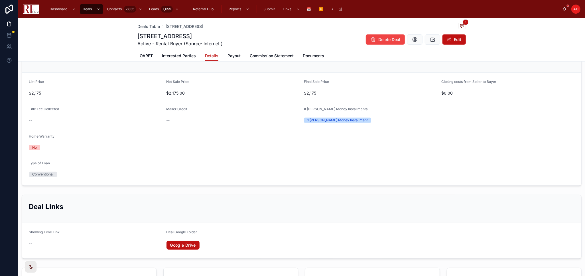
click at [374, 199] on div "Deal Links" at bounding box center [301, 209] width 559 height 28
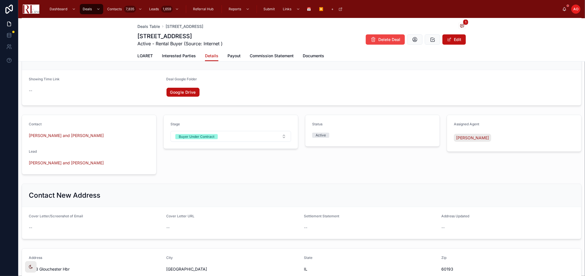
scroll to position [344, 0]
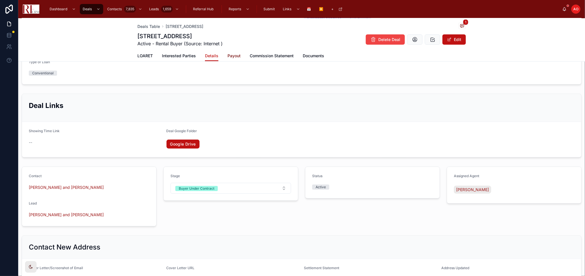
click at [232, 57] on span "Payout" at bounding box center [233, 56] width 13 height 6
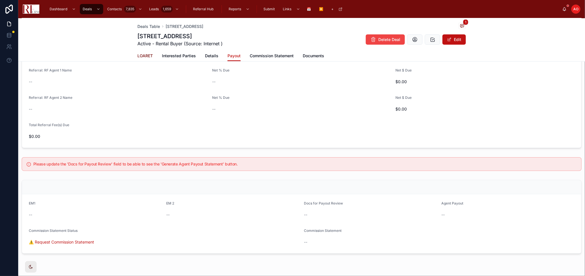
click at [143, 58] on span "LOARET" at bounding box center [144, 56] width 15 height 6
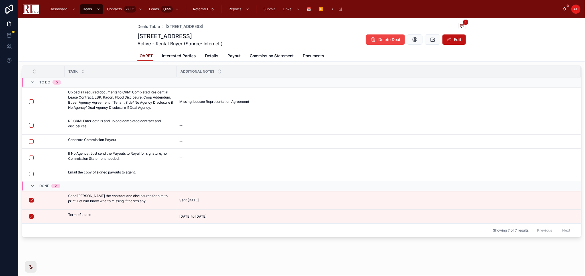
scroll to position [90, 0]
click at [229, 55] on span "Payout" at bounding box center [233, 56] width 13 height 6
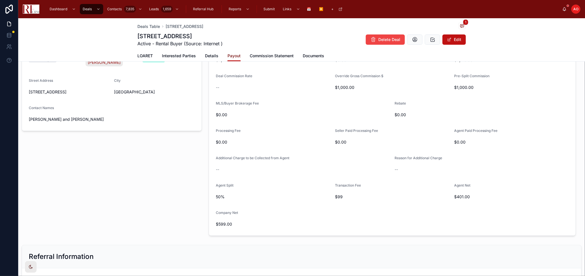
scroll to position [26, 0]
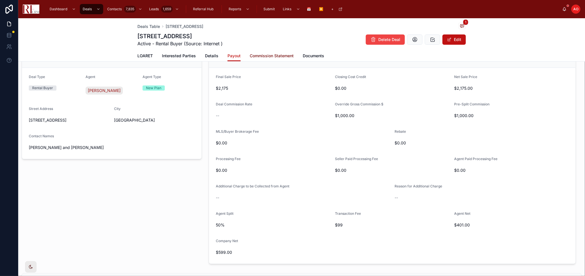
click at [276, 53] on span "Commission Statement" at bounding box center [272, 56] width 44 height 6
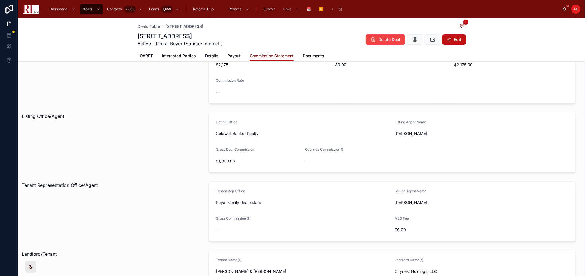
scroll to position [127, 0]
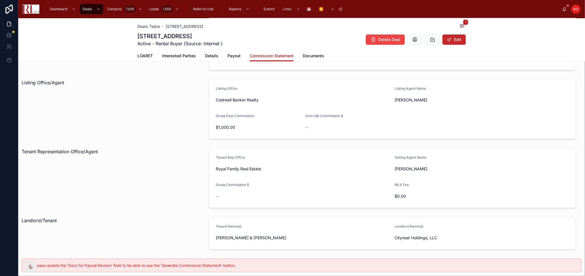
click at [447, 38] on span at bounding box center [449, 39] width 5 height 5
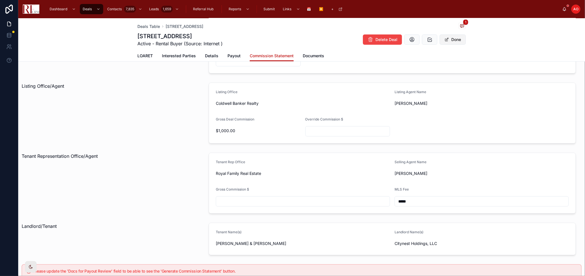
scroll to position [128, 0]
click at [285, 201] on input "text" at bounding box center [303, 200] width 174 height 8
type input "*********"
click at [450, 34] on button "Done" at bounding box center [452, 39] width 26 height 10
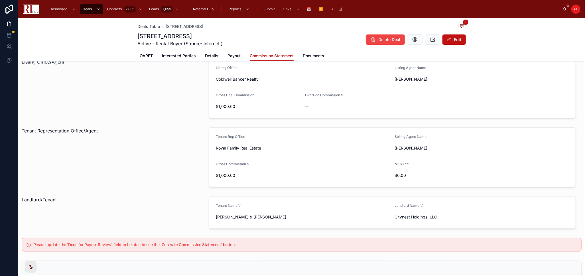
scroll to position [158, 0]
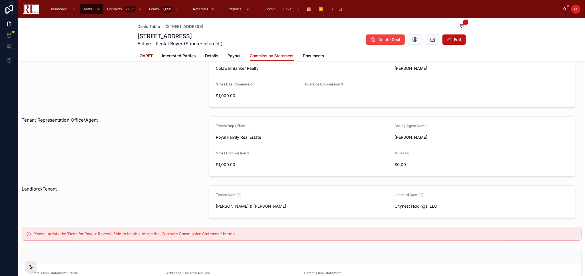
click at [138, 58] on span "LOARET" at bounding box center [144, 56] width 15 height 6
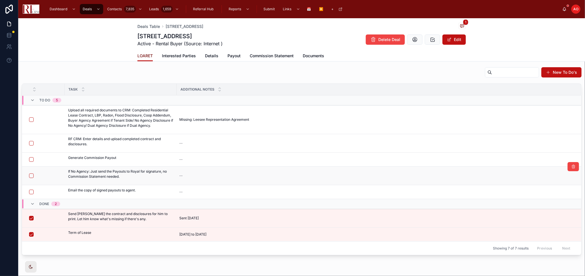
scroll to position [26, 0]
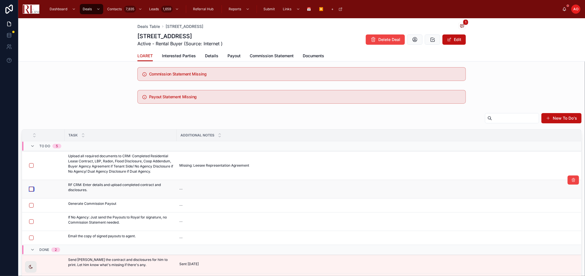
click at [29, 189] on button "button" at bounding box center [31, 189] width 5 height 5
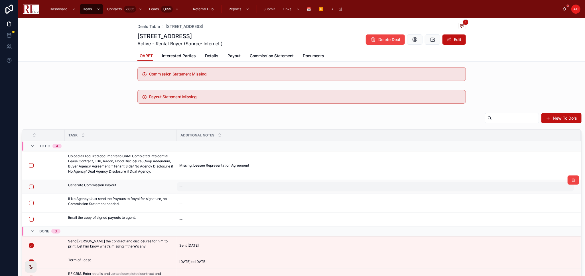
click at [195, 186] on div "--" at bounding box center [375, 186] width 397 height 9
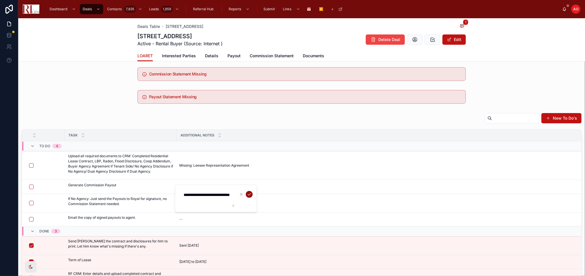
type textarea "**********"
click at [249, 194] on icon "submit" at bounding box center [249, 194] width 3 height 2
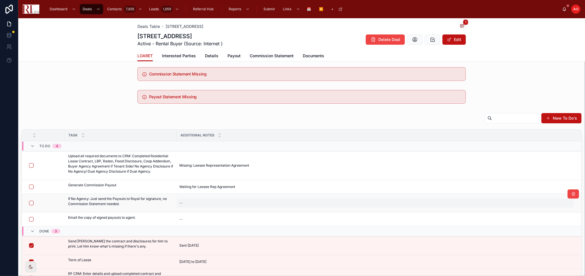
click at [212, 203] on div "--" at bounding box center [375, 203] width 397 height 9
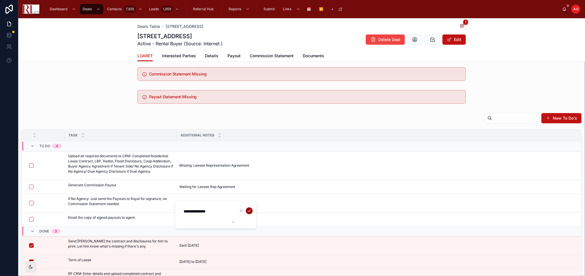
type textarea "**********"
click at [251, 211] on icon "submit" at bounding box center [249, 211] width 5 height 5
click at [70, 105] on div "Payout Statement Missing" at bounding box center [301, 97] width 566 height 18
click at [144, 28] on span "Deals Table" at bounding box center [148, 27] width 23 height 6
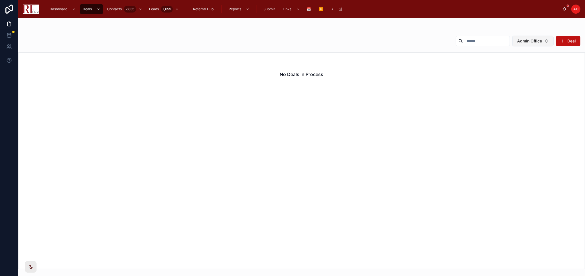
click at [532, 38] on span "Admin Office" at bounding box center [529, 41] width 25 height 6
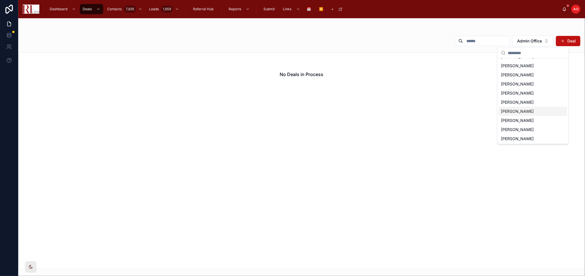
scroll to position [26, 0]
click at [518, 121] on span "[PERSON_NAME]" at bounding box center [517, 120] width 33 height 6
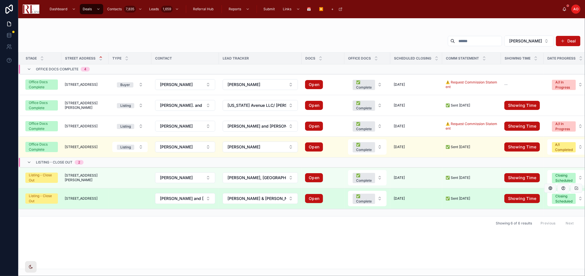
click at [83, 201] on span "67 Margate Court" at bounding box center [81, 198] width 33 height 5
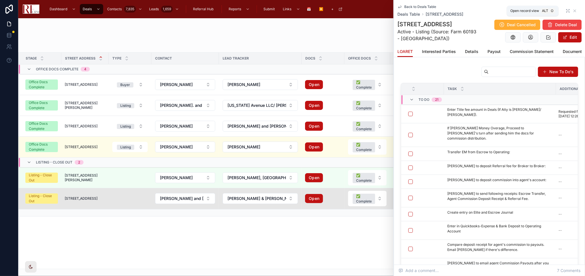
click at [565, 9] on icon at bounding box center [567, 11] width 5 height 5
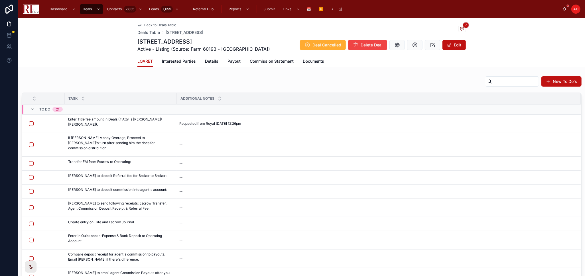
click at [52, 52] on div "Back to Deals Table Deals Table 67 Margate Court, Schaumburg 7 67 Margate Court…" at bounding box center [301, 42] width 566 height 49
click at [32, 142] on button "button" at bounding box center [31, 144] width 5 height 5
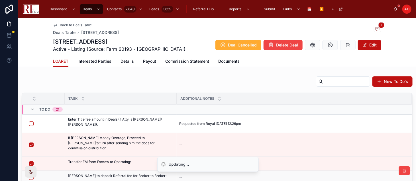
scroll to position [32, 0]
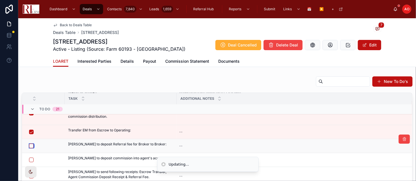
click at [32, 144] on button "button" at bounding box center [31, 146] width 5 height 5
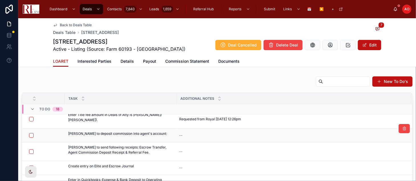
scroll to position [0, 0]
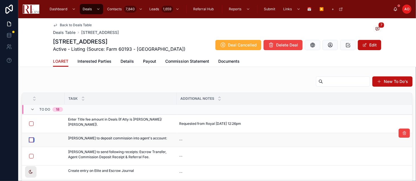
click at [30, 139] on button "button" at bounding box center [31, 140] width 5 height 5
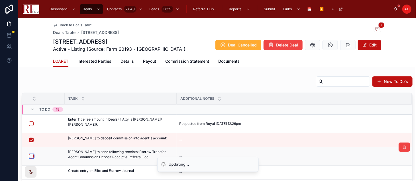
click at [31, 157] on button "button" at bounding box center [31, 156] width 5 height 5
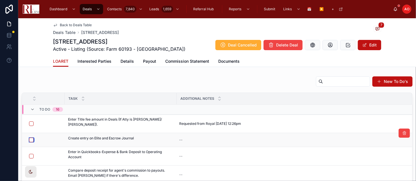
click at [30, 140] on button "button" at bounding box center [31, 140] width 5 height 5
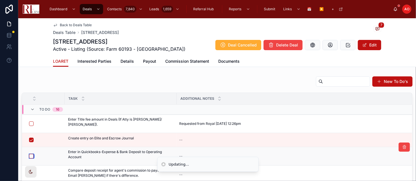
click at [29, 157] on button "button" at bounding box center [31, 156] width 5 height 5
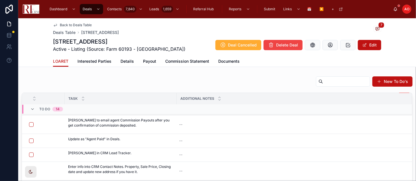
scroll to position [5, 0]
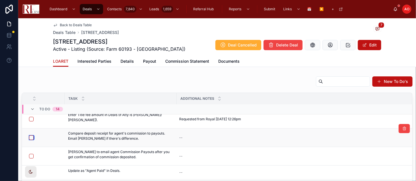
click at [29, 137] on button "button" at bounding box center [31, 137] width 5 height 5
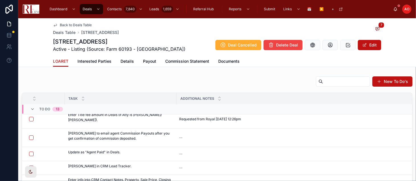
click at [0, 0] on span "Send to Agent" at bounding box center [0, 0] width 0 height 0
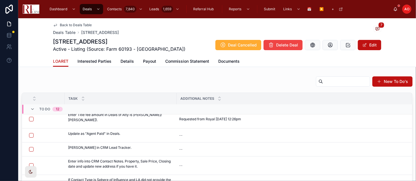
scroll to position [0, 0]
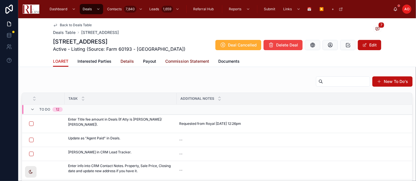
click at [123, 61] on span "Details" at bounding box center [127, 61] width 13 height 6
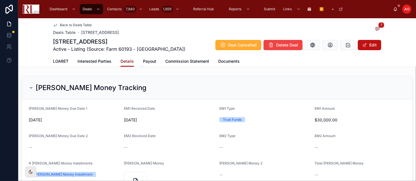
scroll to position [95, 0]
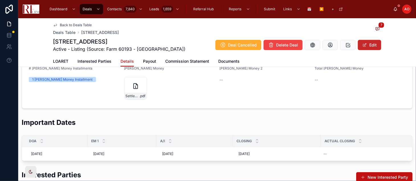
click at [366, 48] on button "Edit" at bounding box center [369, 45] width 23 height 10
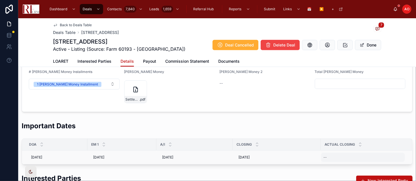
click at [332, 159] on div "--" at bounding box center [363, 157] width 84 height 9
click at [344, 158] on div "--" at bounding box center [363, 157] width 84 height 9
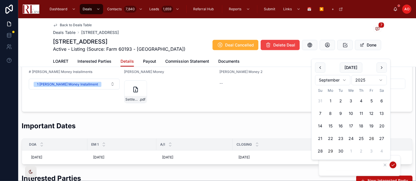
click at [374, 138] on button "26" at bounding box center [371, 138] width 10 height 10
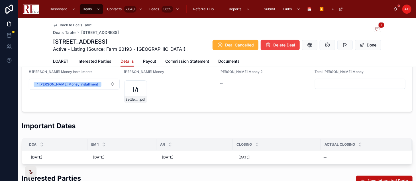
click at [266, 125] on div "Important Dates" at bounding box center [217, 128] width 391 height 14
click at [337, 157] on div "--" at bounding box center [363, 157] width 84 height 9
click at [362, 161] on div "--" at bounding box center [363, 157] width 84 height 9
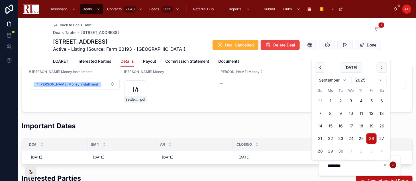
click at [394, 164] on icon "submit" at bounding box center [393, 165] width 3 height 2
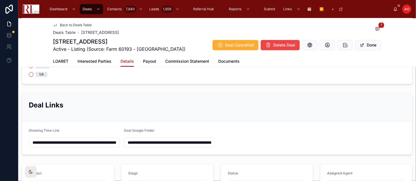
scroll to position [633, 0]
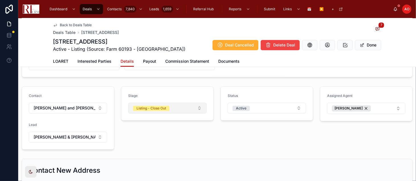
click at [146, 108] on div "Listing - Close Out" at bounding box center [151, 108] width 30 height 5
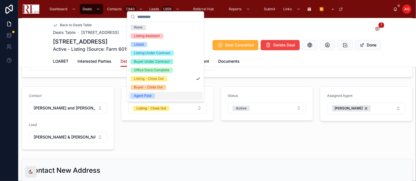
click at [150, 96] on div "Agent Paid" at bounding box center [142, 95] width 17 height 5
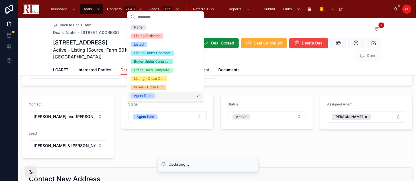
scroll to position [642, 0]
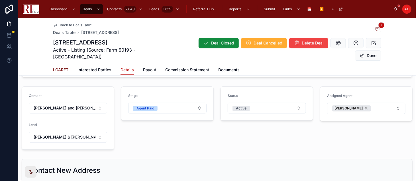
click at [60, 68] on span "LOARET" at bounding box center [60, 70] width 15 height 6
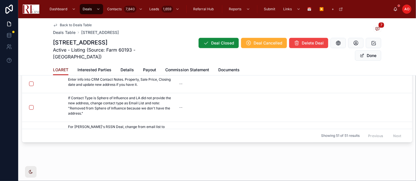
scroll to position [32, 0]
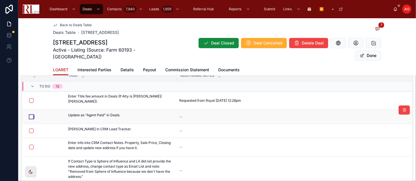
click at [30, 116] on button "button" at bounding box center [31, 117] width 5 height 5
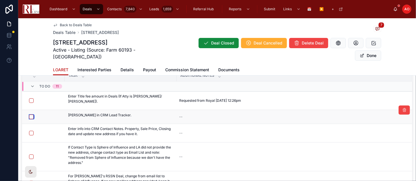
click at [32, 115] on button "button" at bounding box center [31, 117] width 5 height 5
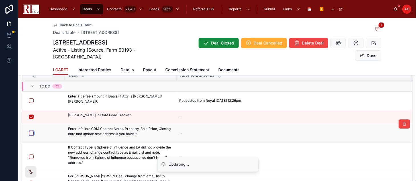
click at [29, 132] on button "button" at bounding box center [31, 133] width 5 height 5
click at [30, 160] on td at bounding box center [43, 156] width 43 height 29
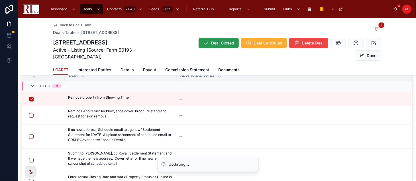
scroll to position [0, 0]
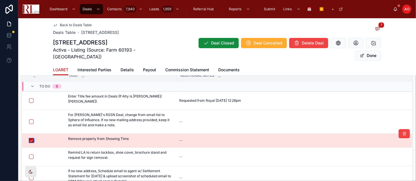
click at [32, 140] on button "button" at bounding box center [31, 140] width 5 height 5
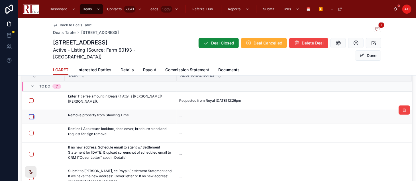
click at [30, 117] on button "button" at bounding box center [31, 117] width 5 height 5
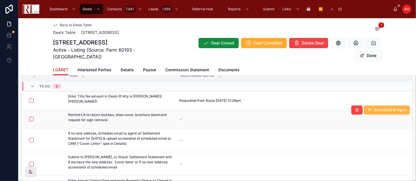
click at [374, 108] on span "Send Email to Agent" at bounding box center [390, 110] width 32 height 5
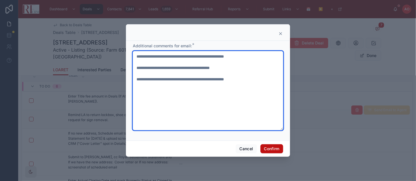
click at [168, 81] on textarea "**********" at bounding box center [208, 90] width 150 height 79
click at [168, 80] on textarea "**********" at bounding box center [208, 90] width 150 height 79
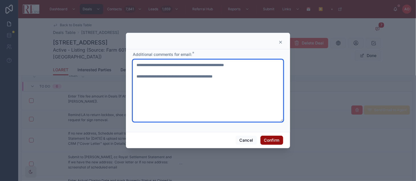
type textarea "**********"
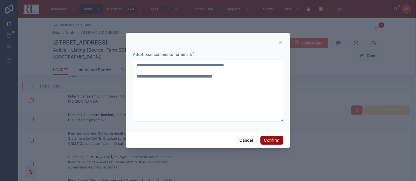
click at [264, 140] on button "Confirm" at bounding box center [271, 140] width 23 height 9
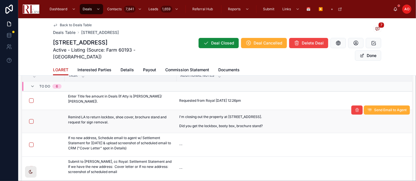
scroll to position [11, 0]
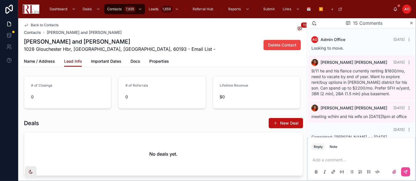
scroll to position [277, 0]
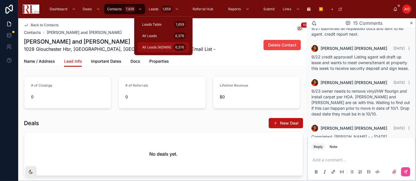
click at [173, 46] on div "All Leads (ADMIN) 6,376" at bounding box center [163, 47] width 45 height 9
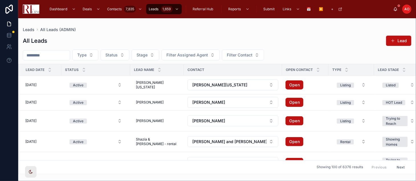
click at [66, 55] on input "text" at bounding box center [46, 55] width 47 height 8
click at [39, 57] on input "text" at bounding box center [46, 55] width 47 height 8
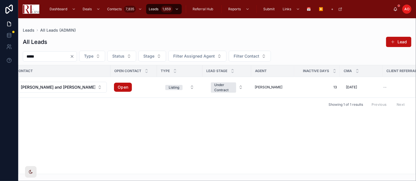
scroll to position [0, 182]
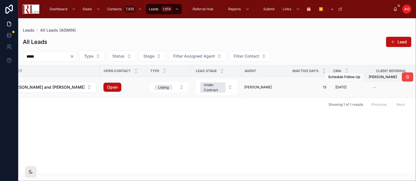
type input "*****"
click at [389, 78] on span "[PERSON_NAME]" at bounding box center [383, 77] width 28 height 5
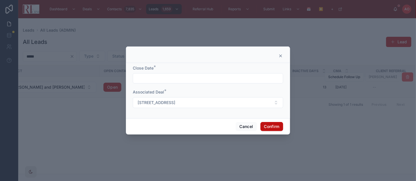
click at [186, 78] on input "text" at bounding box center [208, 78] width 150 height 8
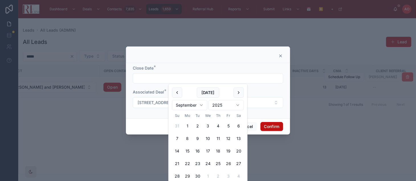
click at [230, 164] on button "26" at bounding box center [228, 163] width 10 height 10
type input "*********"
click at [277, 122] on button "Confirm" at bounding box center [271, 126] width 23 height 9
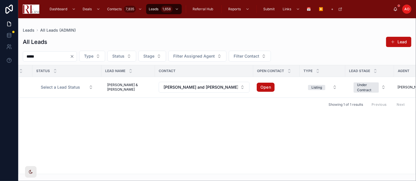
scroll to position [0, 0]
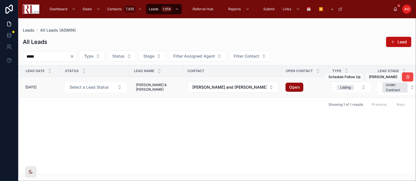
click at [286, 89] on link "Open" at bounding box center [295, 87] width 18 height 9
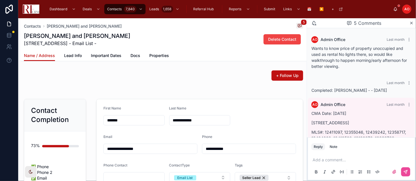
scroll to position [88, 0]
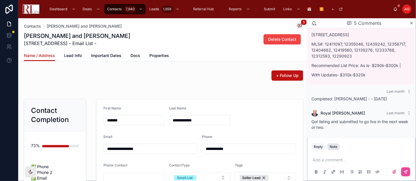
click at [337, 146] on div "Note" at bounding box center [334, 146] width 8 height 5
click at [331, 160] on p at bounding box center [363, 160] width 100 height 6
click at [335, 34] on p "67 Margate Court Unit A2, Schaumburg, IL 60193" at bounding box center [361, 35] width 100 height 6
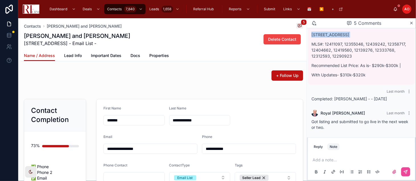
copy p "67 Margate Court Unit A2, Schaumburg, IL 60193"
click at [337, 159] on p at bounding box center [363, 160] width 100 height 6
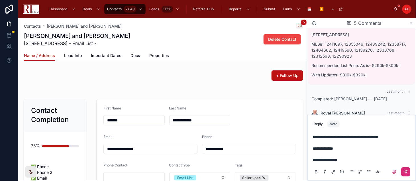
click at [403, 170] on button at bounding box center [405, 171] width 9 height 9
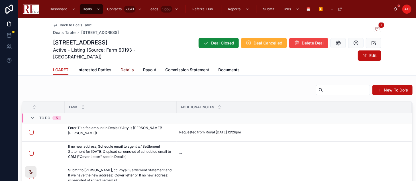
click at [127, 67] on span "Details" at bounding box center [127, 70] width 13 height 6
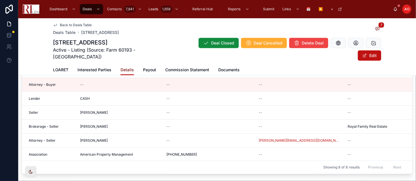
scroll to position [5, 0]
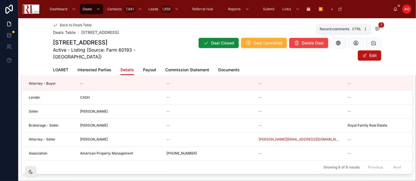
click at [377, 28] on span at bounding box center [377, 29] width 7 height 6
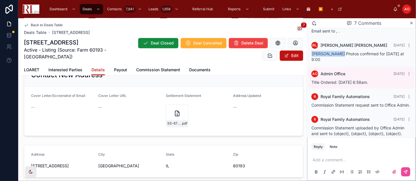
scroll to position [728, 0]
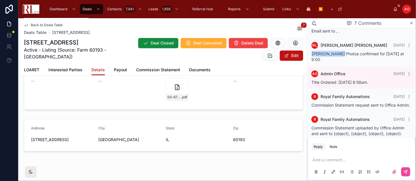
click at [286, 54] on button "Edit" at bounding box center [291, 55] width 23 height 10
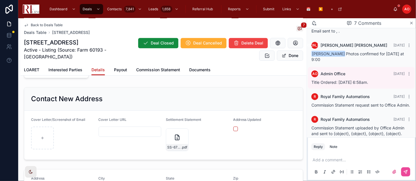
click at [412, 22] on icon at bounding box center [411, 23] width 4 height 5
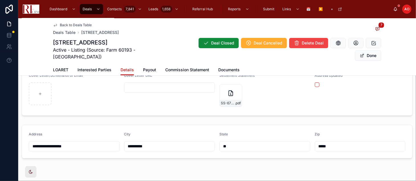
scroll to position [742, 0]
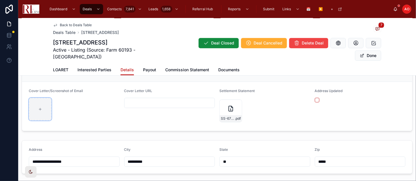
click at [45, 108] on div at bounding box center [40, 109] width 23 height 23
type input "**********"
drag, startPoint x: 361, startPoint y: 57, endPoint x: 178, endPoint y: 110, distance: 190.7
click at [361, 57] on span at bounding box center [362, 55] width 5 height 5
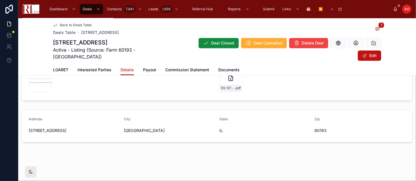
scroll to position [699, 0]
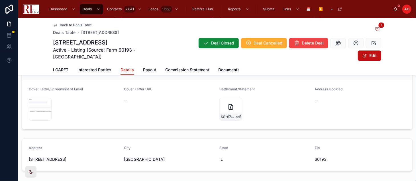
click at [38, 112] on div "Scheduled-Email-67-Margate .png" at bounding box center [40, 109] width 23 height 23
click at [39, 114] on div "Scheduled-Email-67-Margate .png" at bounding box center [40, 116] width 22 height 7
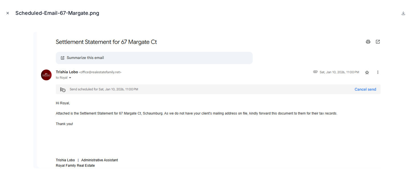
click at [7, 11] on icon "Close modal" at bounding box center [8, 13] width 4 height 4
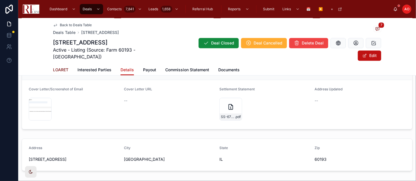
click at [58, 71] on span "LOARET" at bounding box center [60, 70] width 15 height 6
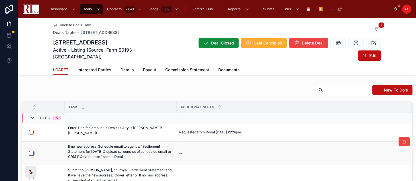
click at [29, 152] on button "button" at bounding box center [31, 153] width 5 height 5
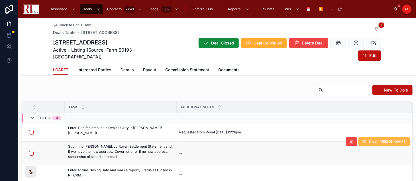
click at [377, 140] on button "Email [PERSON_NAME]" at bounding box center [384, 141] width 52 height 9
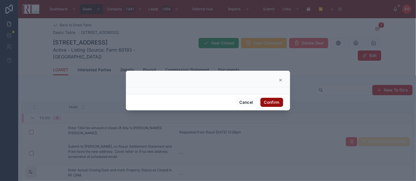
click at [266, 104] on button "Confirm" at bounding box center [271, 102] width 23 height 9
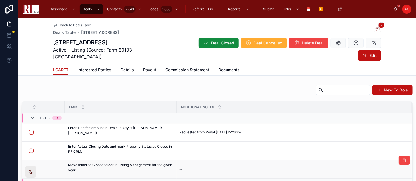
scroll to position [32, 0]
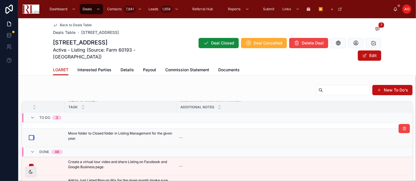
click at [31, 138] on button "button" at bounding box center [31, 137] width 5 height 5
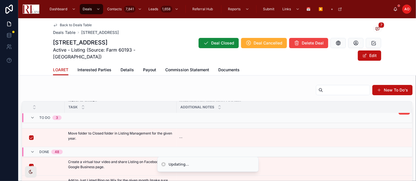
scroll to position [0, 0]
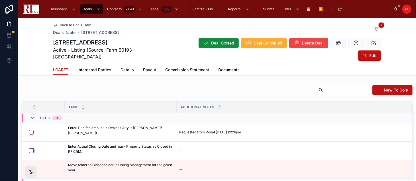
click at [30, 151] on button "button" at bounding box center [31, 150] width 5 height 5
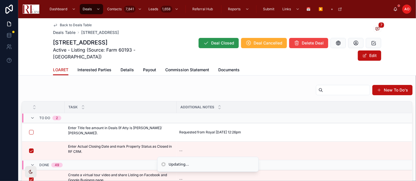
click at [203, 42] on icon at bounding box center [206, 43] width 6 height 6
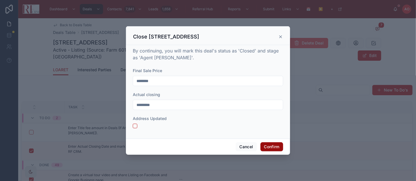
click at [269, 147] on button "Confirm" at bounding box center [271, 146] width 23 height 9
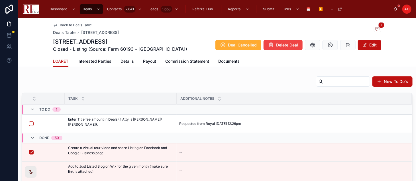
click at [114, 83] on div "New To Do's" at bounding box center [217, 82] width 391 height 13
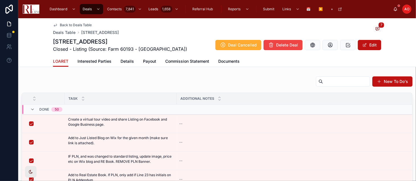
click at [60, 20] on div "Back to Deals Table Deals Table [STREET_ADDRESS][GEOGRAPHIC_DATA][STREET_ADDRES…" at bounding box center [217, 37] width 328 height 38
click at [70, 22] on div "Back to Deals Table Deals Table [STREET_ADDRESS][GEOGRAPHIC_DATA][STREET_ADDRES…" at bounding box center [217, 37] width 328 height 38
click at [72, 25] on span "Back to Deals Table" at bounding box center [76, 25] width 32 height 5
